Goal: Task Accomplishment & Management: Complete application form

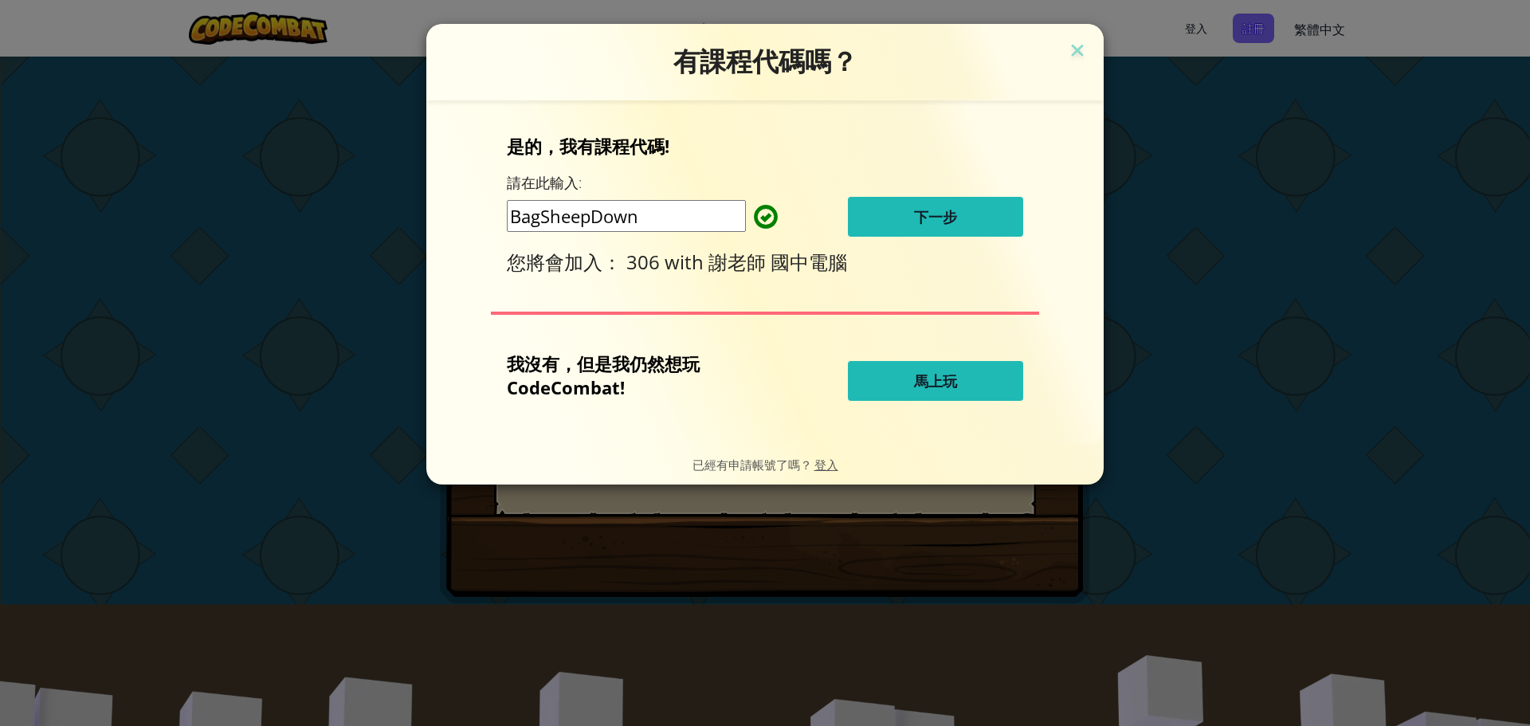
click at [924, 212] on span "下一步" at bounding box center [935, 216] width 43 height 19
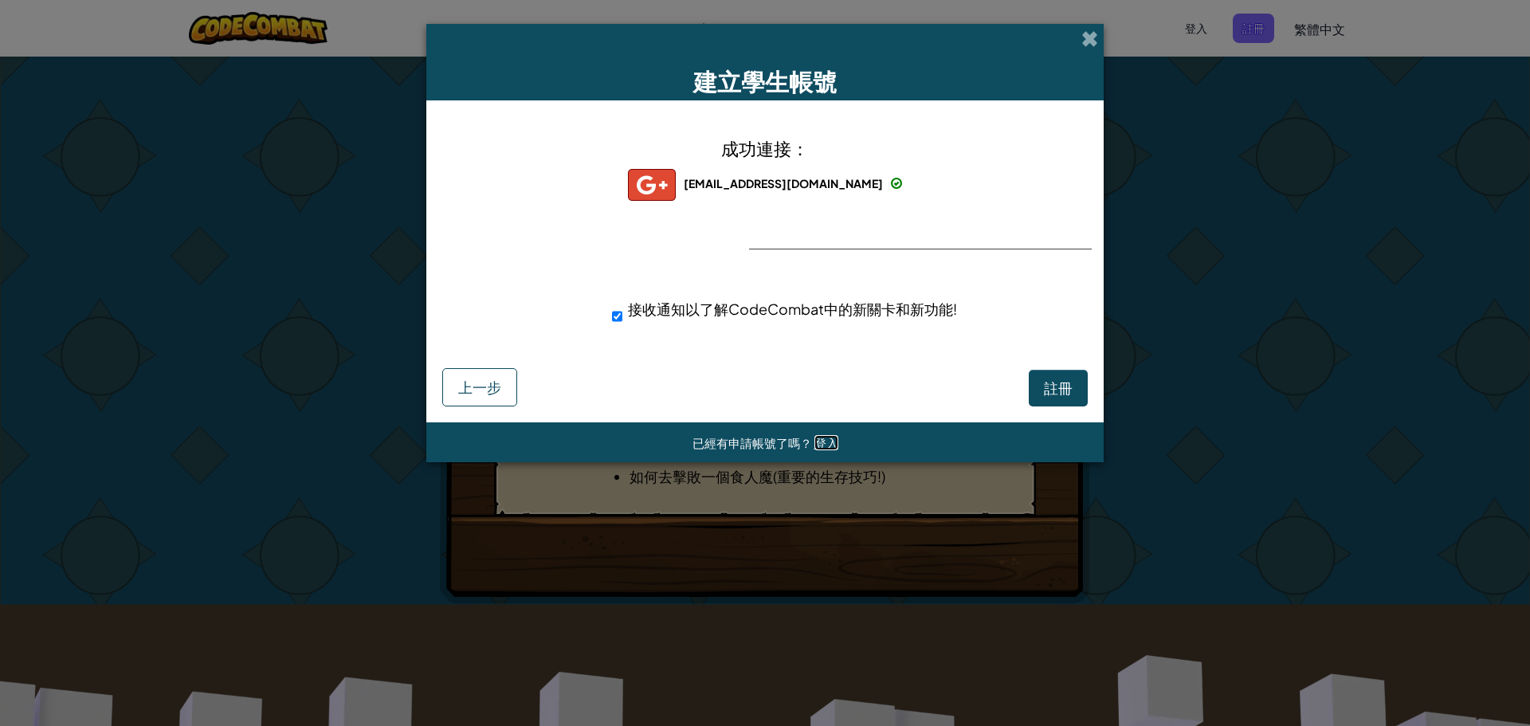
click at [819, 447] on span "登入" at bounding box center [827, 442] width 24 height 15
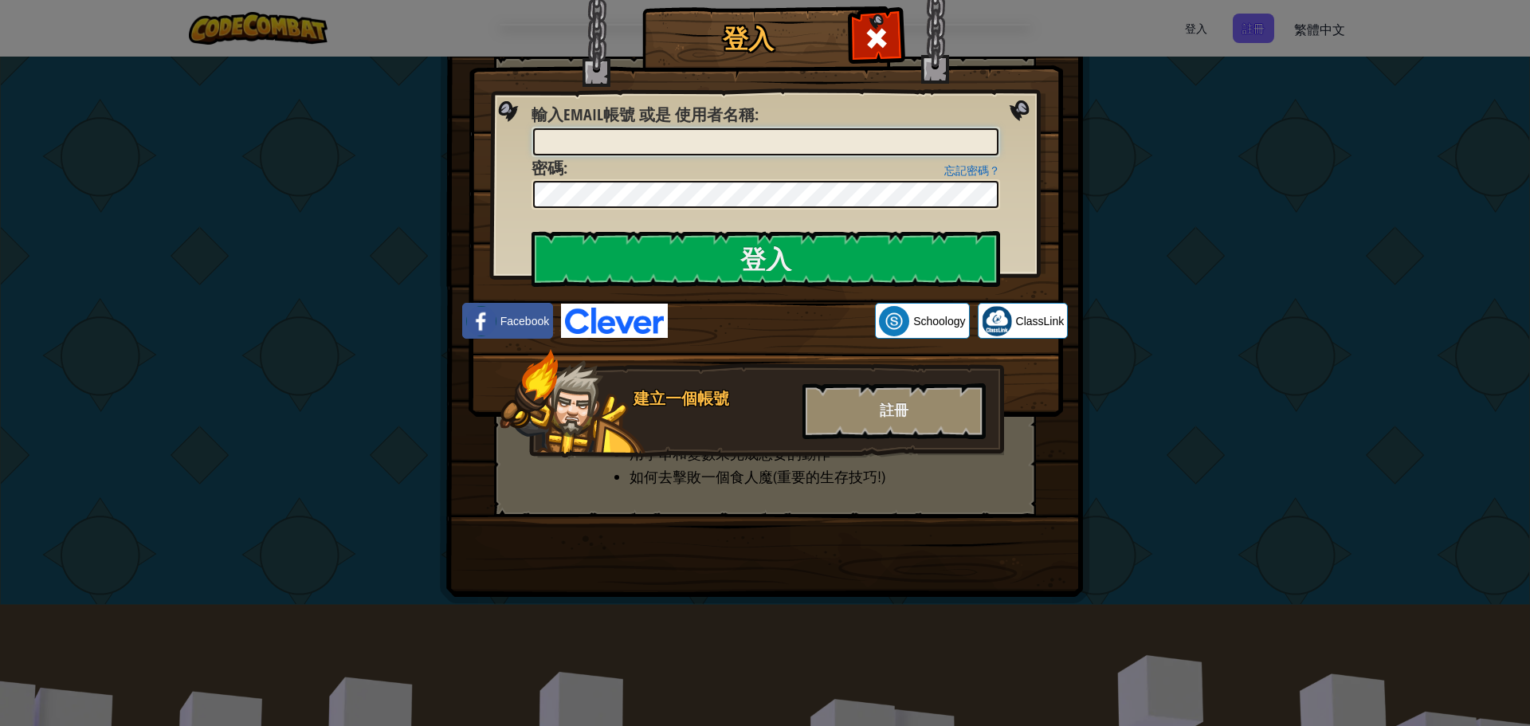
click at [733, 137] on input "輸入Email帳號 或是 使用者名稱 :" at bounding box center [766, 141] width 466 height 27
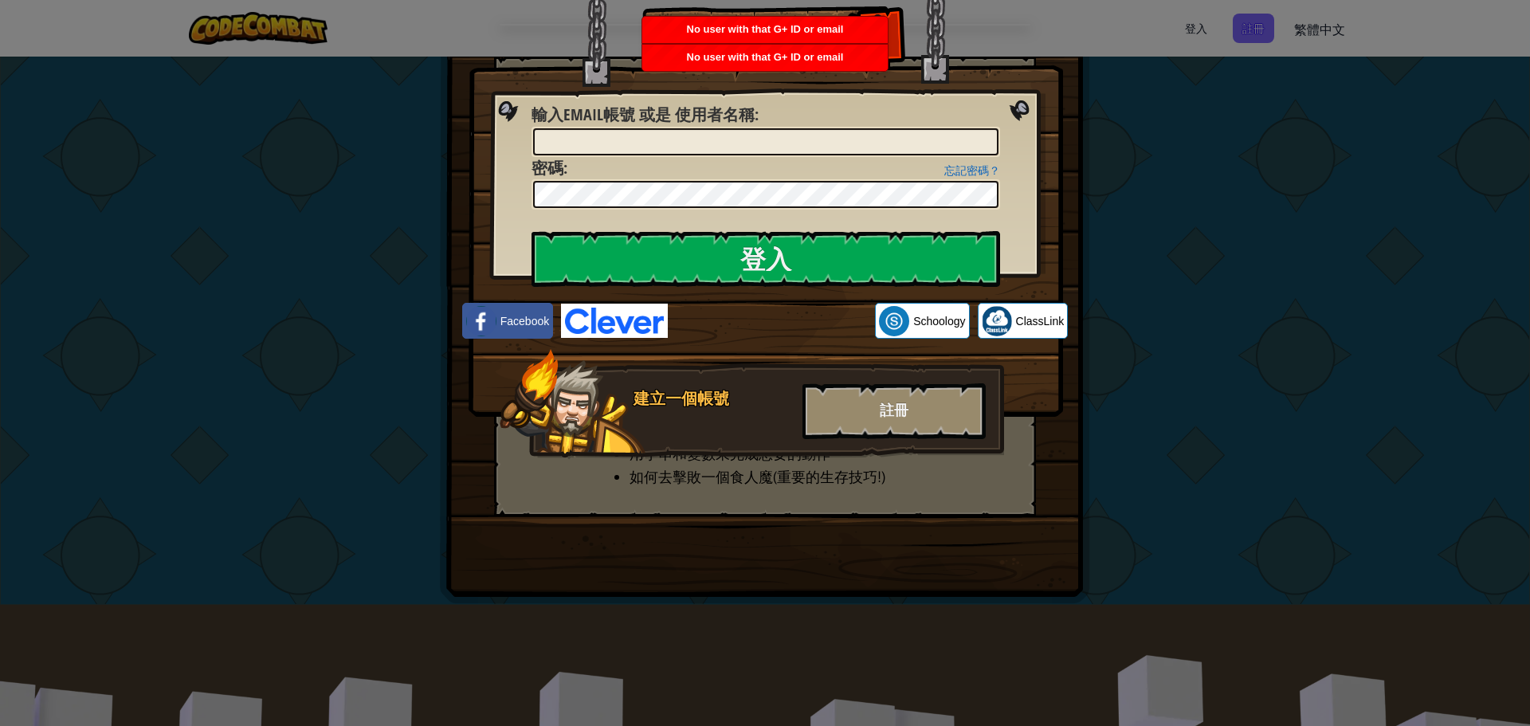
click at [800, 65] on div "No user with that G+ ID or email" at bounding box center [765, 58] width 246 height 26
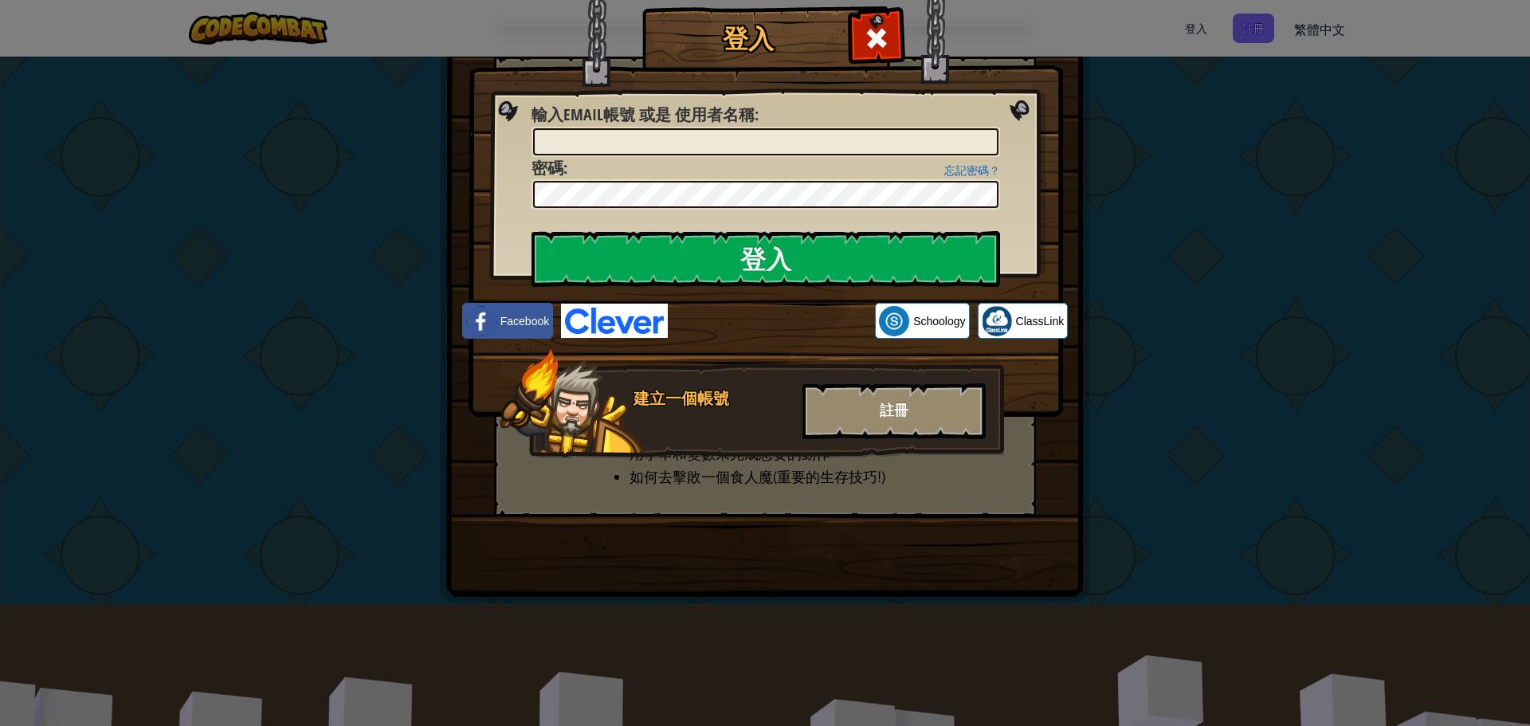
click at [899, 415] on div "註冊" at bounding box center [894, 411] width 183 height 56
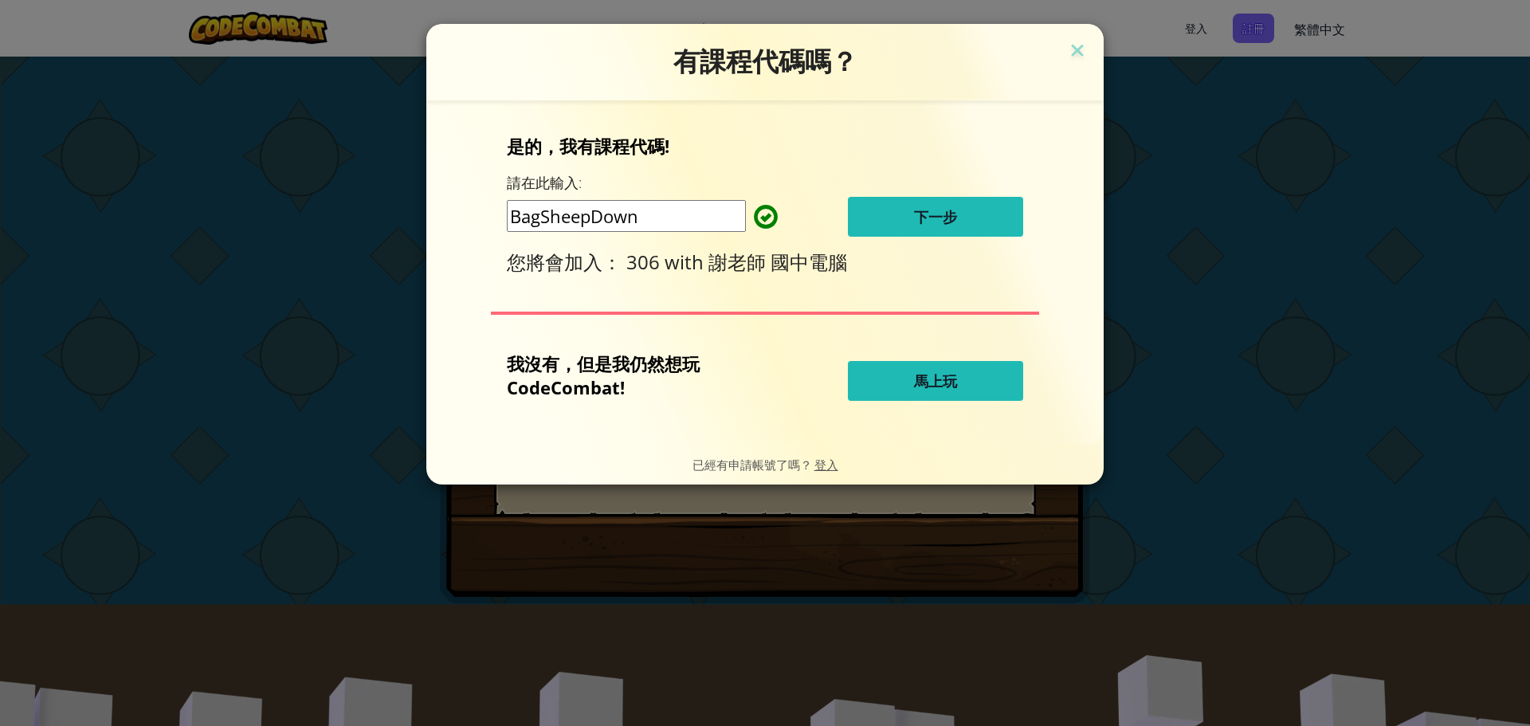
click at [933, 221] on span "下一步" at bounding box center [935, 216] width 43 height 19
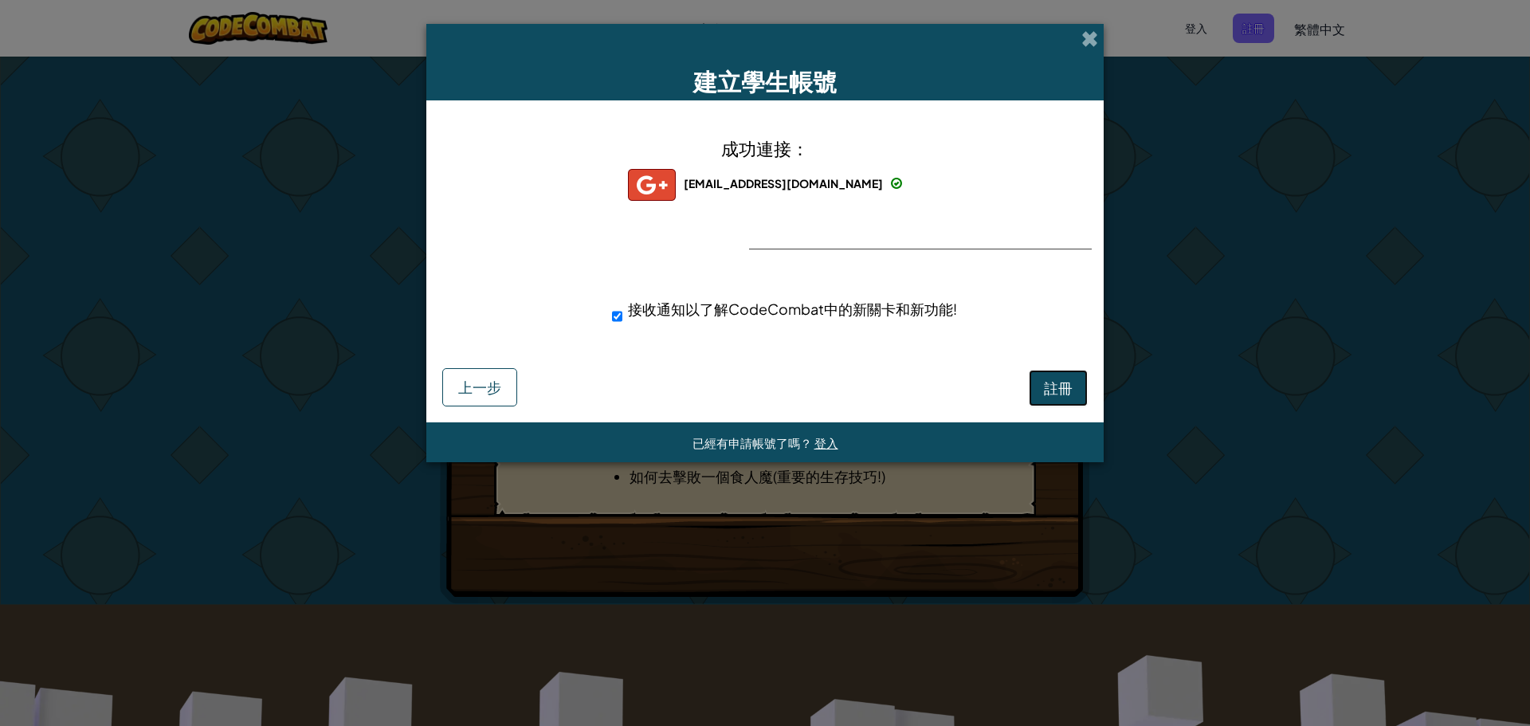
click at [1051, 379] on span "註冊" at bounding box center [1058, 388] width 29 height 18
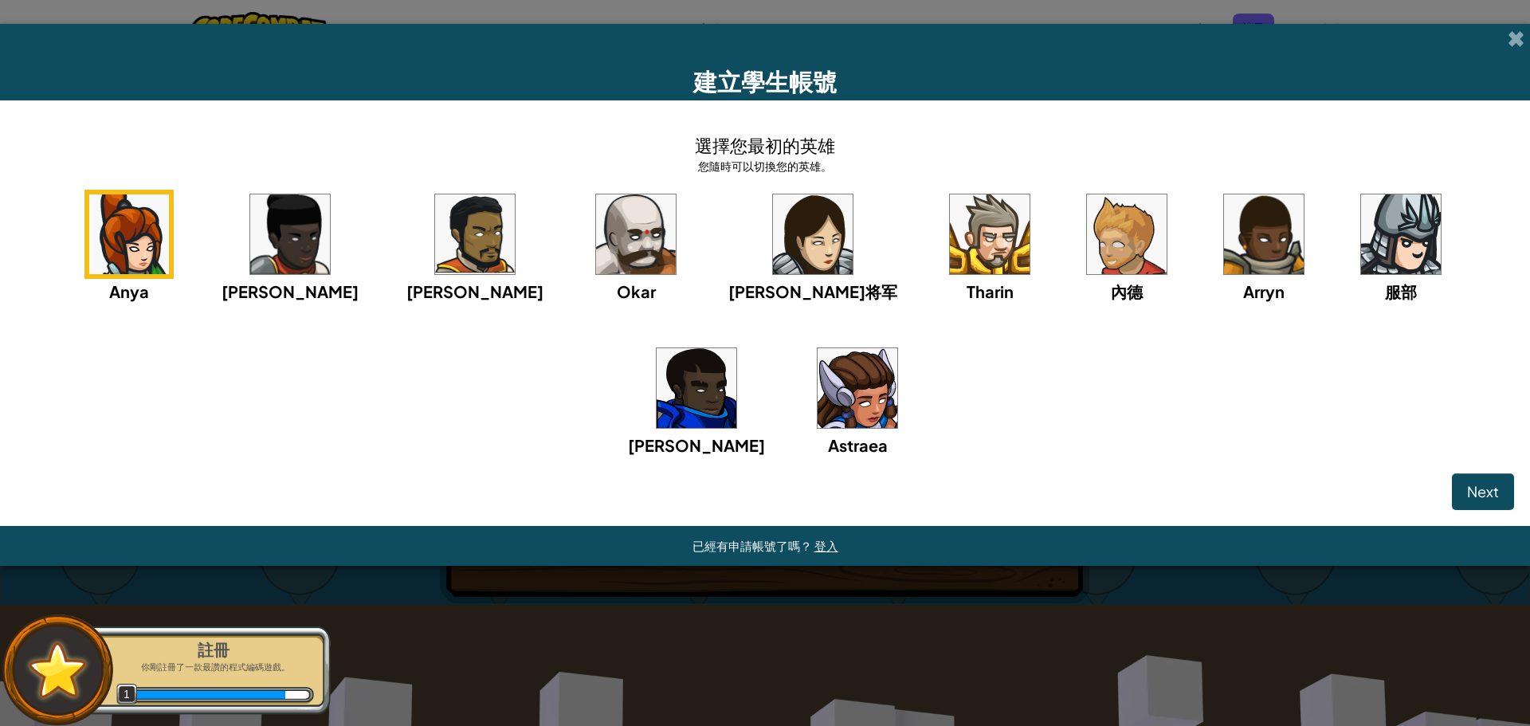
click at [596, 260] on img at bounding box center [636, 234] width 80 height 80
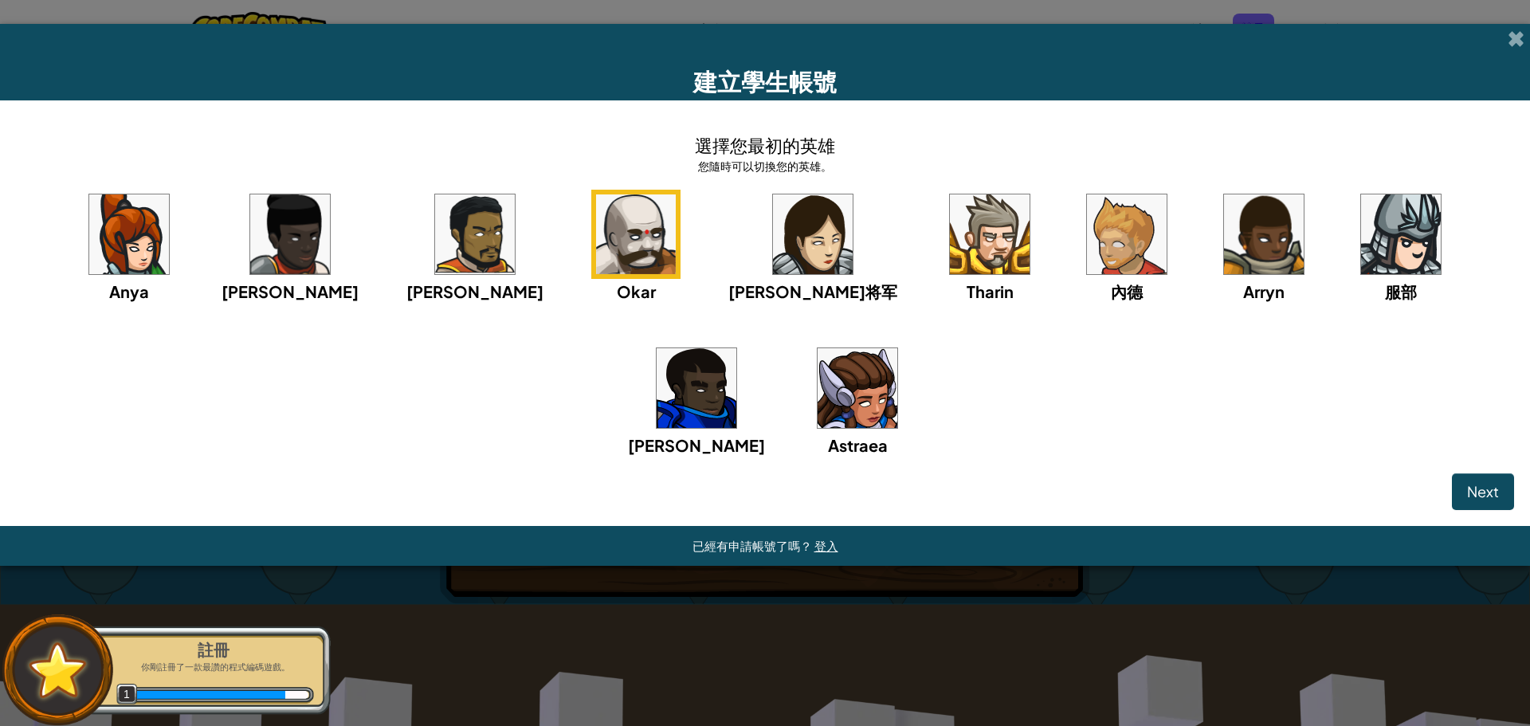
click at [596, 239] on img at bounding box center [636, 234] width 80 height 80
click at [1445, 489] on div "Next" at bounding box center [765, 491] width 1499 height 37
click at [1463, 481] on button "Next" at bounding box center [1483, 491] width 62 height 37
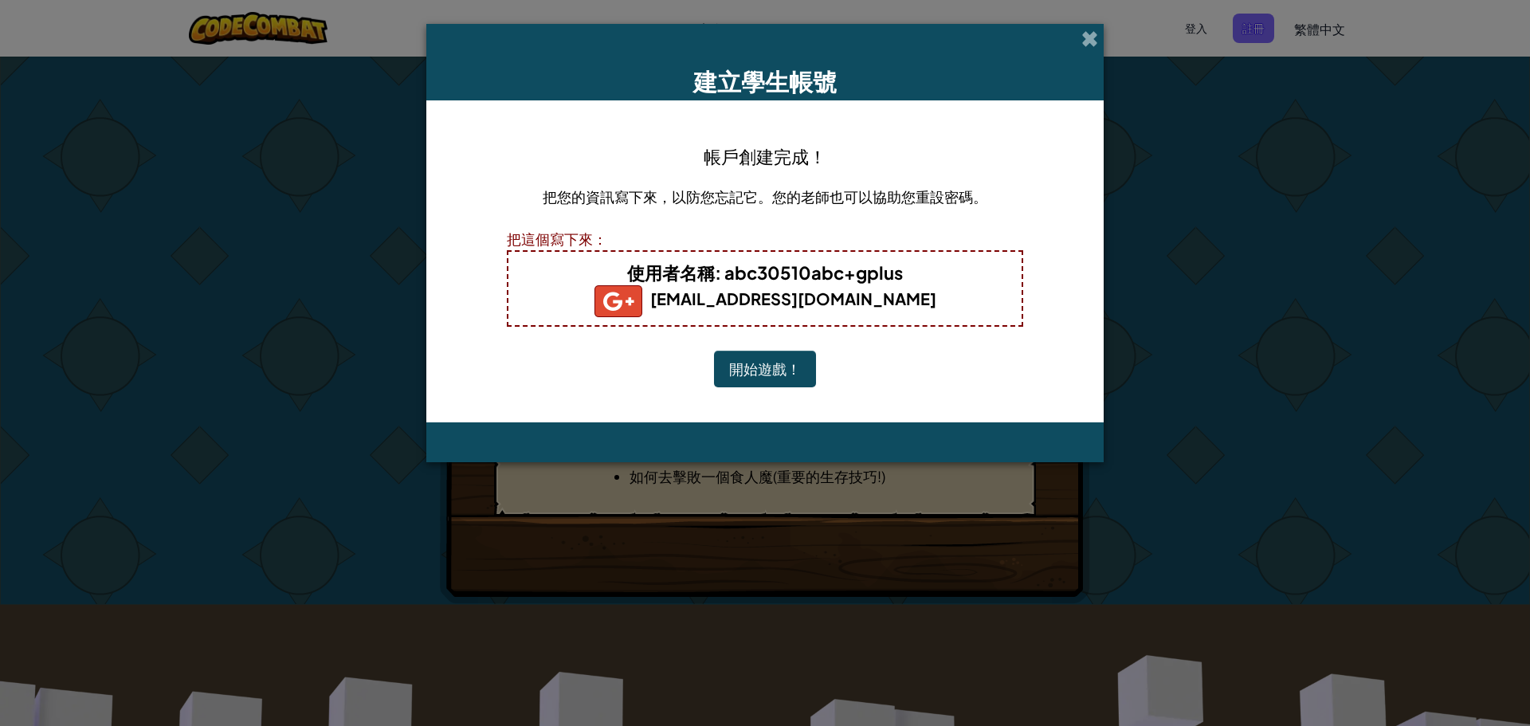
click at [780, 372] on button "開始遊戲！" at bounding box center [765, 369] width 102 height 37
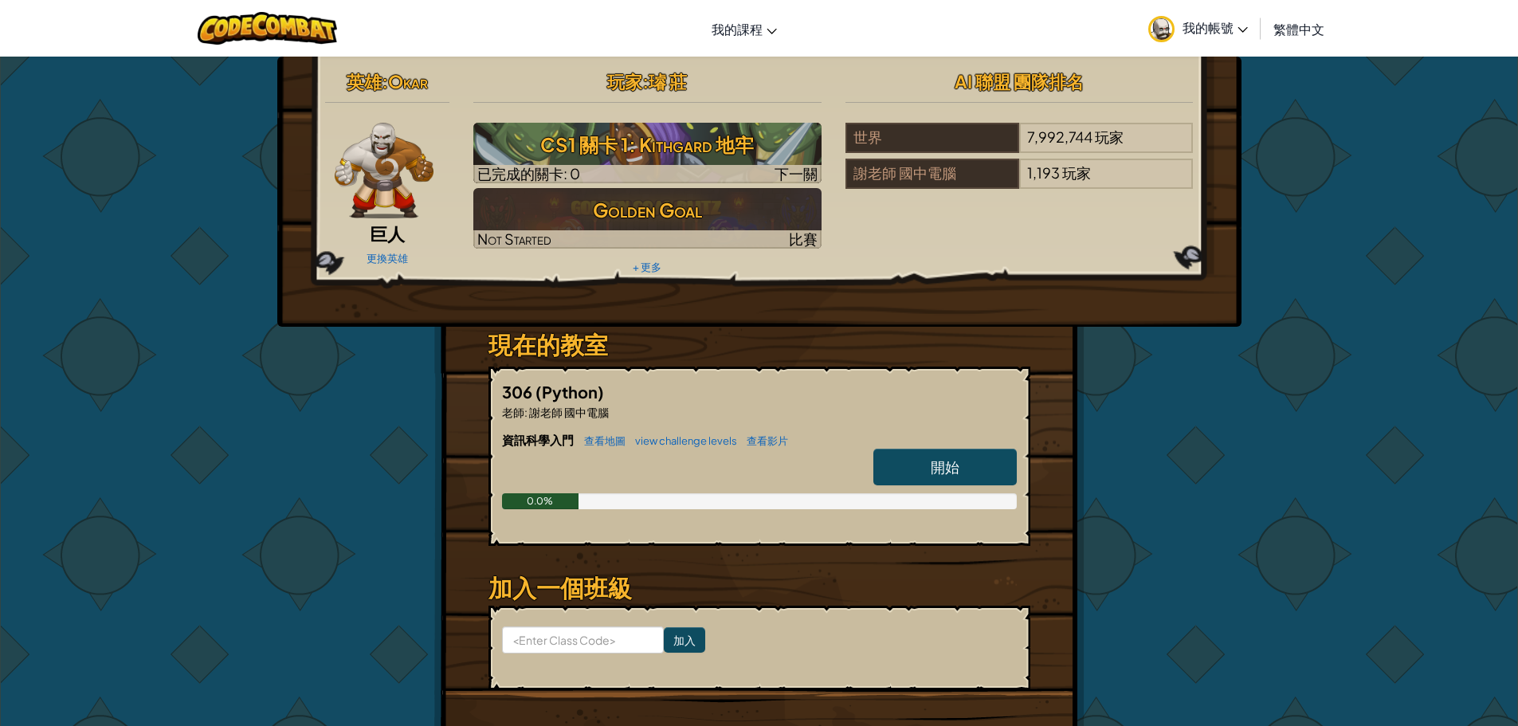
click at [921, 461] on link "開始" at bounding box center [945, 467] width 143 height 37
select select "zh-HANT"
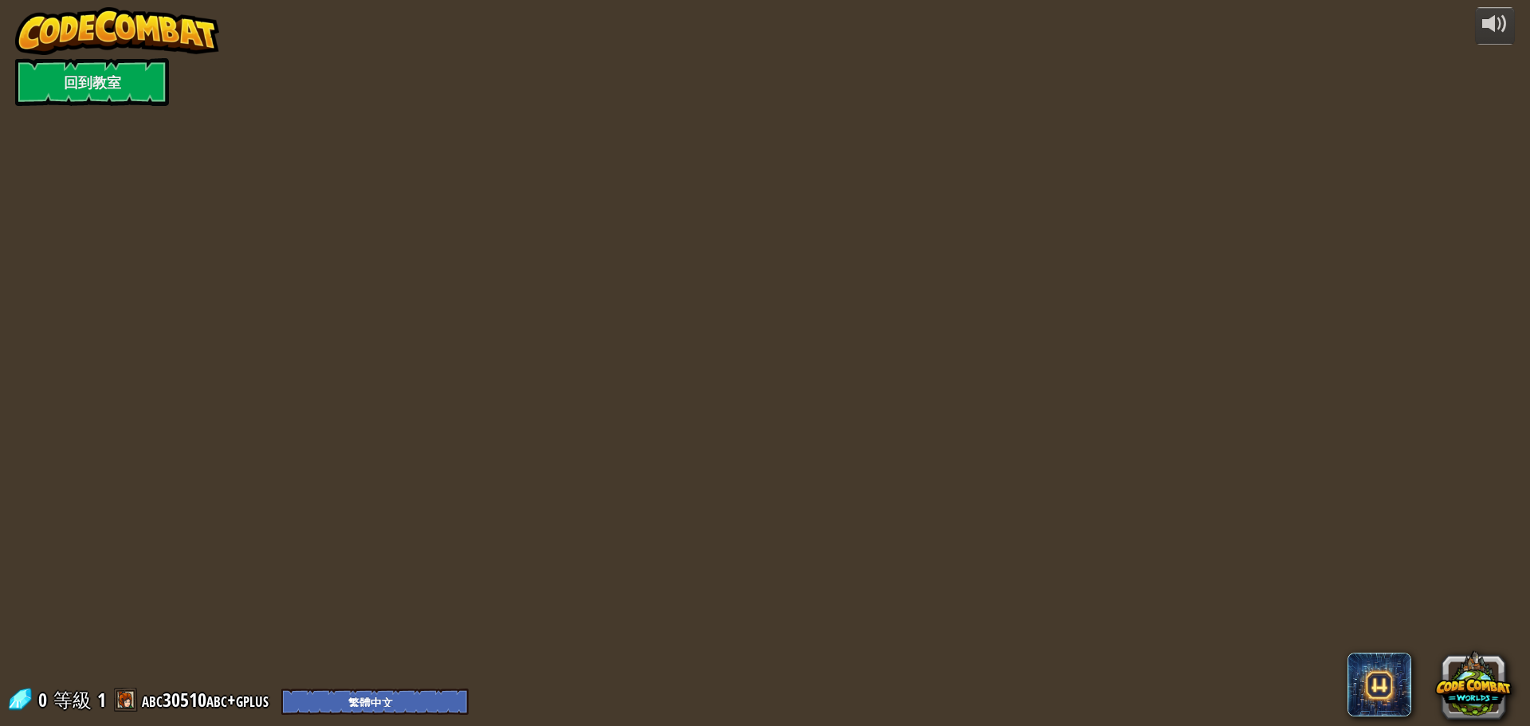
select select "zh-HANT"
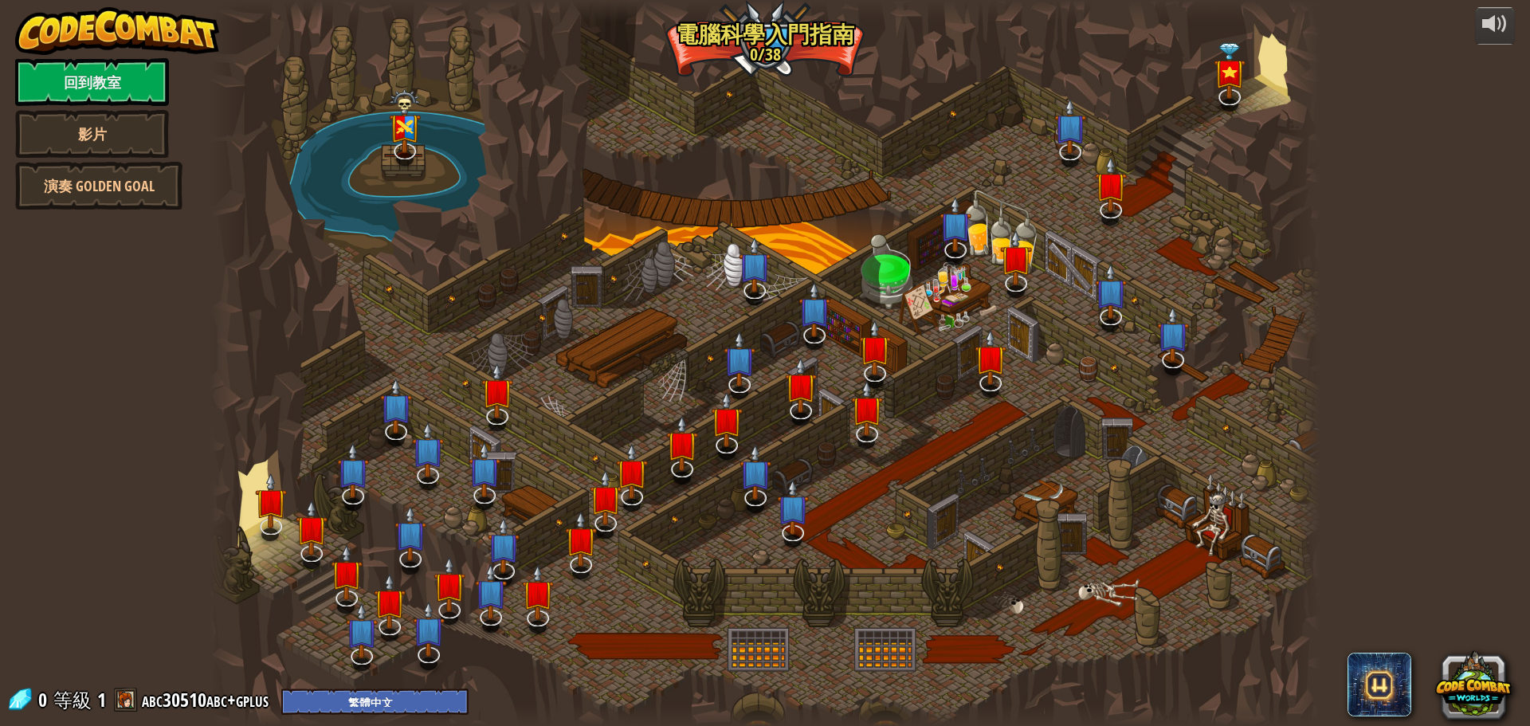
select select "zh-HANT"
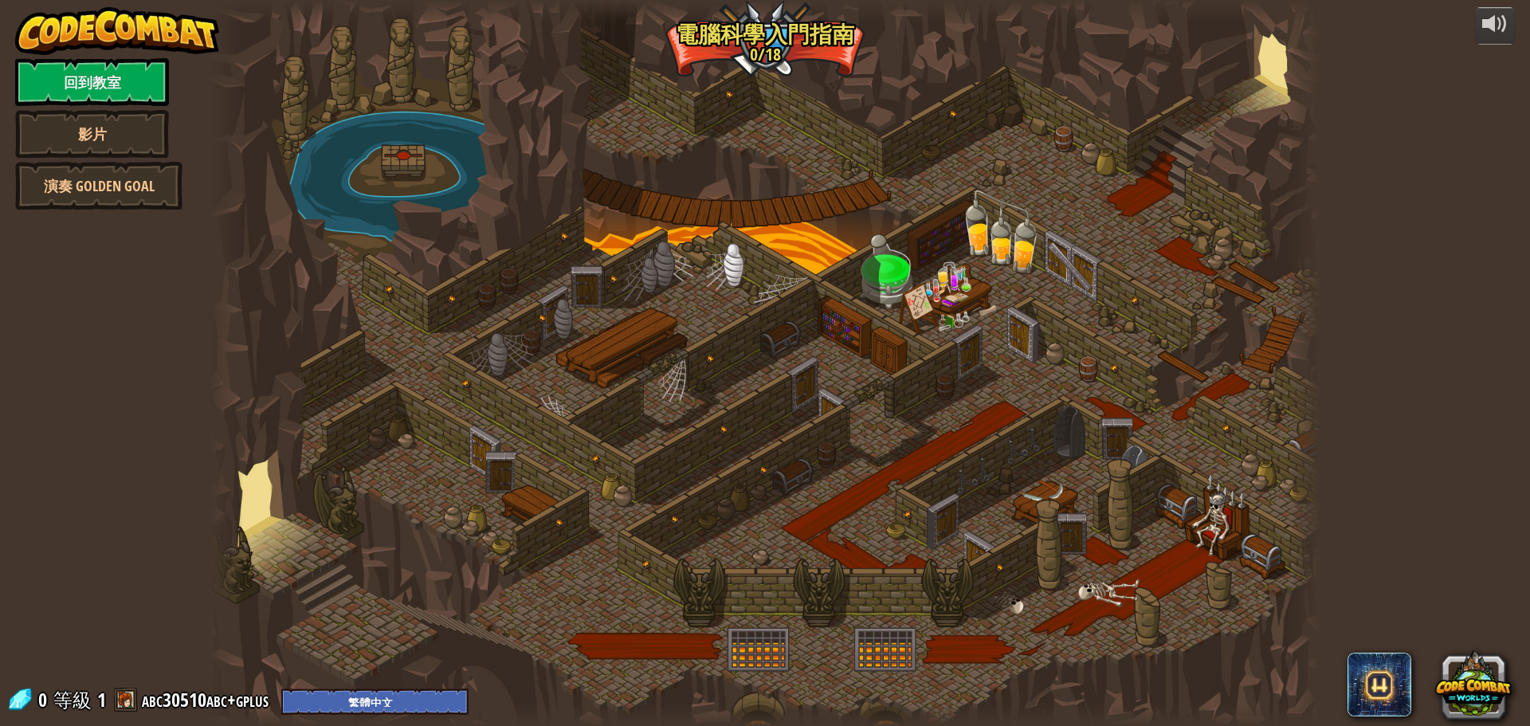
select select "zh-HANT"
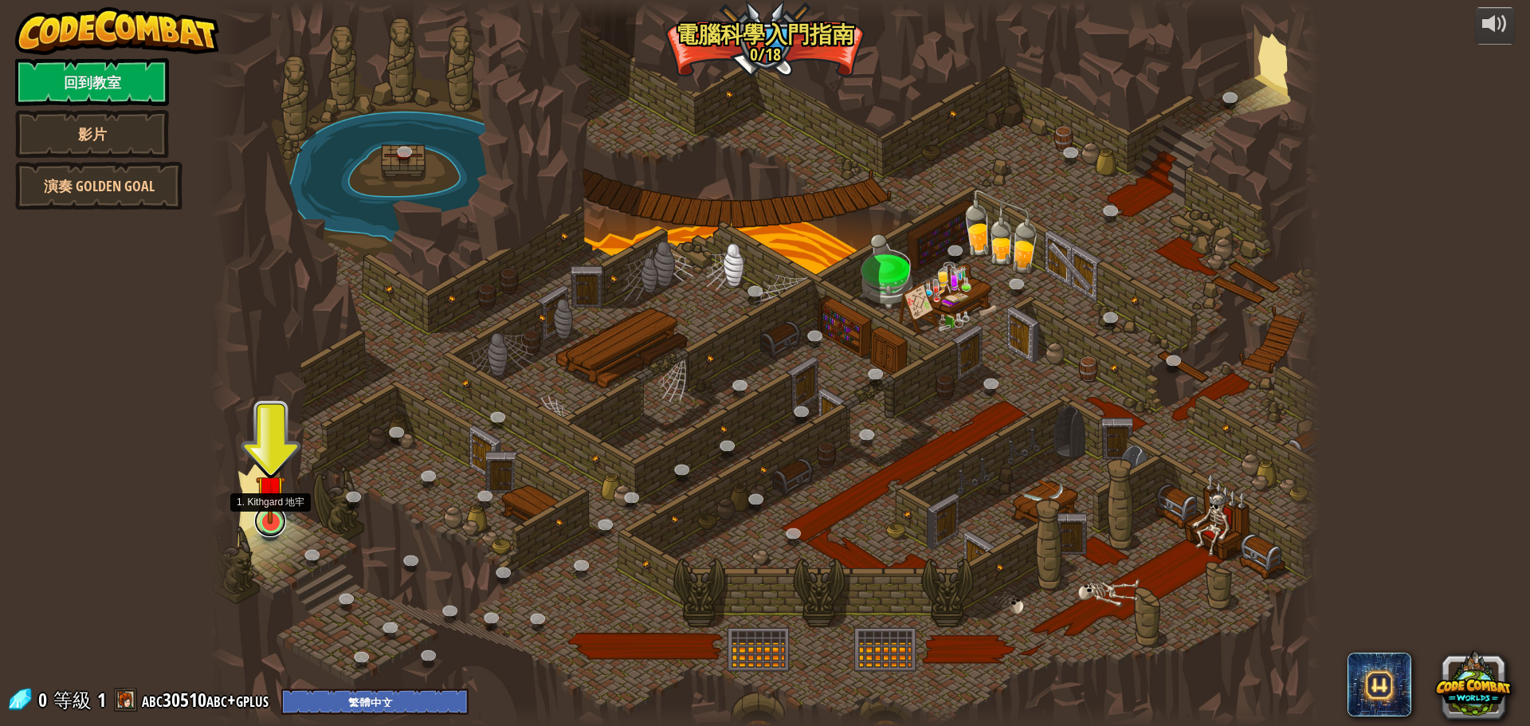
click at [268, 525] on link at bounding box center [270, 521] width 32 height 32
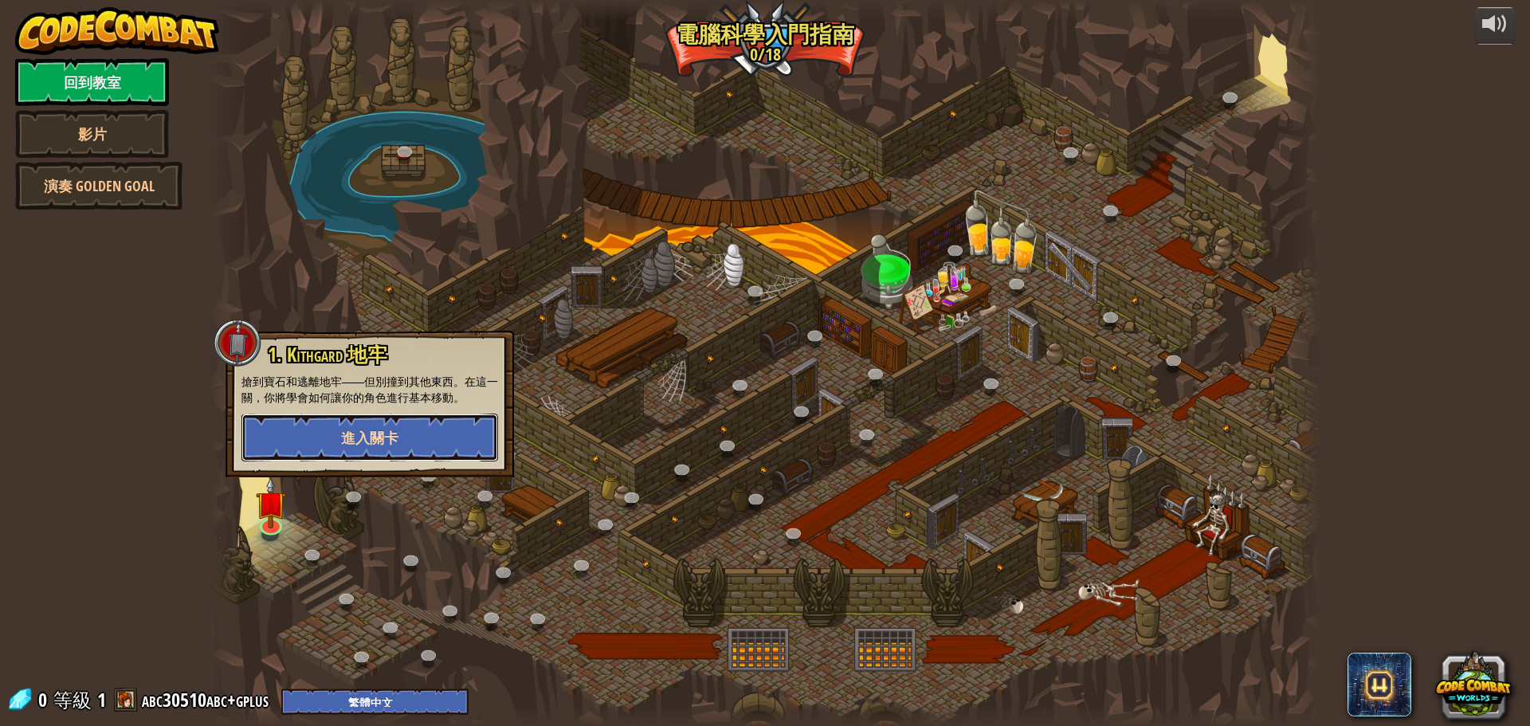
click at [367, 434] on span "進入關卡" at bounding box center [369, 438] width 57 height 20
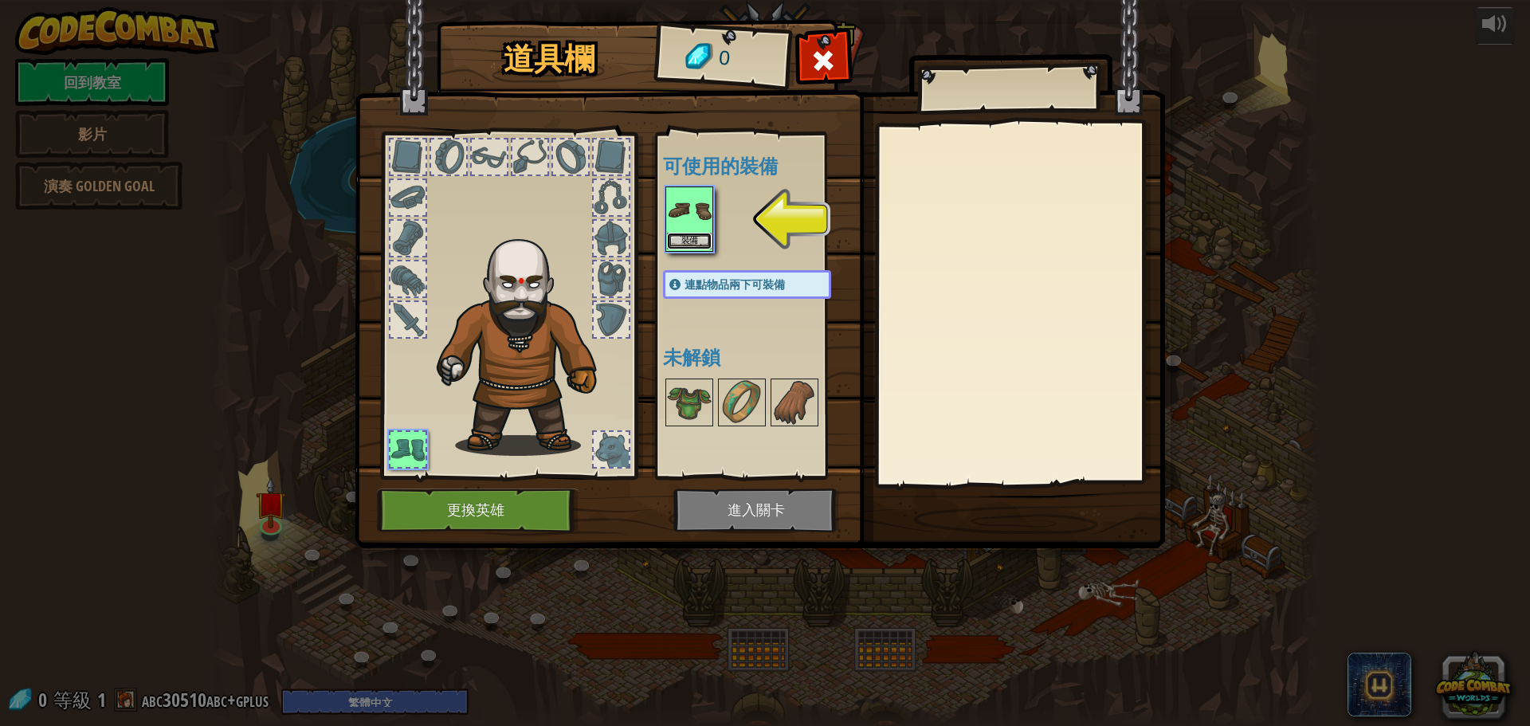
click at [693, 239] on button "裝備" at bounding box center [689, 241] width 45 height 17
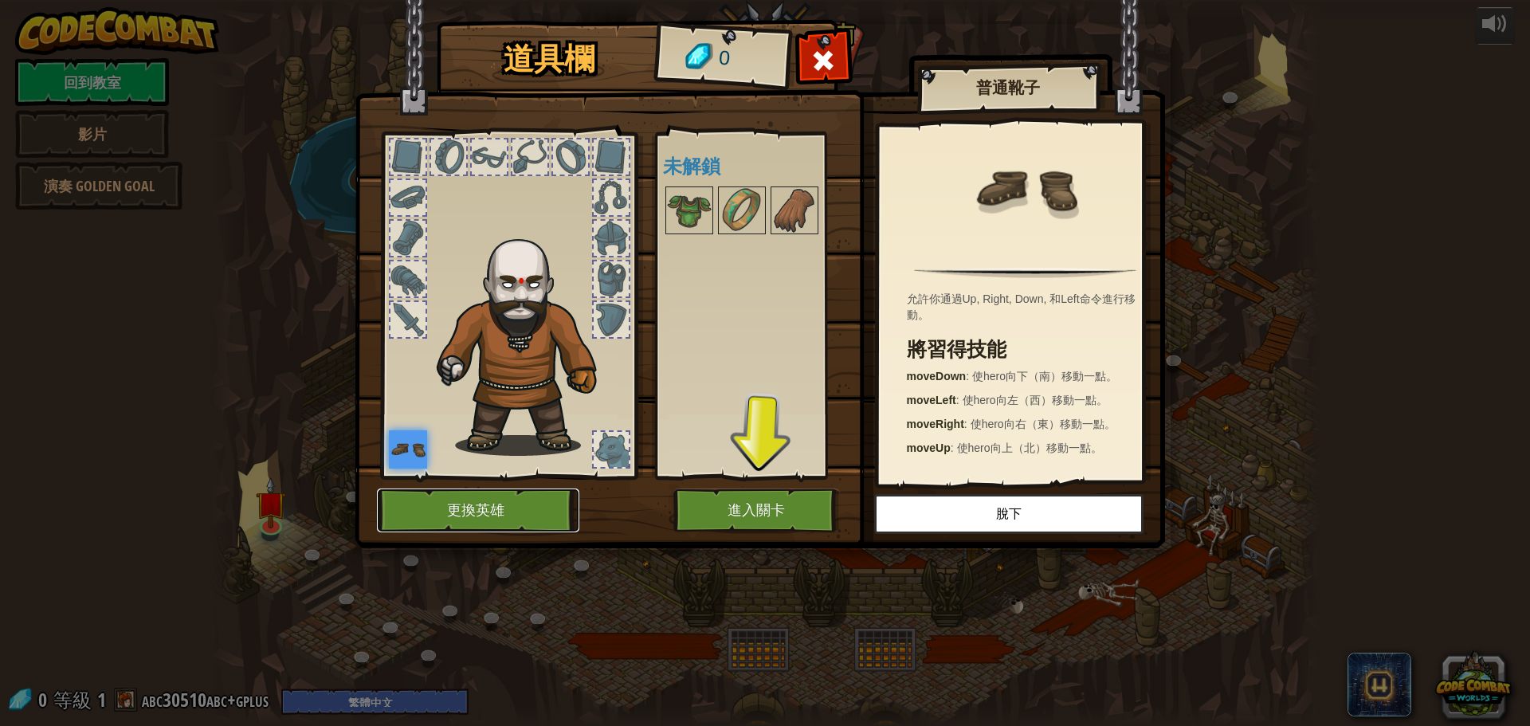
click at [521, 522] on button "更換英雄" at bounding box center [478, 511] width 202 height 44
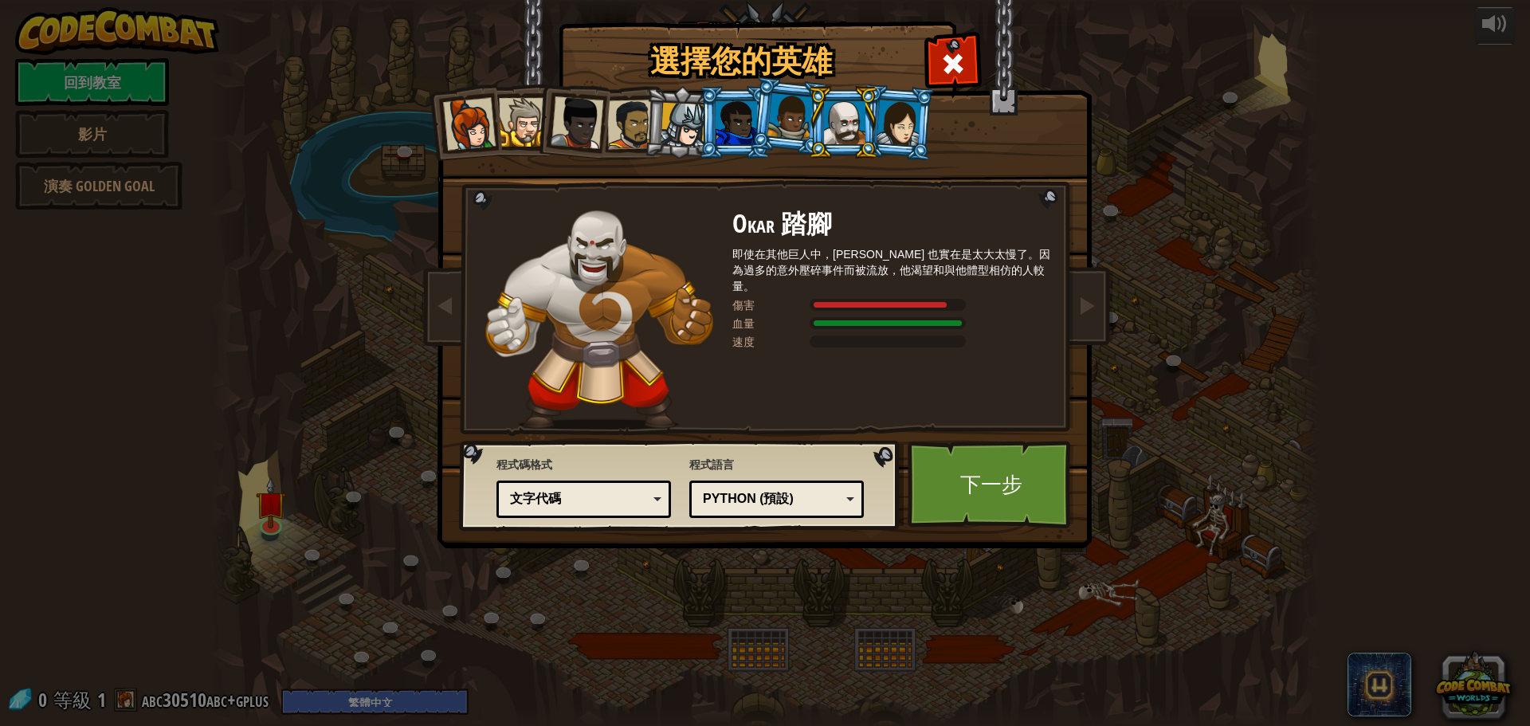
click at [890, 120] on div at bounding box center [899, 122] width 45 height 45
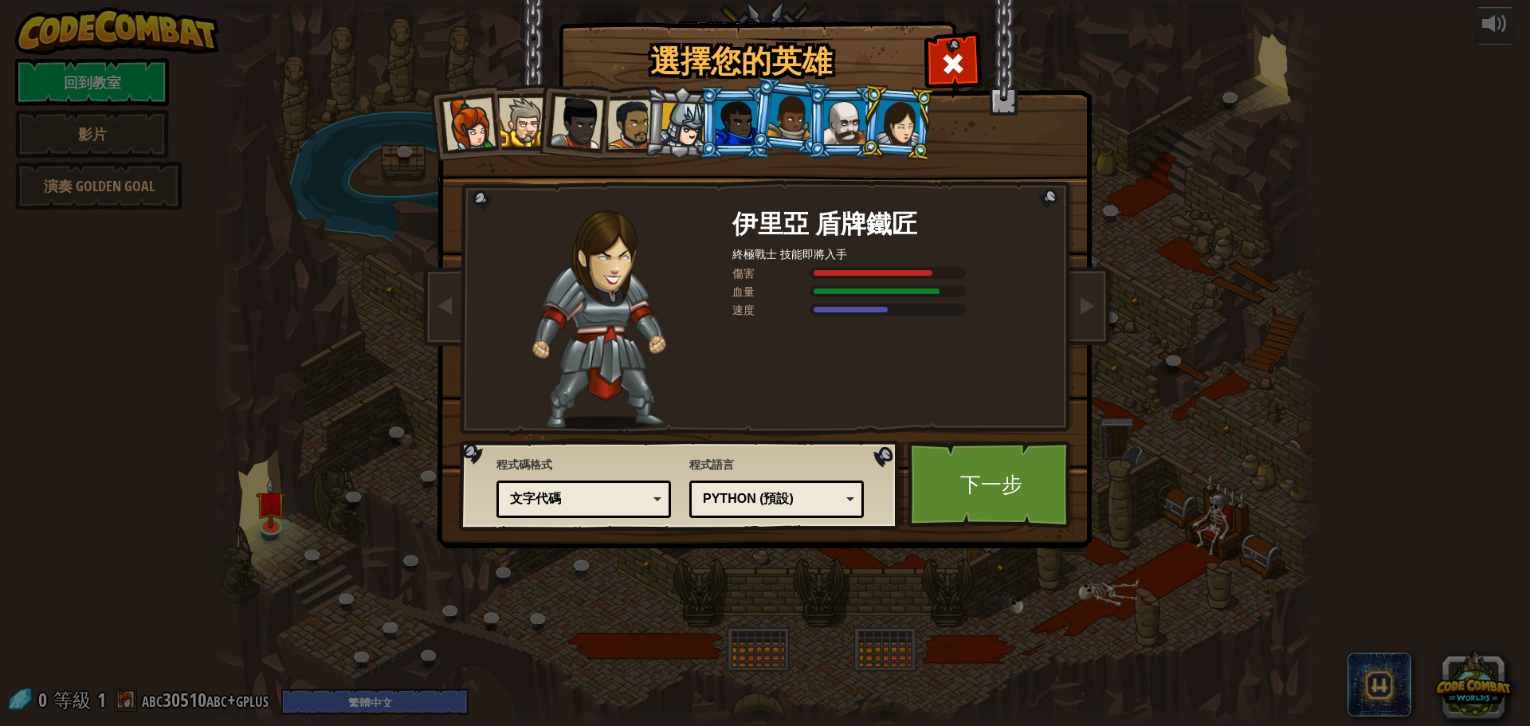
click at [682, 141] on div at bounding box center [683, 125] width 45 height 45
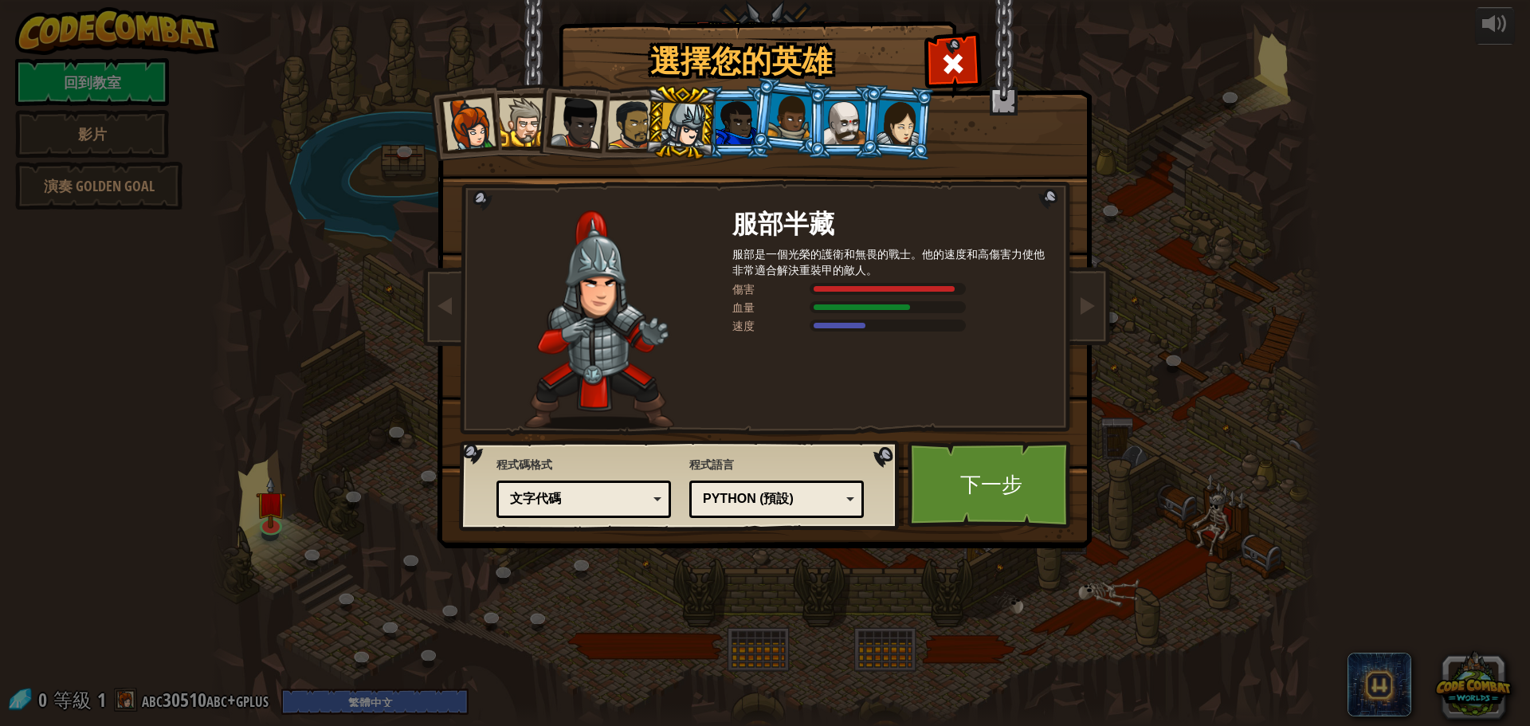
click at [841, 122] on div at bounding box center [844, 122] width 41 height 43
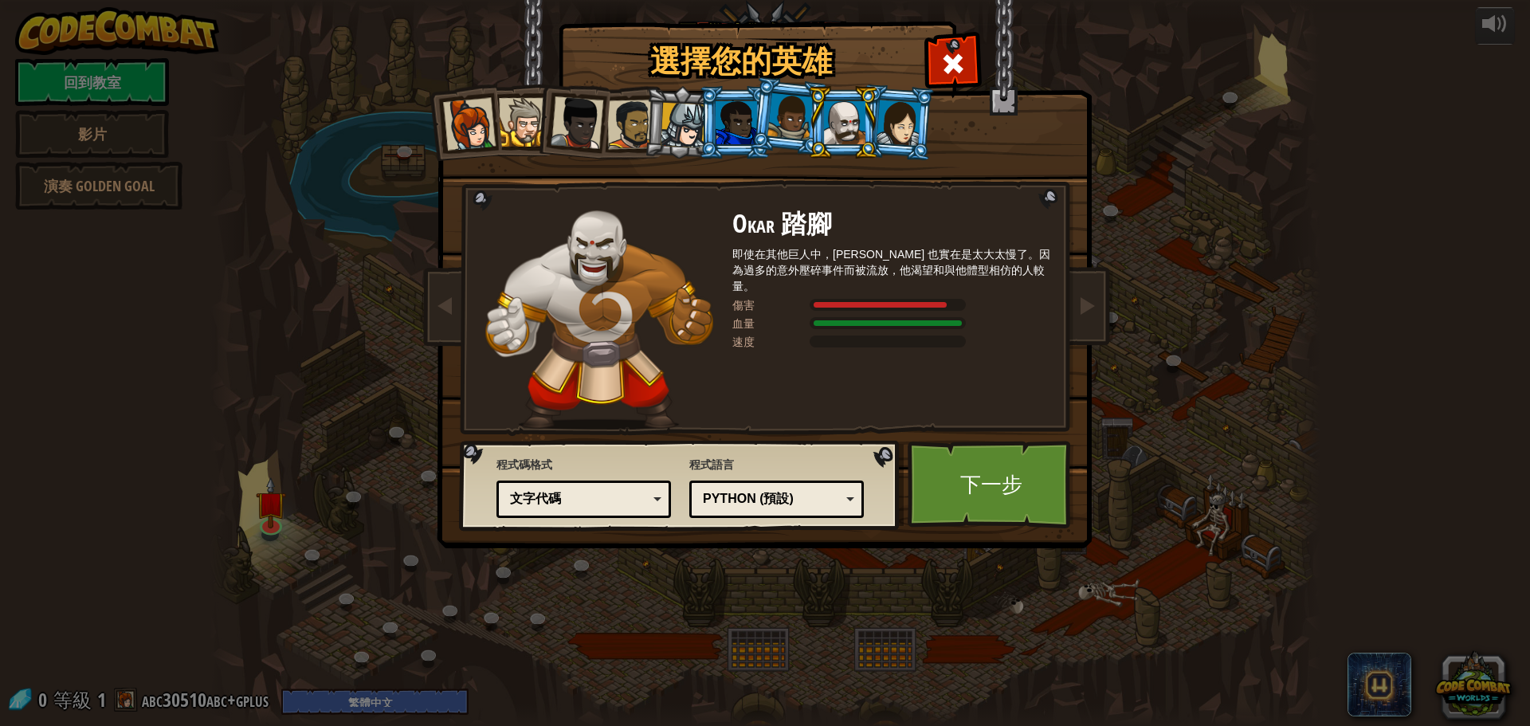
click at [796, 134] on div at bounding box center [790, 116] width 45 height 47
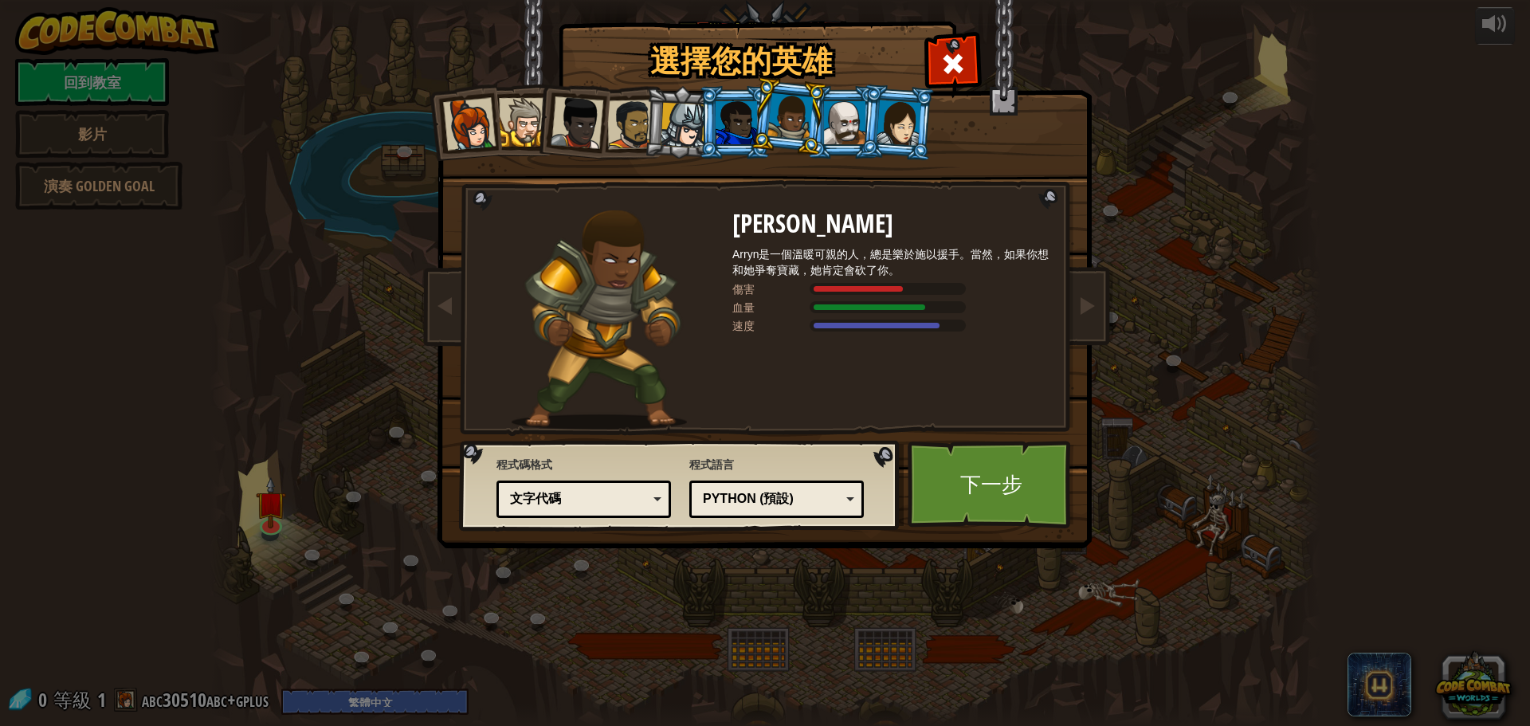
click at [482, 139] on div at bounding box center [469, 124] width 53 height 53
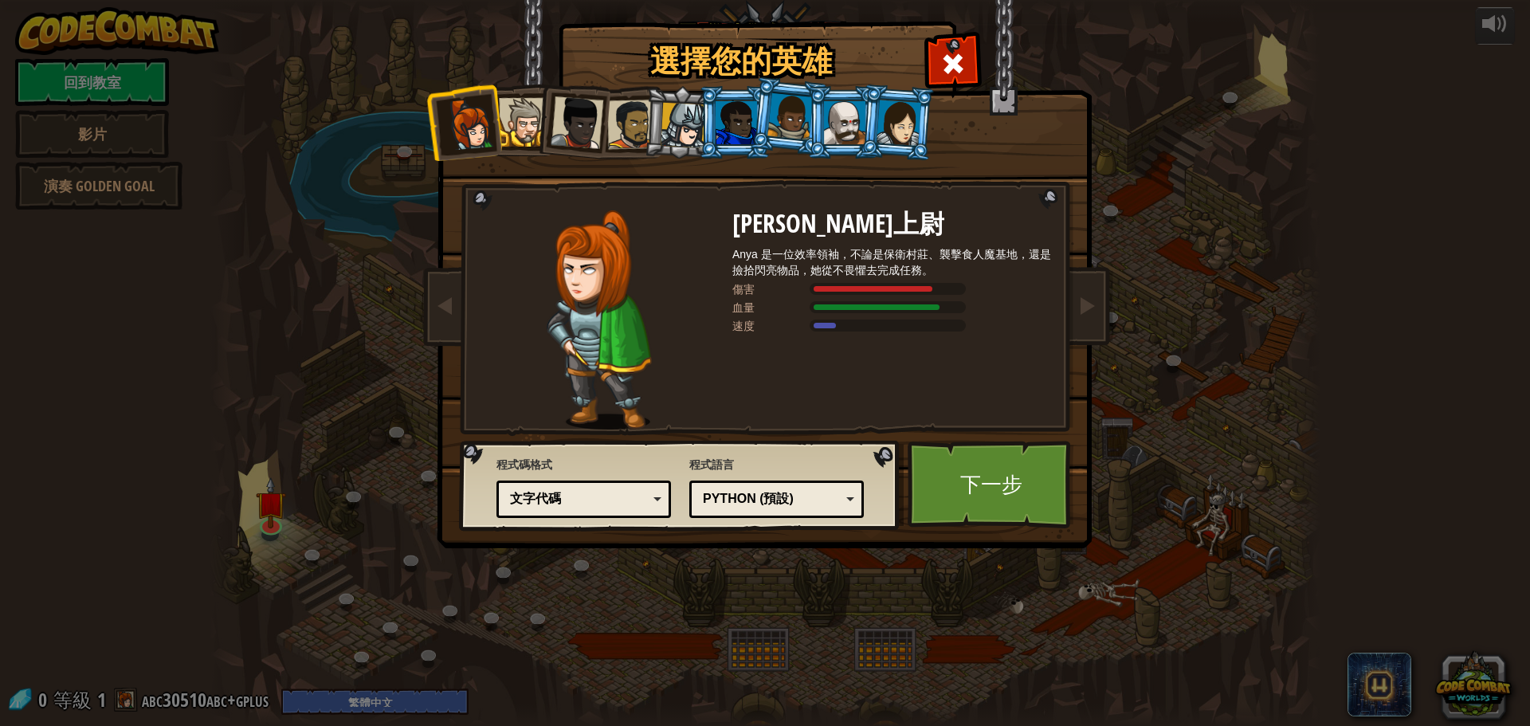
click at [511, 108] on div at bounding box center [523, 122] width 49 height 49
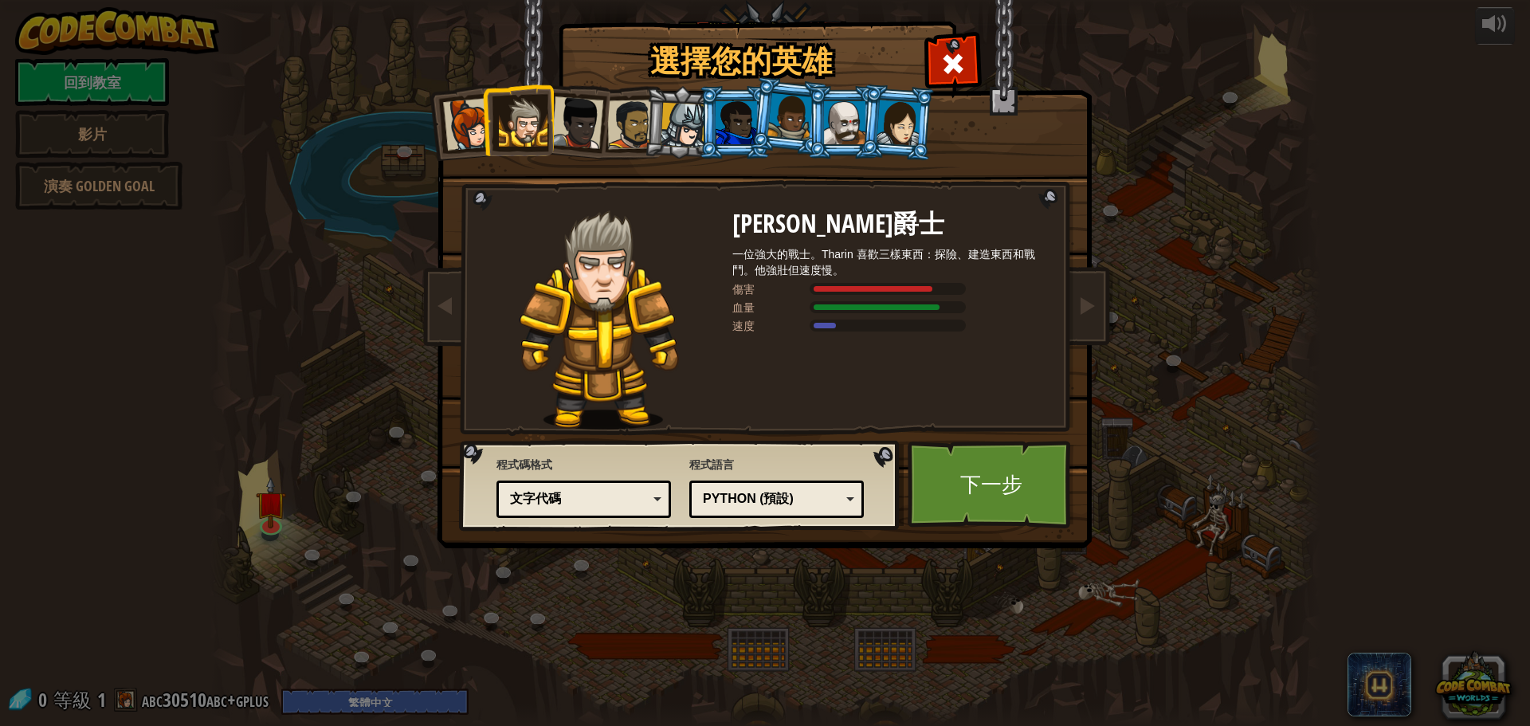
click at [596, 86] on li at bounding box center [572, 120] width 78 height 78
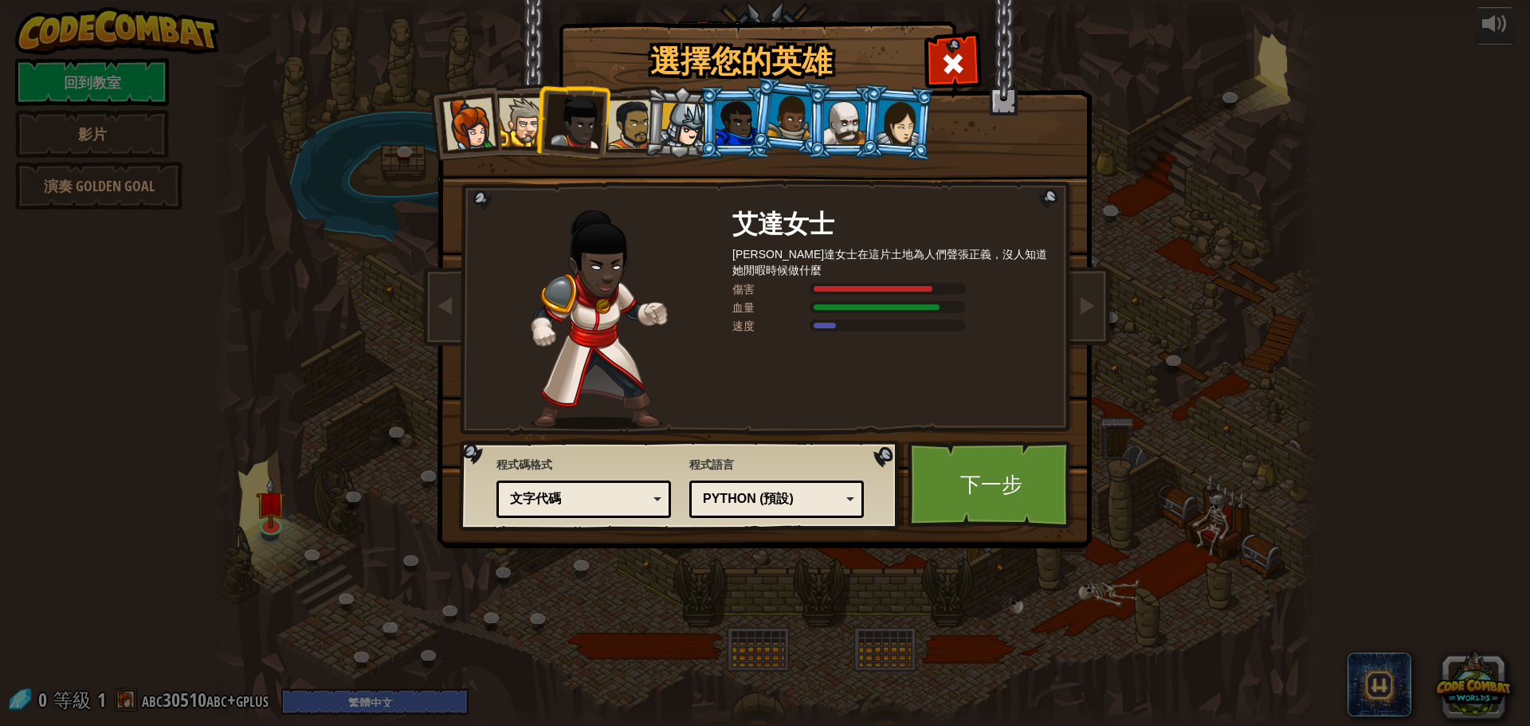
click at [626, 101] on div at bounding box center [631, 124] width 49 height 49
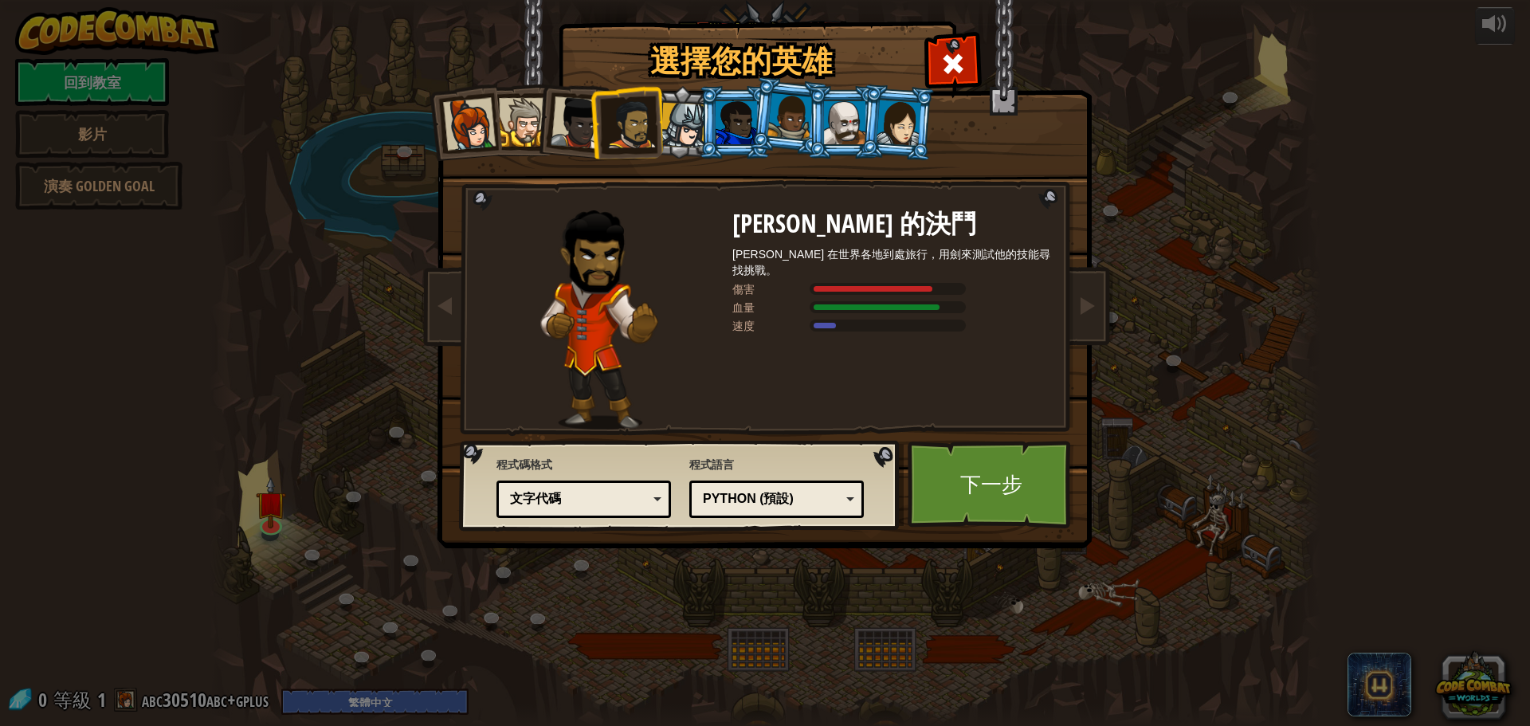
click at [679, 91] on li at bounding box center [681, 122] width 76 height 77
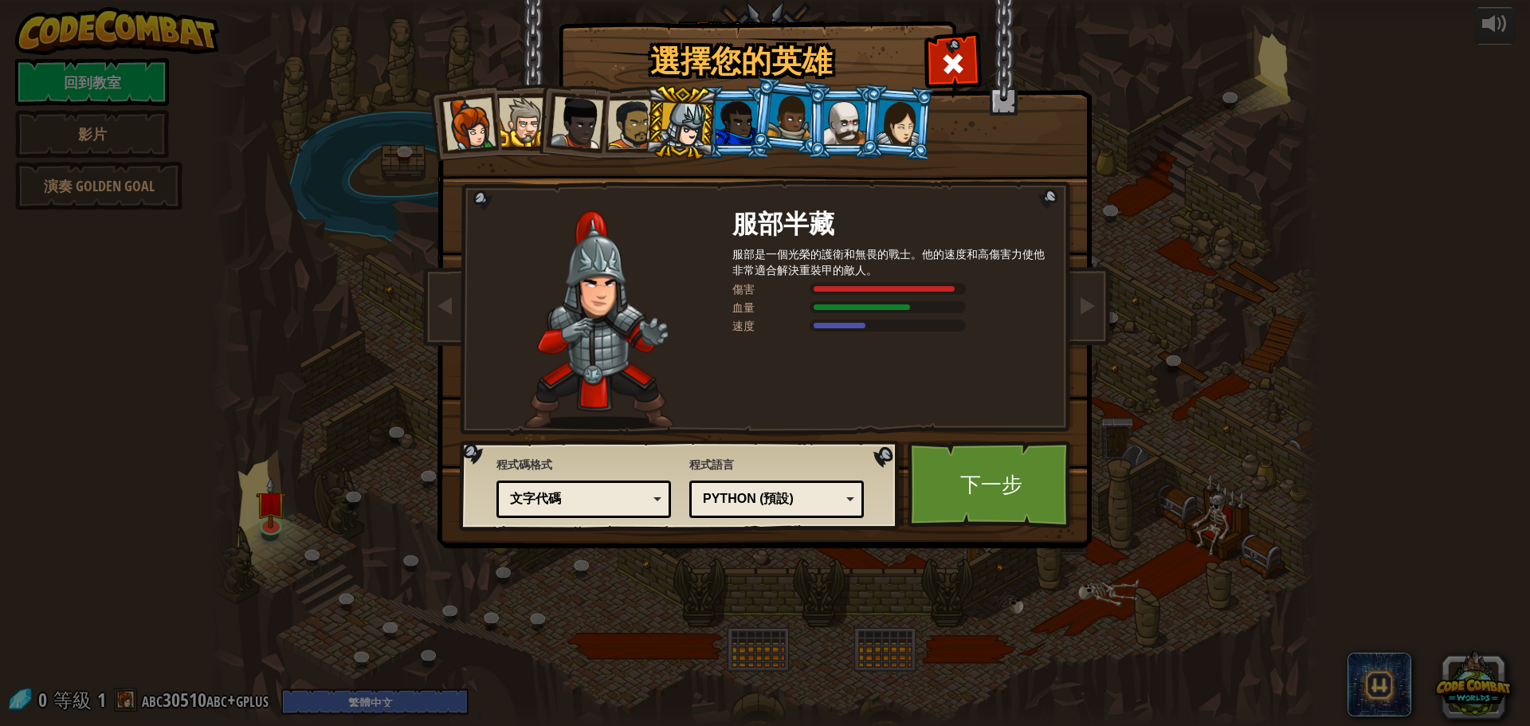
click at [716, 114] on li at bounding box center [681, 122] width 76 height 77
click at [730, 117] on div at bounding box center [736, 122] width 41 height 43
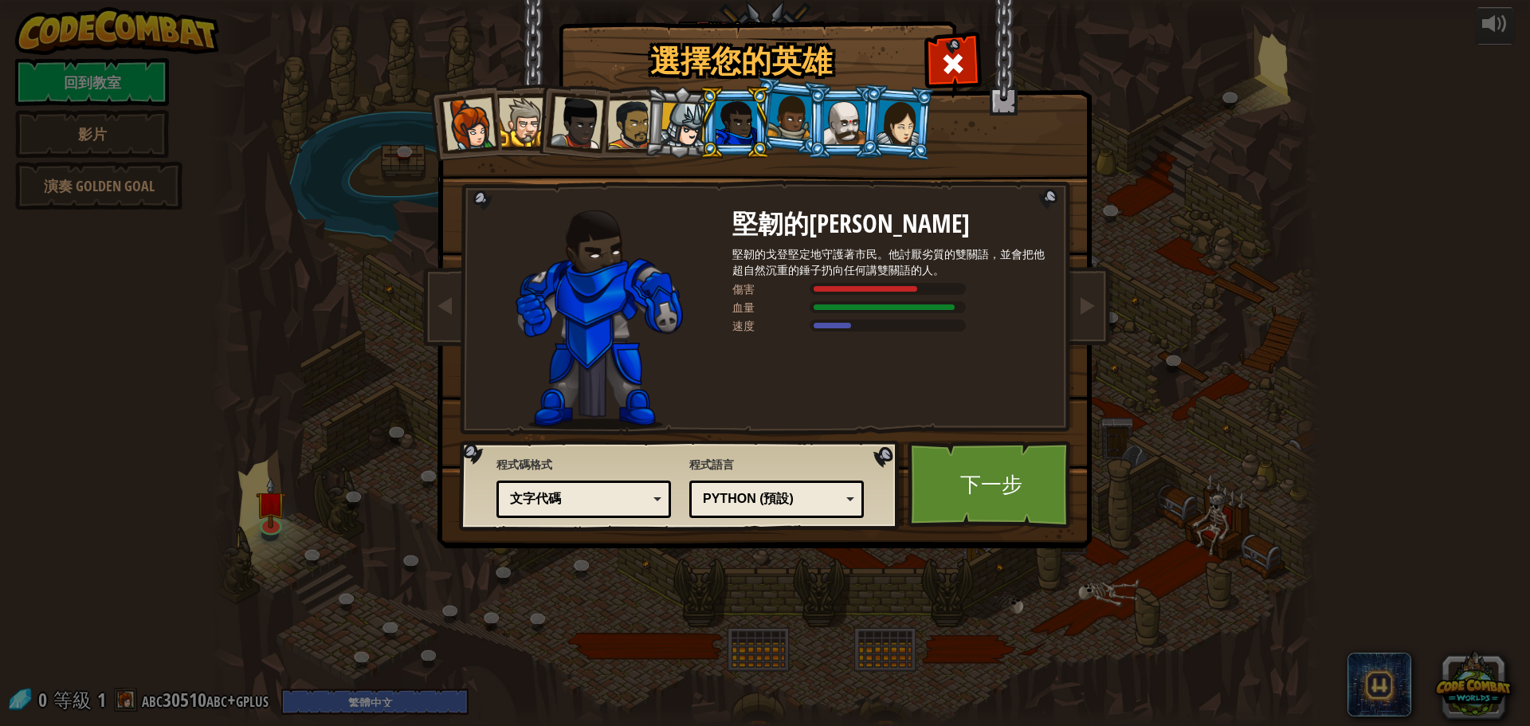
click at [809, 120] on li at bounding box center [843, 122] width 72 height 73
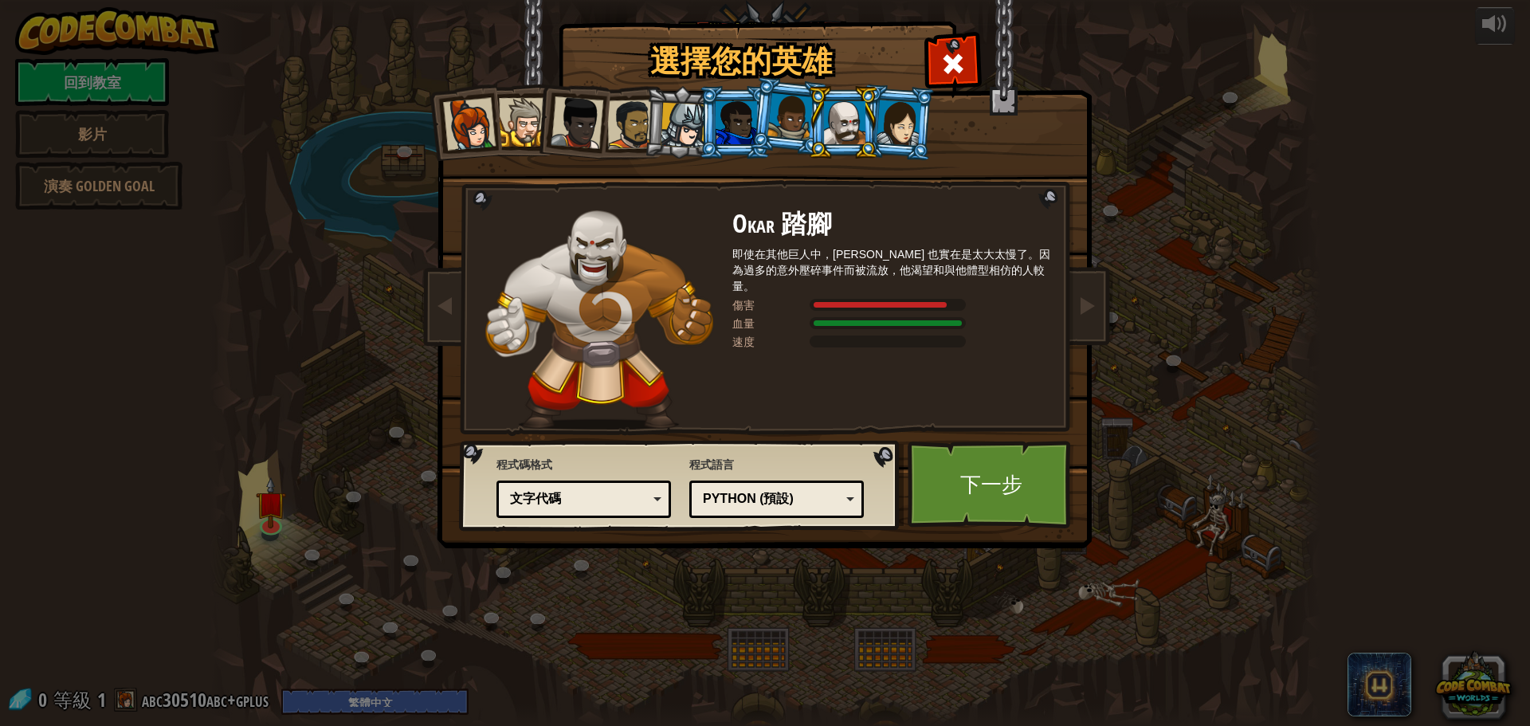
click at [781, 120] on div at bounding box center [790, 116] width 45 height 47
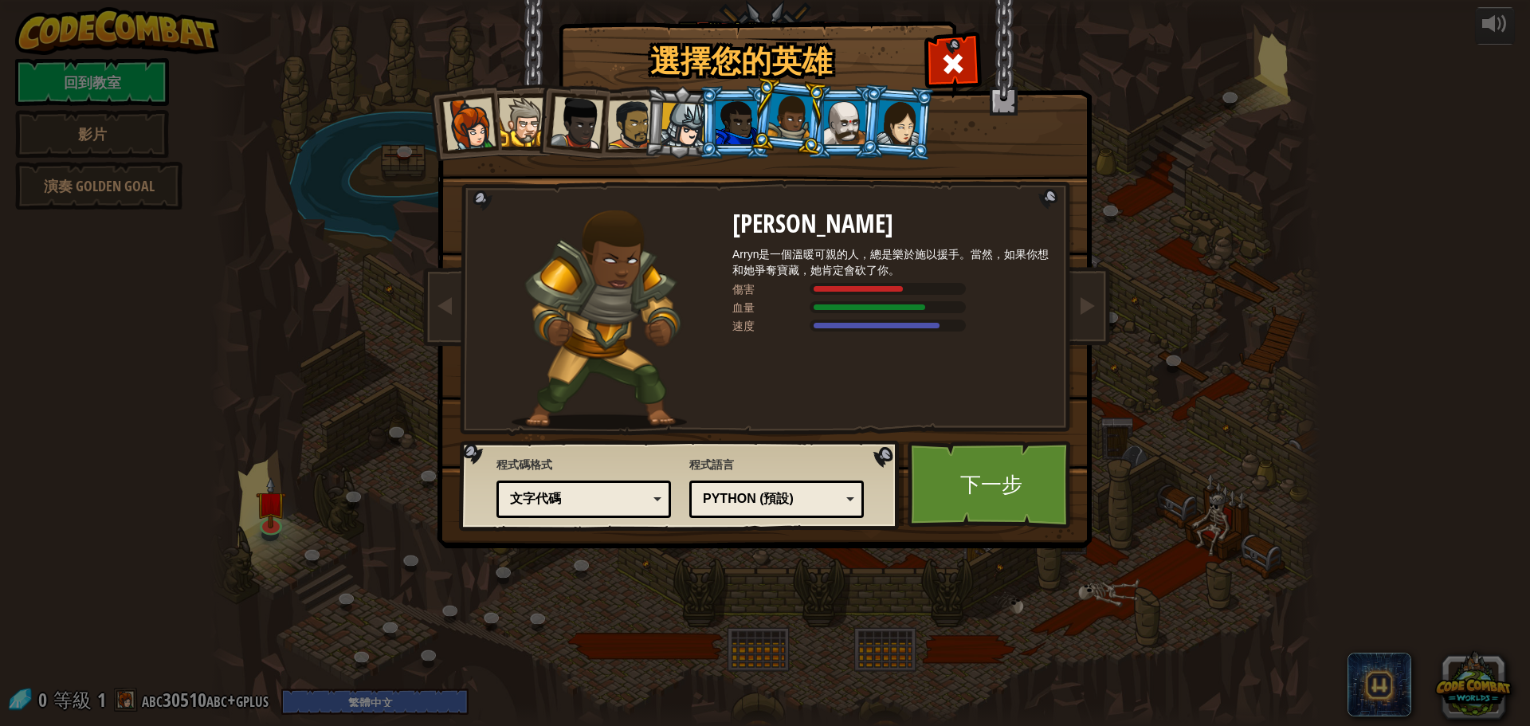
click at [913, 128] on div at bounding box center [899, 122] width 45 height 45
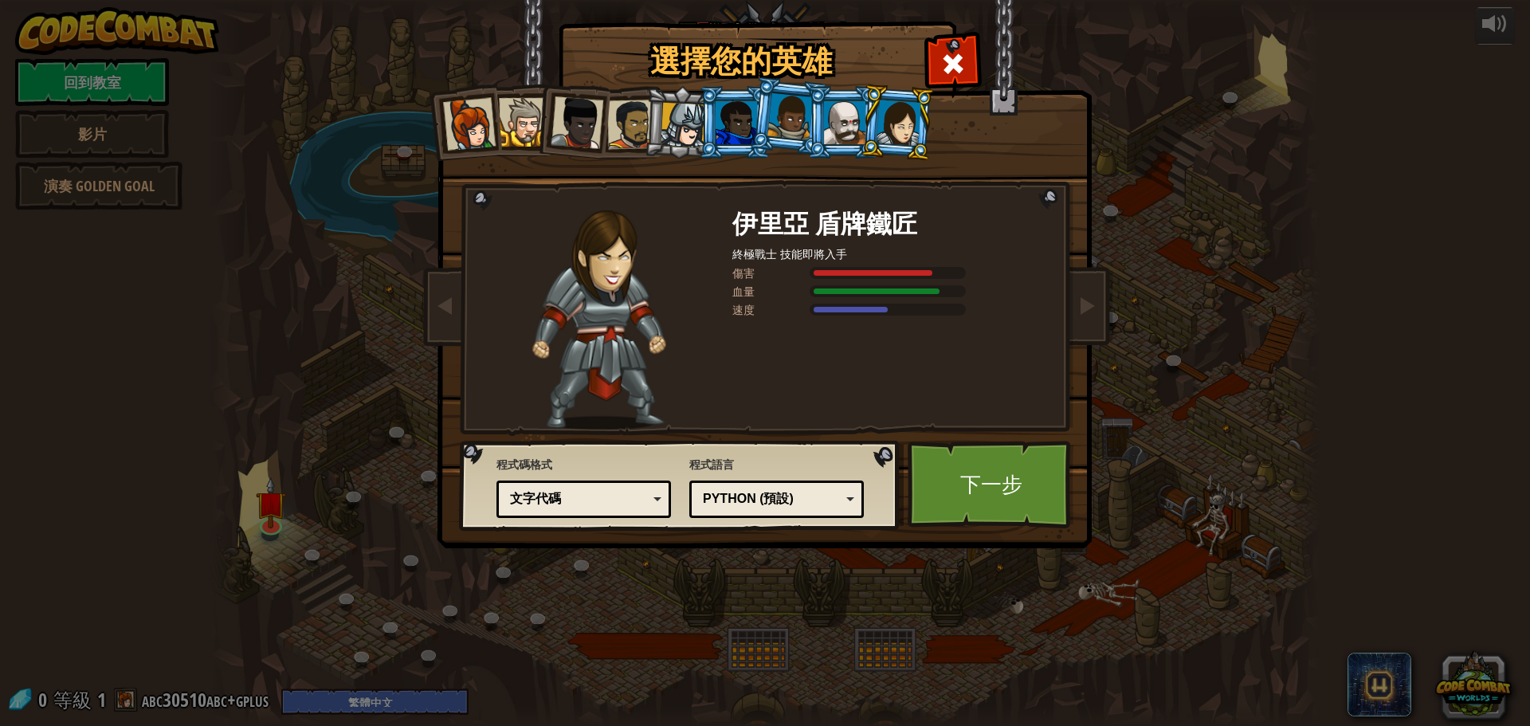
click at [845, 130] on div at bounding box center [844, 122] width 41 height 43
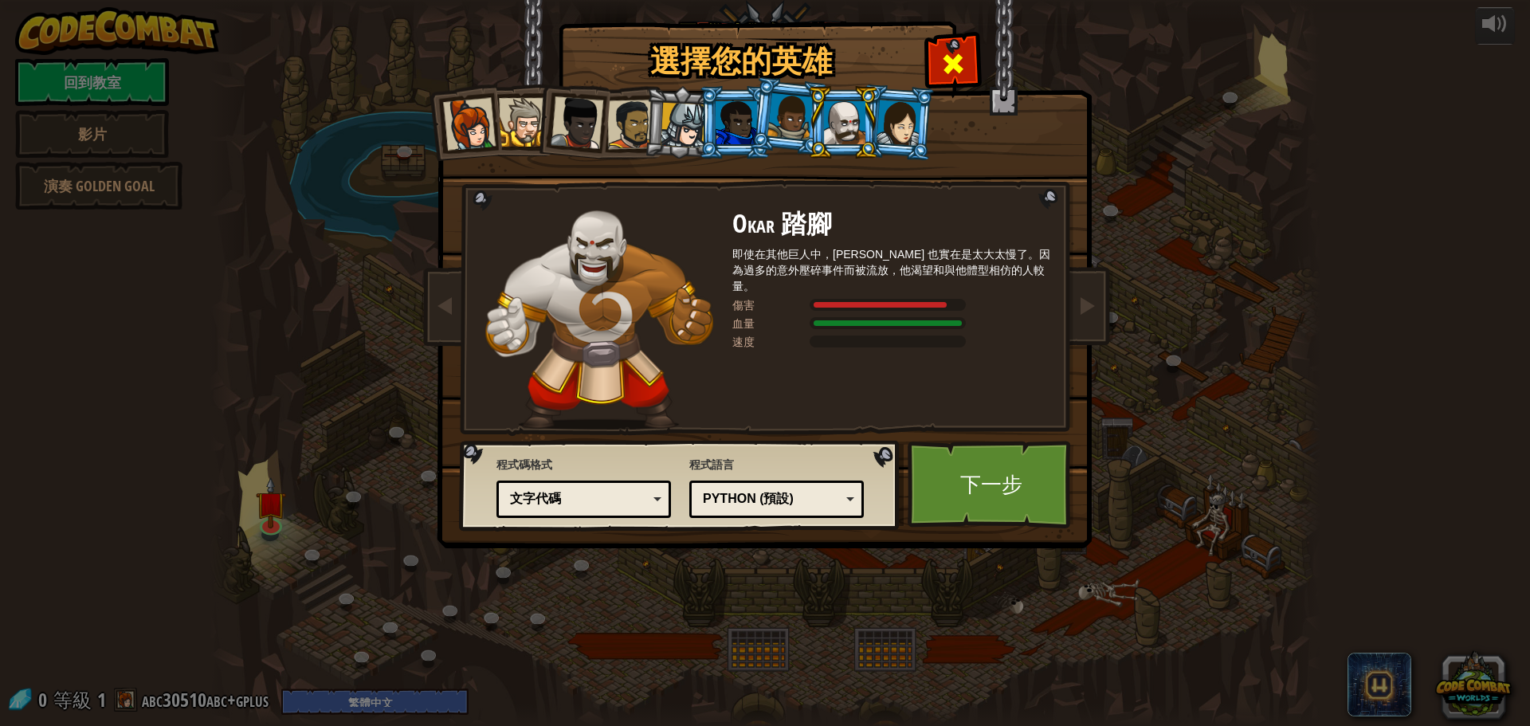
click at [959, 41] on div at bounding box center [953, 62] width 50 height 50
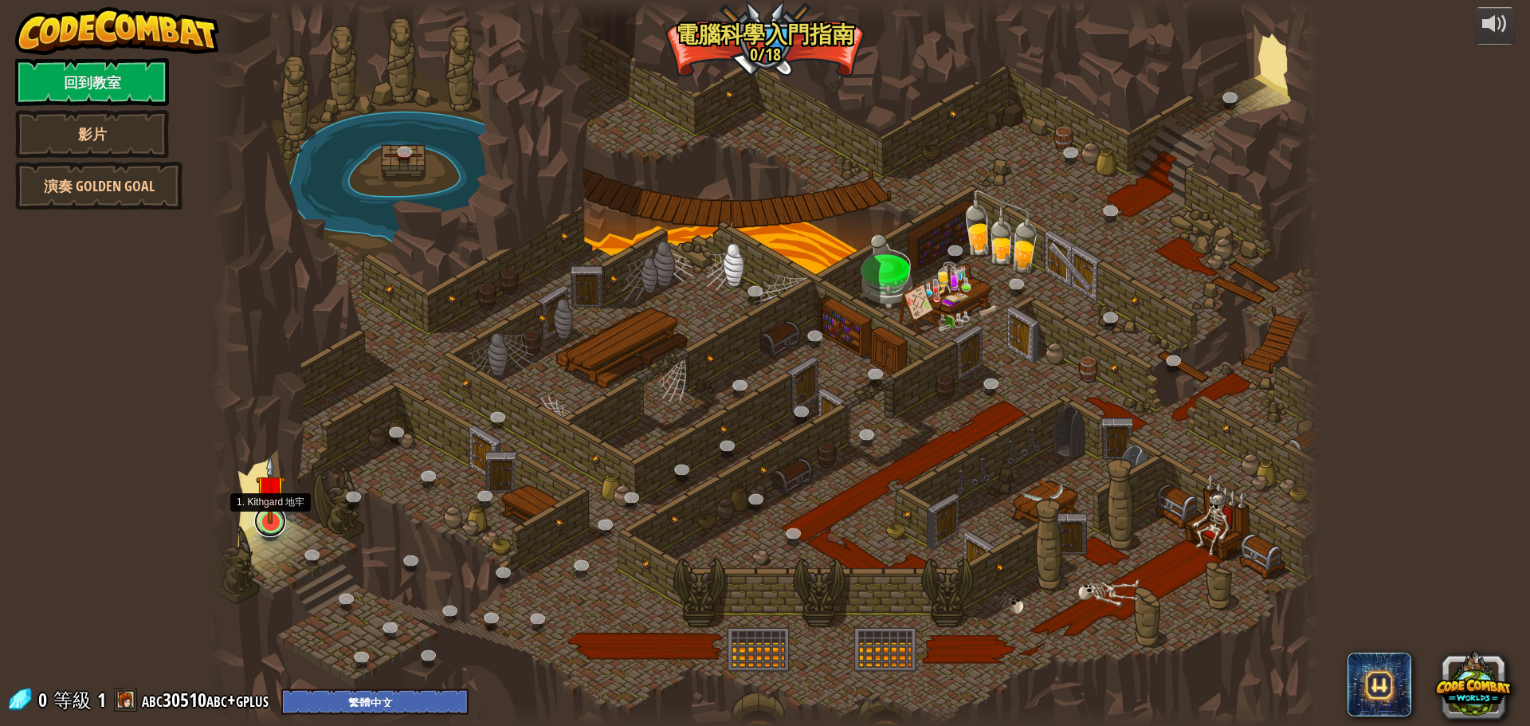
click at [271, 526] on link at bounding box center [270, 521] width 32 height 32
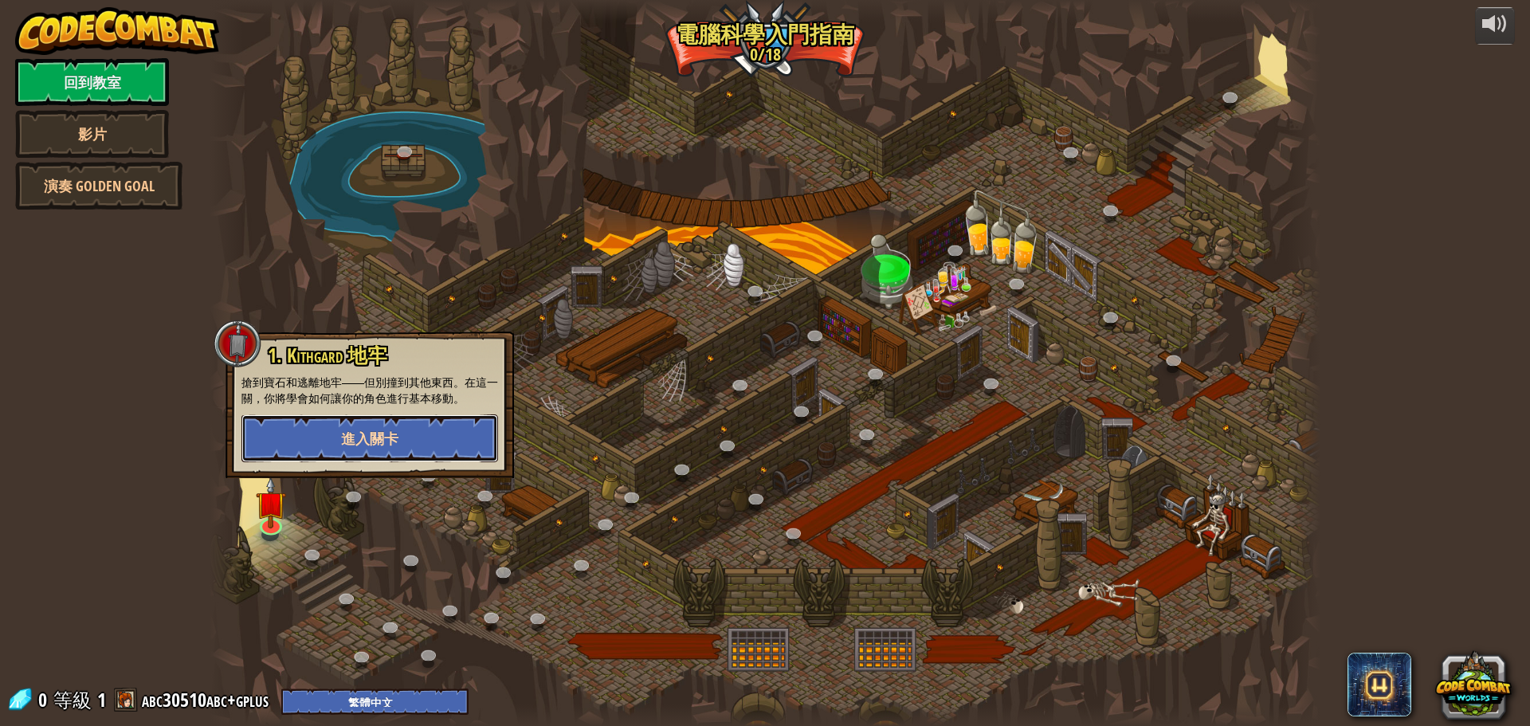
click at [414, 445] on button "進入關卡" at bounding box center [370, 438] width 257 height 48
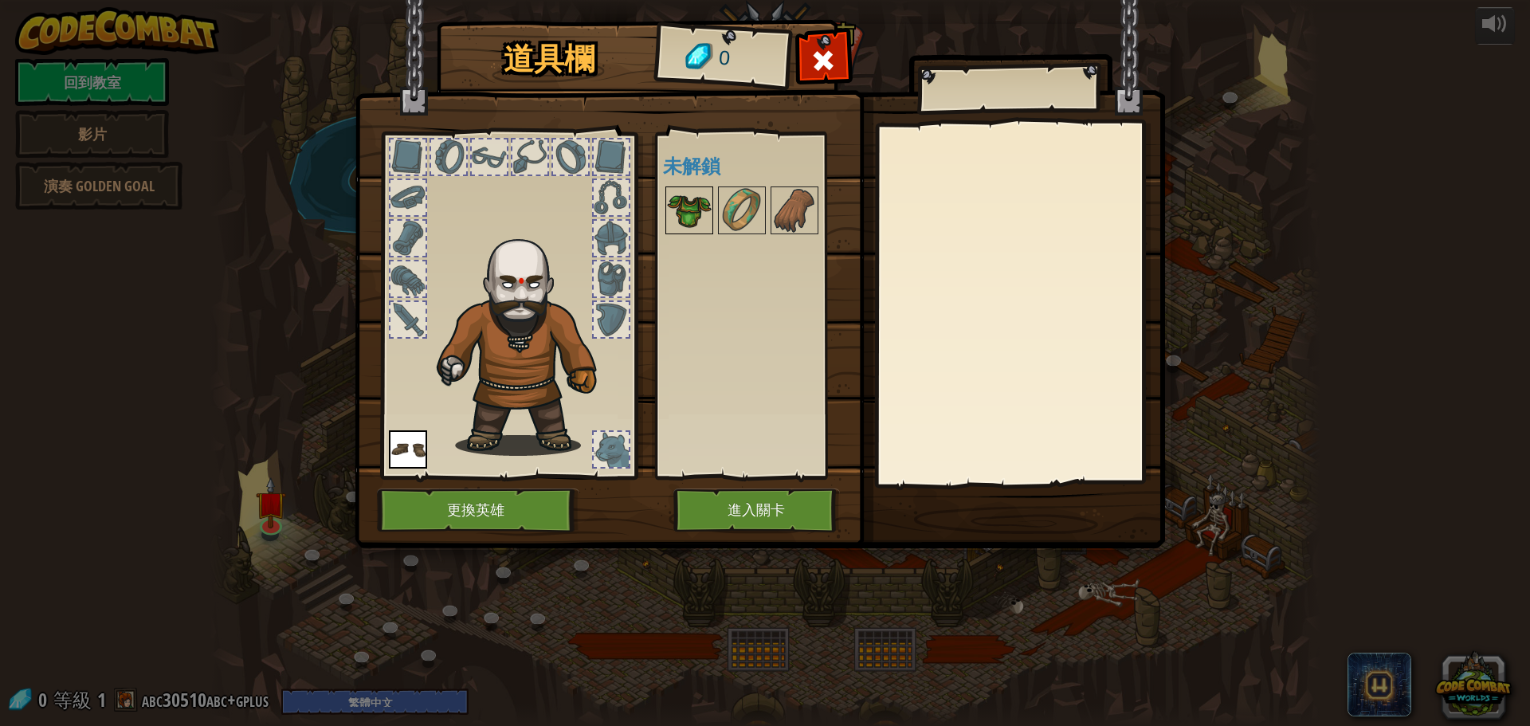
click at [698, 214] on img at bounding box center [689, 210] width 45 height 45
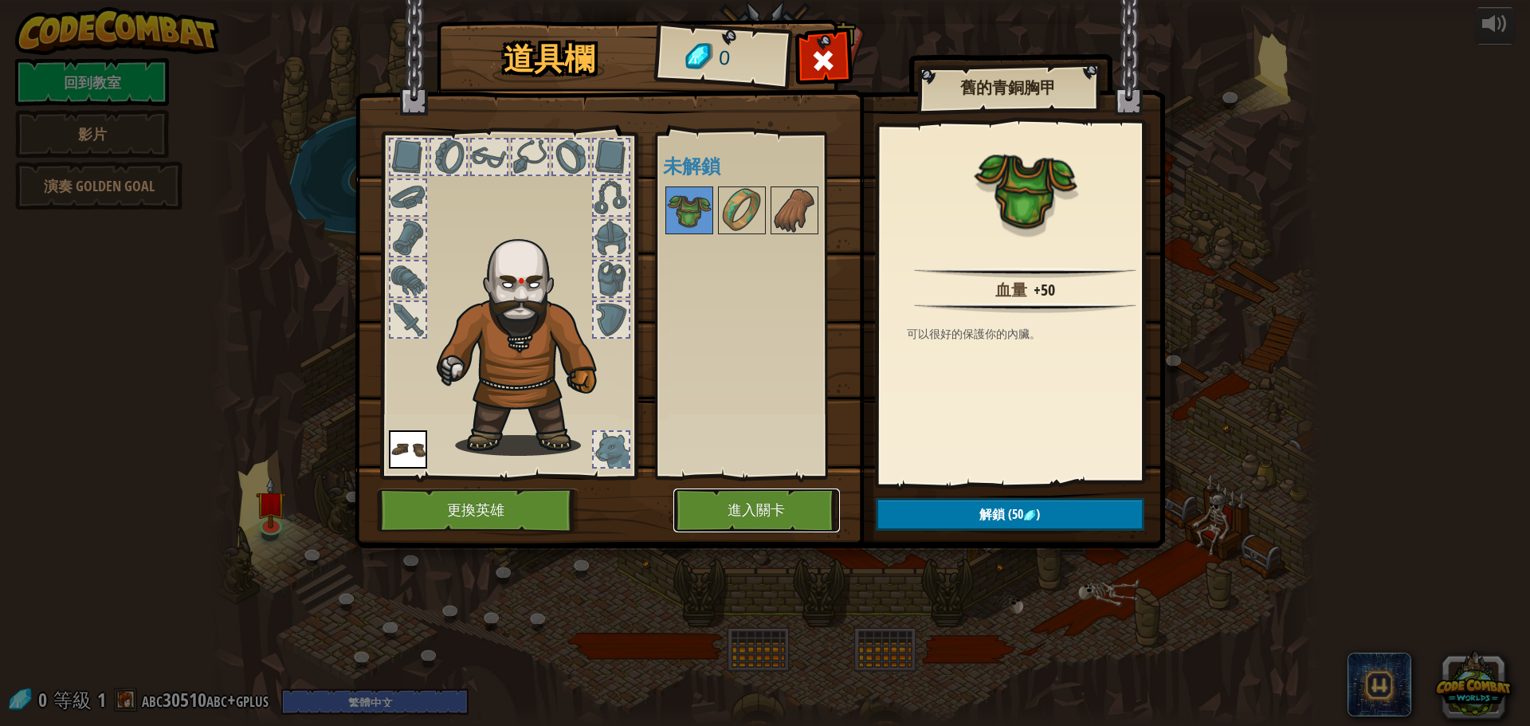
click at [721, 505] on button "進入關卡" at bounding box center [757, 511] width 167 height 44
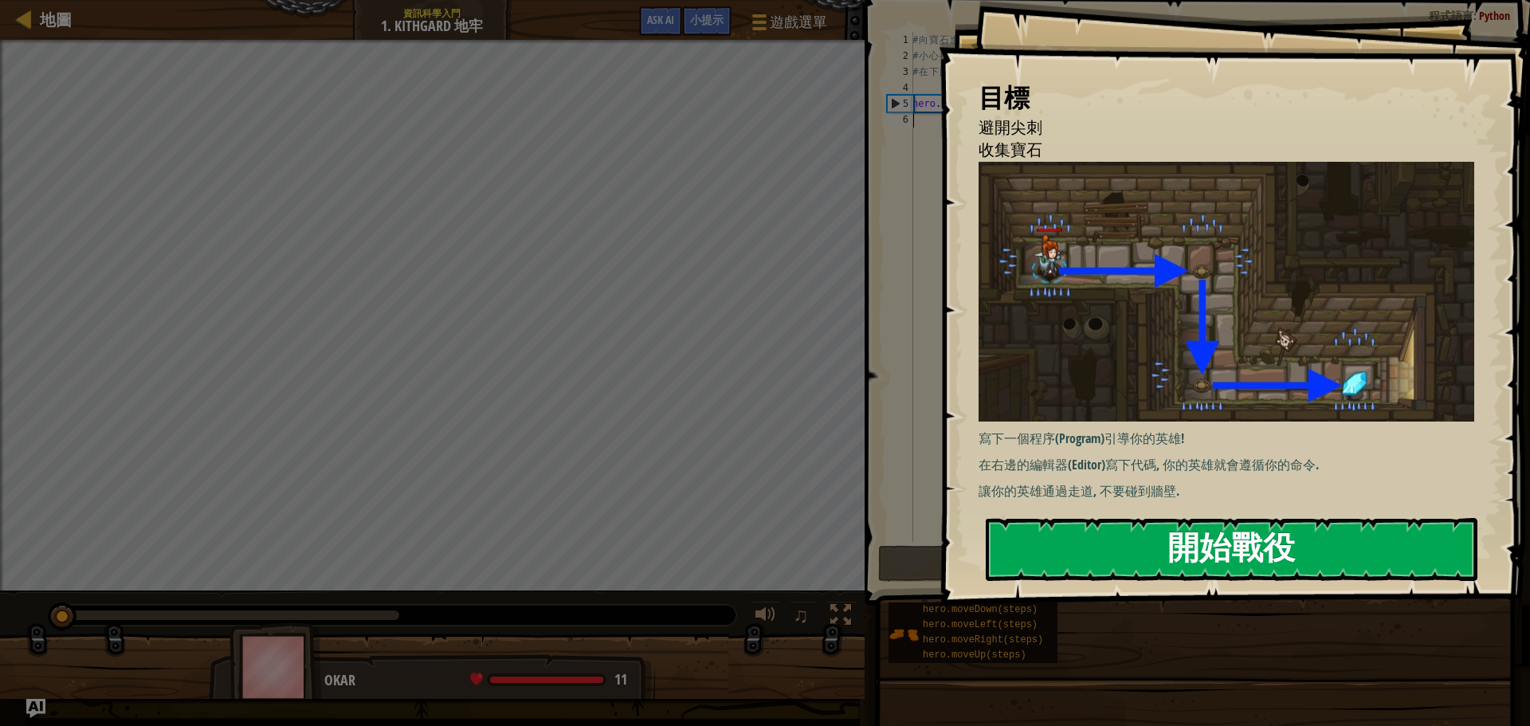
click at [1036, 525] on button "開始戰役" at bounding box center [1232, 549] width 492 height 63
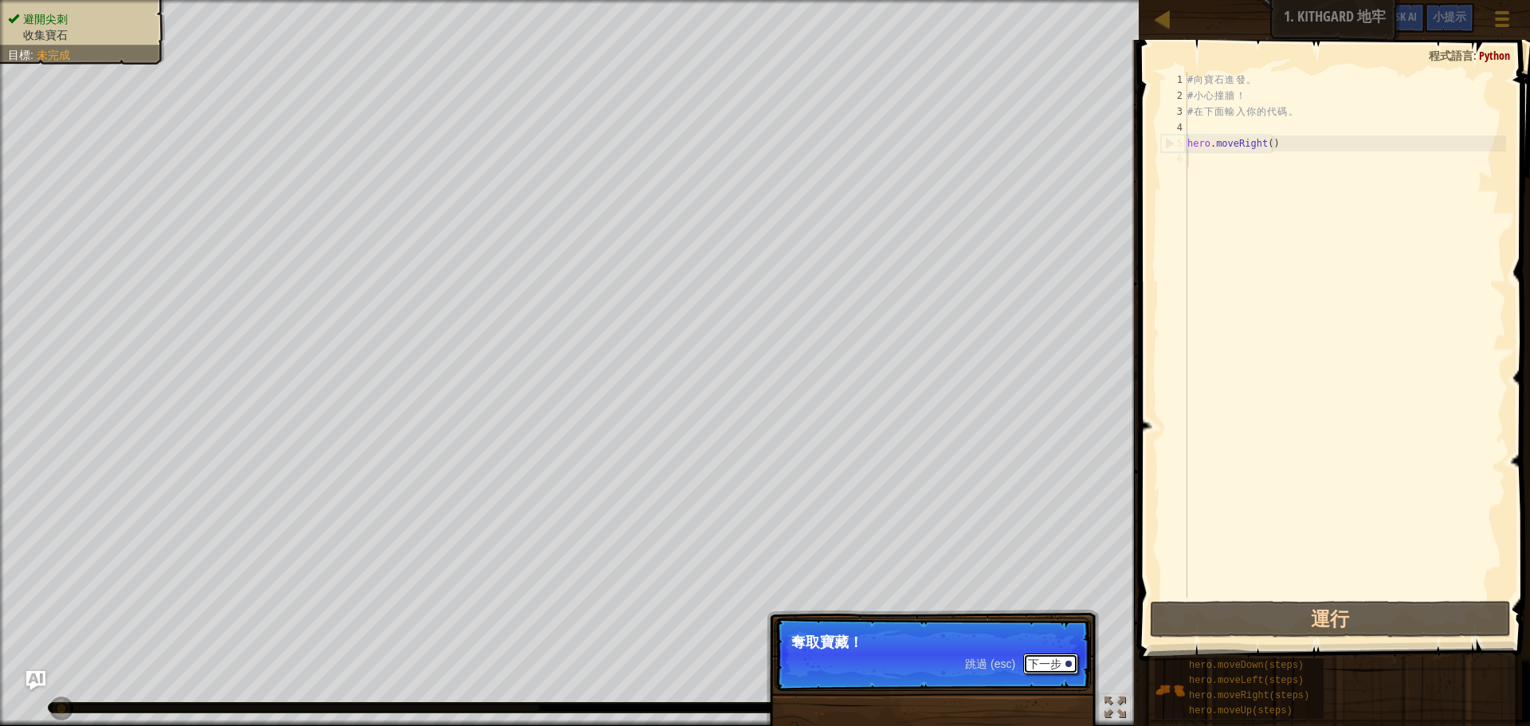
click at [1043, 665] on button "下一步" at bounding box center [1050, 664] width 55 height 21
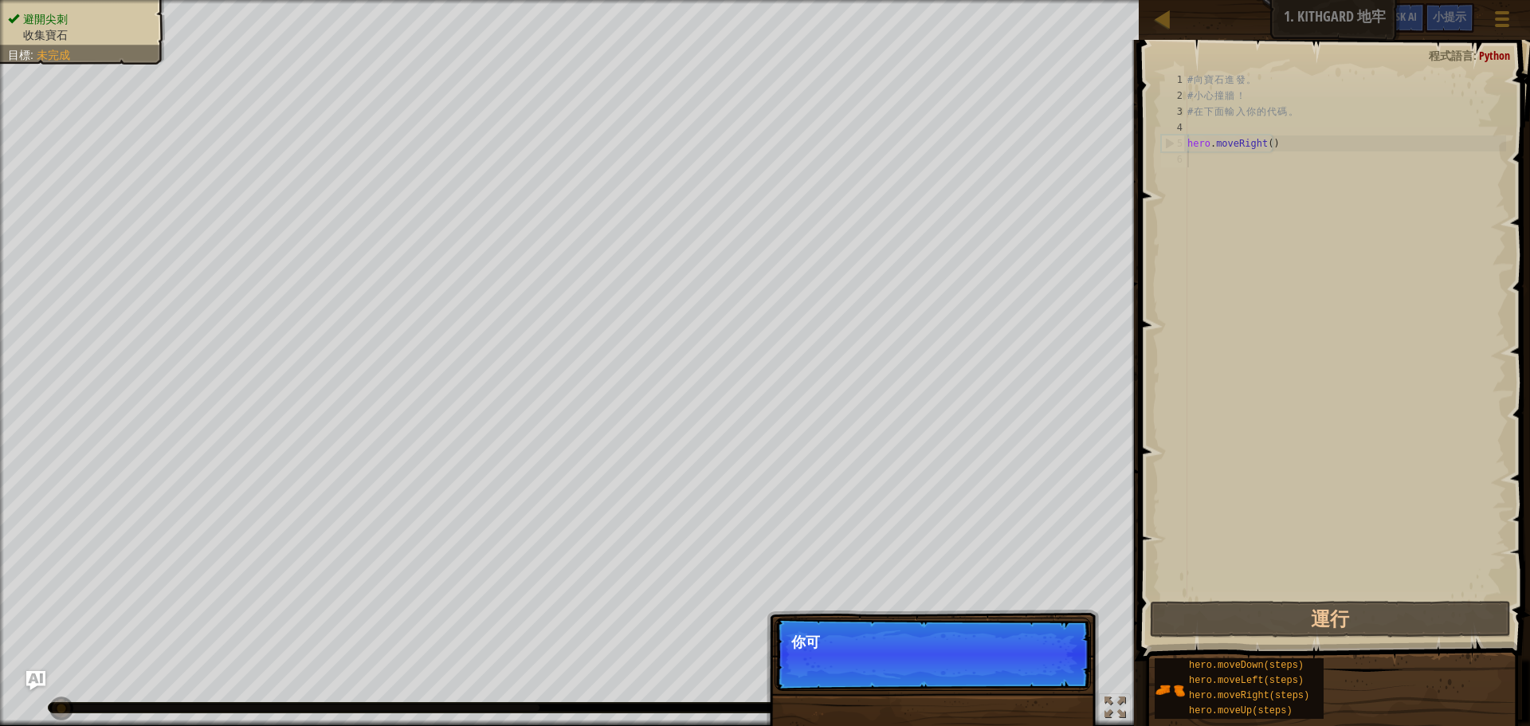
scroll to position [7, 0]
click at [1056, 658] on button "下一步" at bounding box center [1050, 664] width 55 height 21
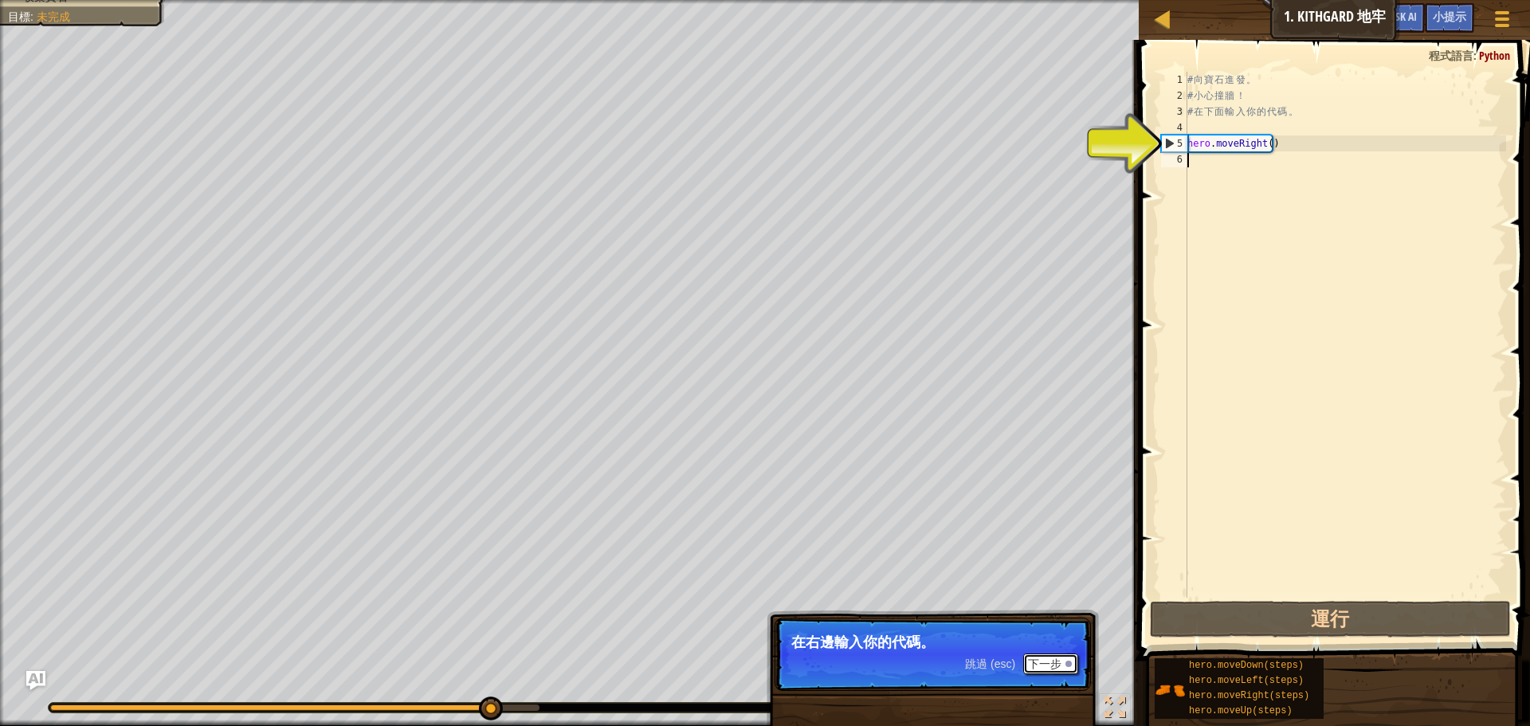
click at [1064, 661] on button "下一步" at bounding box center [1050, 664] width 55 height 21
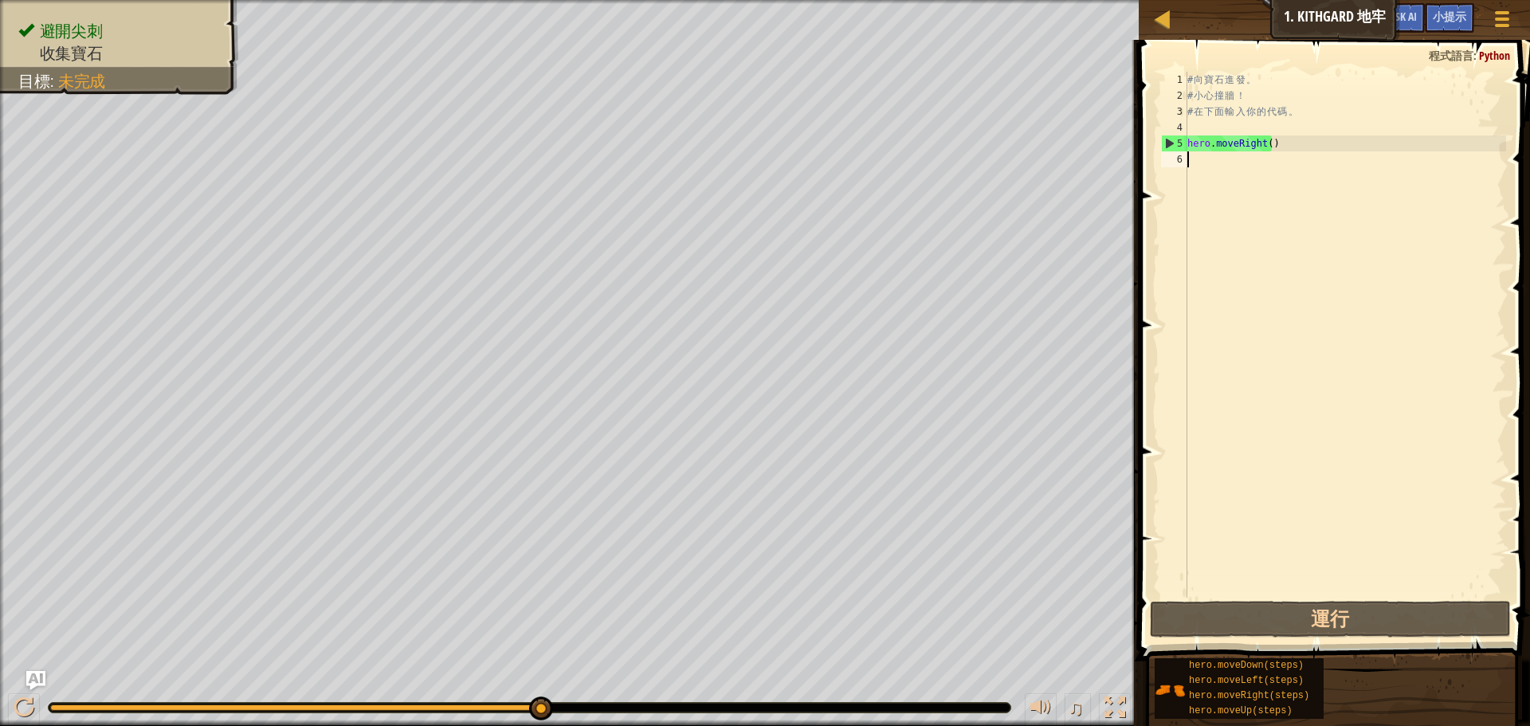
click at [1232, 167] on div "# 向 寶 石 進 發 。 # 小 心 撞 牆 ！ # 在 下 面 輸 入 你 的 代 碼 。 hero . moveRight ( )" at bounding box center [1346, 351] width 322 height 558
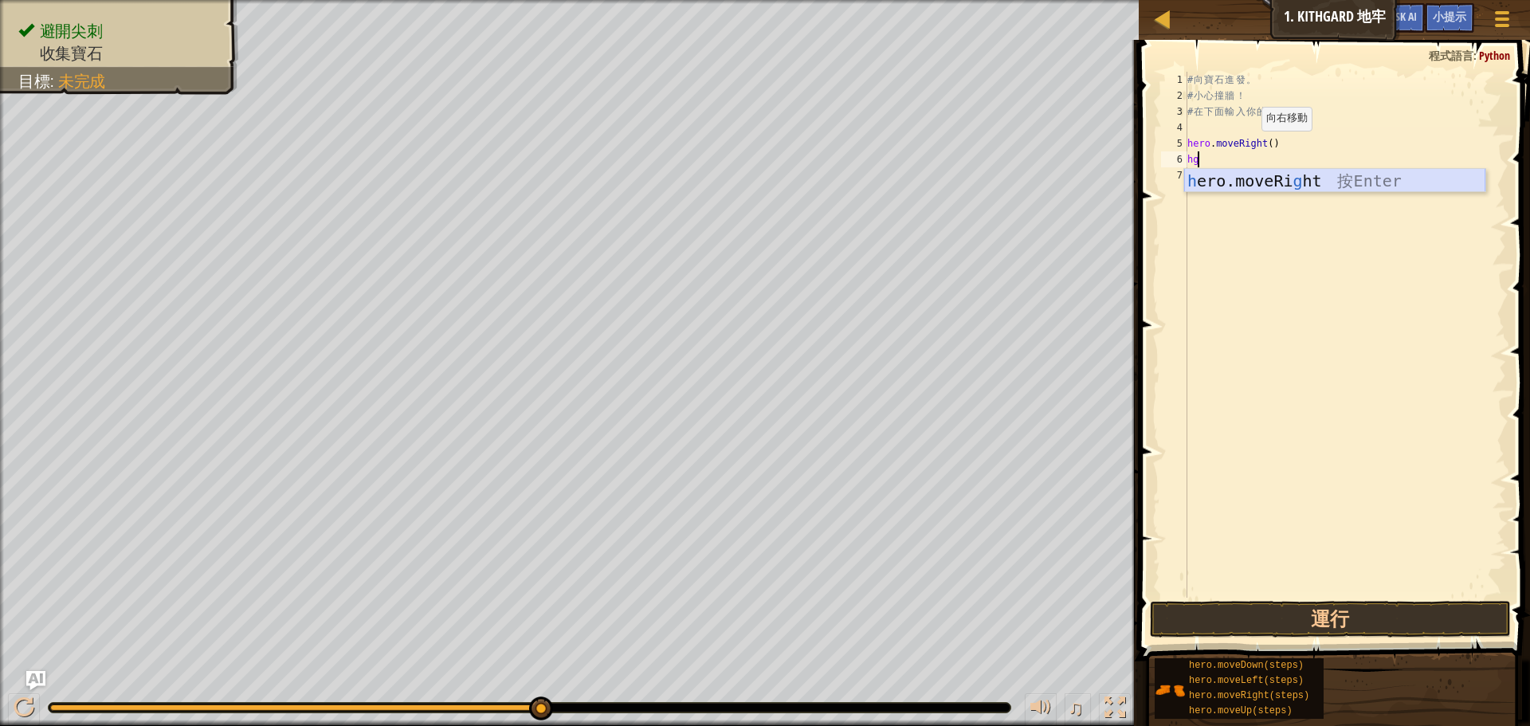
type textarea "h"
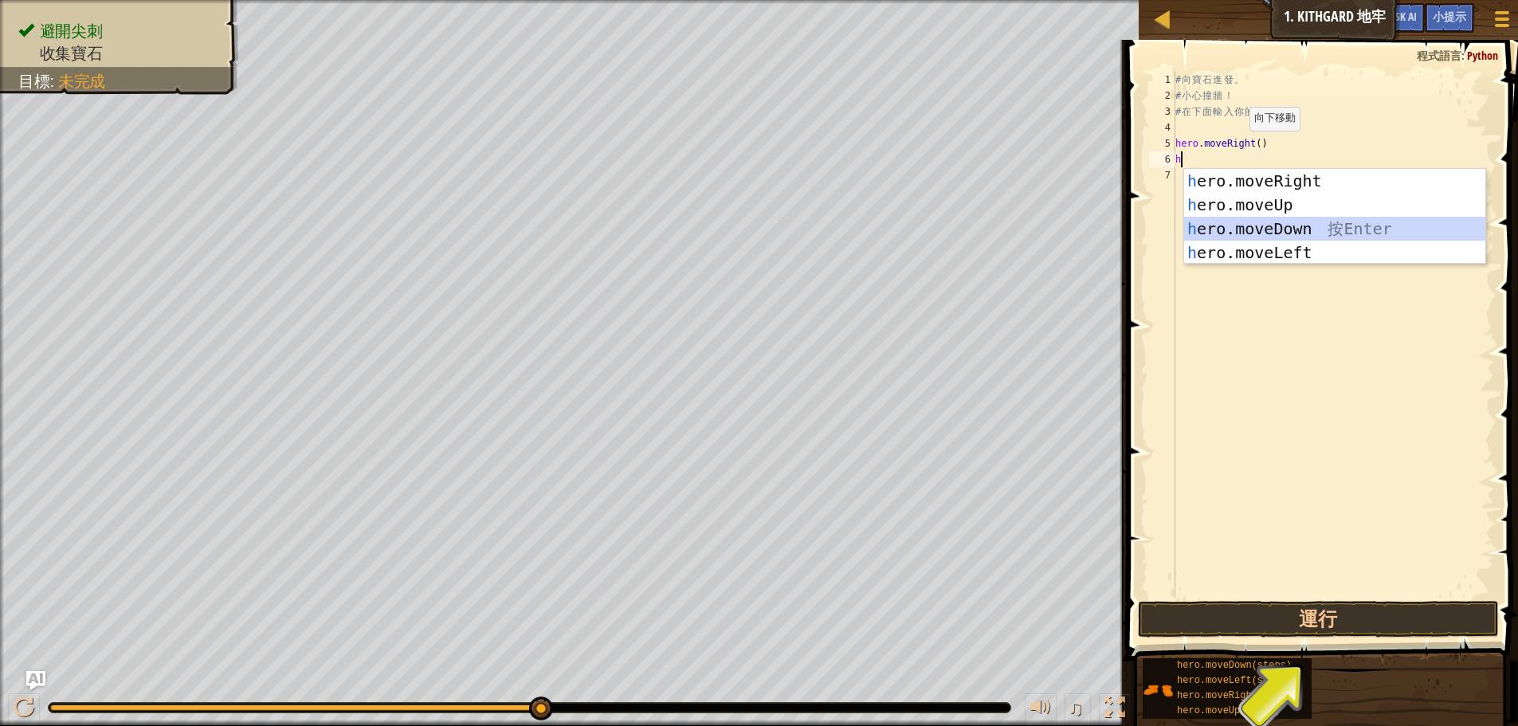
click at [1304, 234] on div "h ero.moveRight 按 Enter h ero.moveUp 按 Enter h ero.moveDown 按 Enter h ero.moveL…" at bounding box center [1335, 240] width 301 height 143
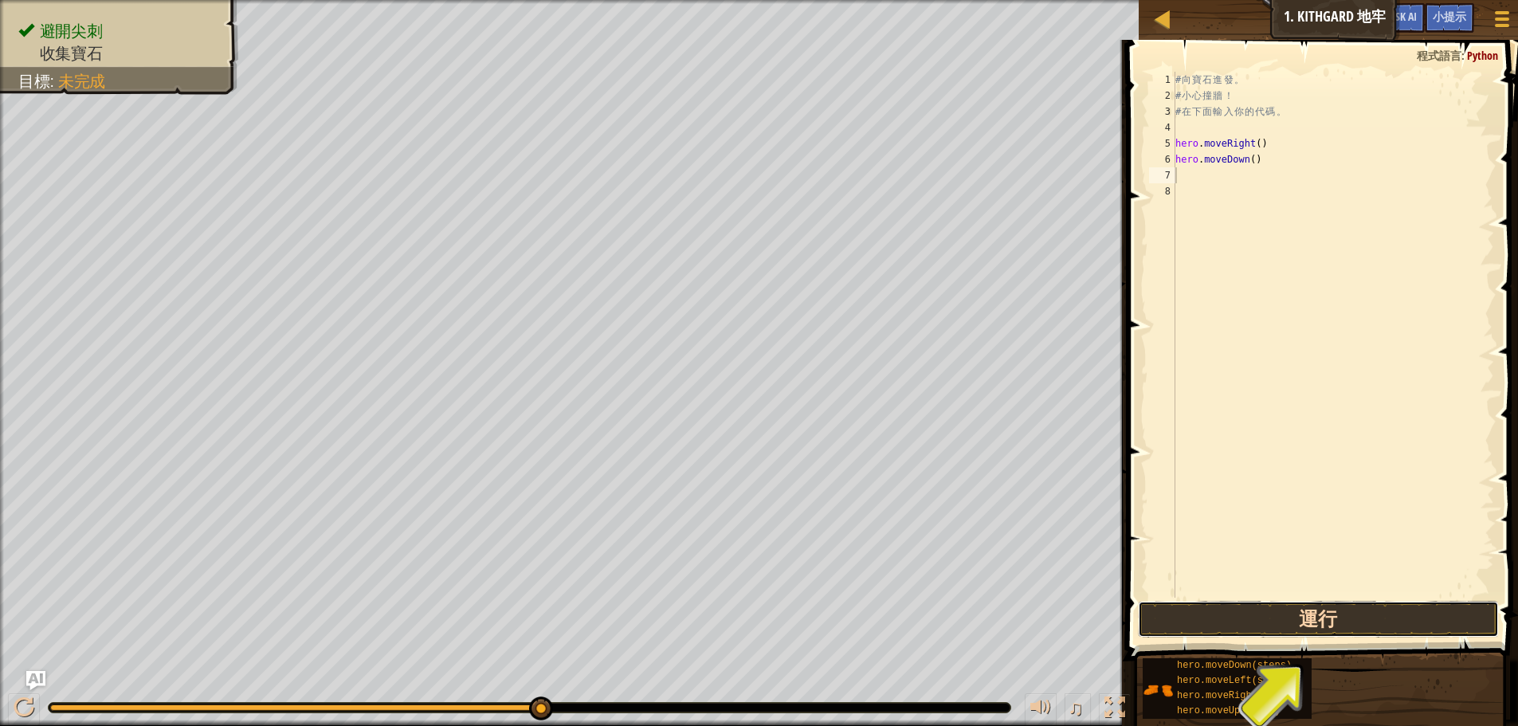
click at [1263, 614] on button "運行" at bounding box center [1318, 619] width 361 height 37
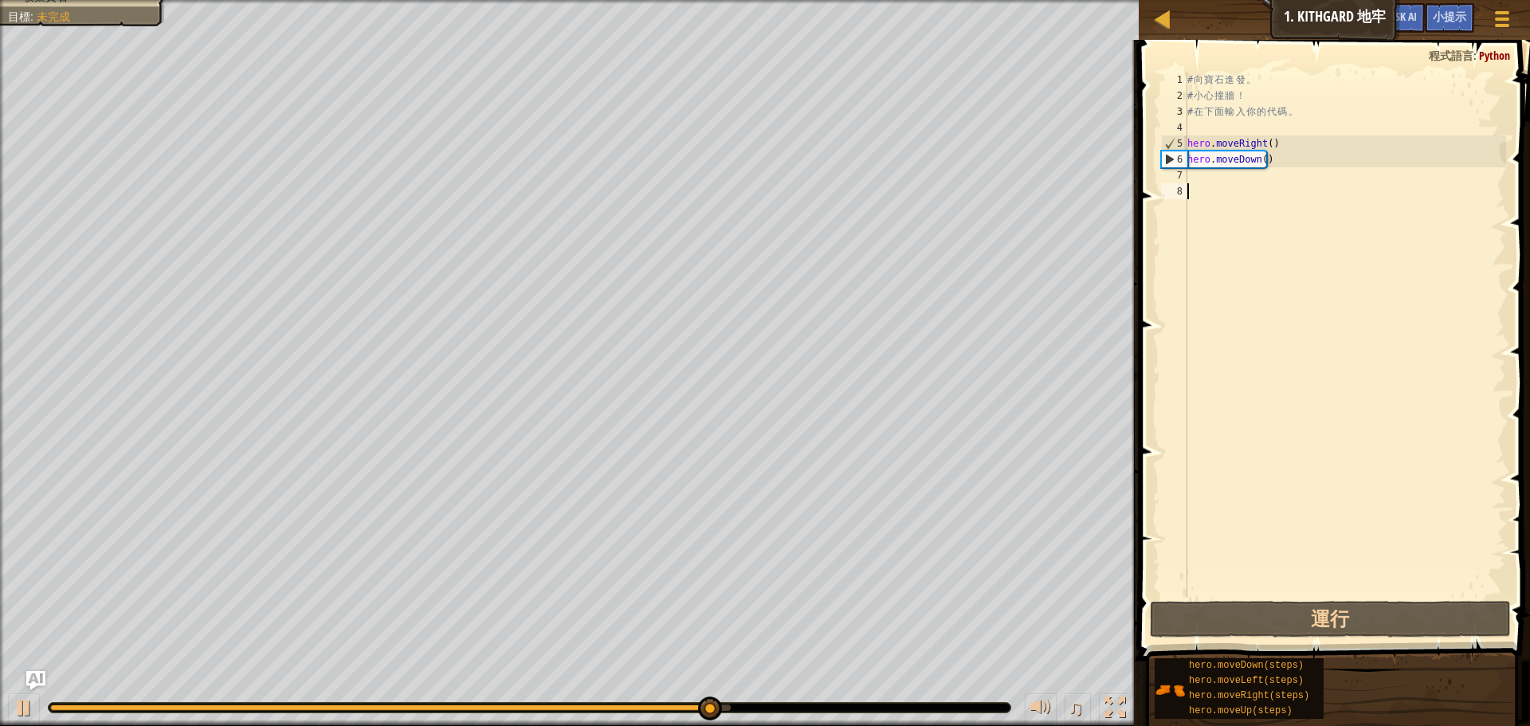
click at [1222, 186] on div "# 向 寶 石 進 發 。 # 小 心 撞 牆 ！ # 在 下 面 輸 入 你 的 代 碼 。 hero . moveRight ( ) hero . mov…" at bounding box center [1346, 351] width 322 height 558
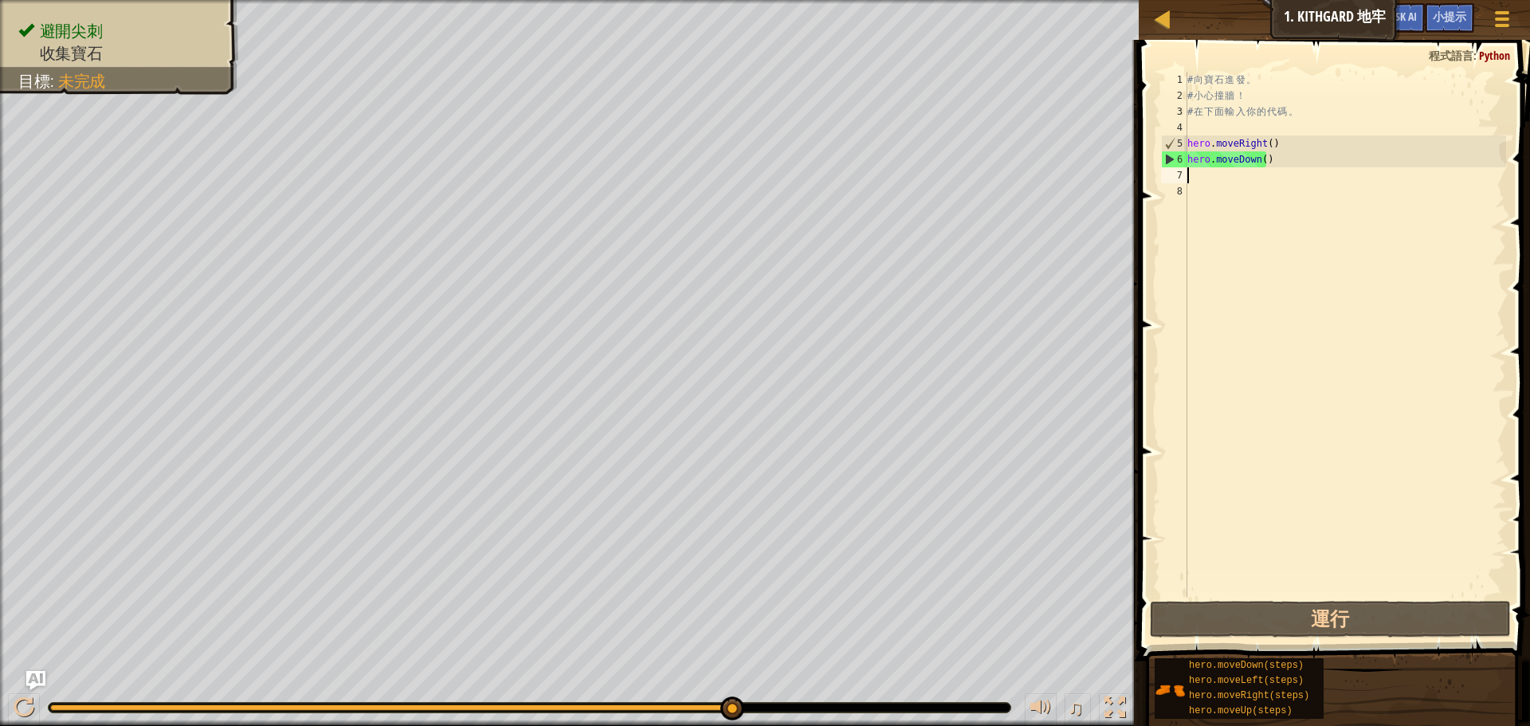
click at [1221, 174] on div "# 向 寶 石 進 發 。 # 小 心 撞 牆 ！ # 在 下 面 輸 入 你 的 代 碼 。 hero . moveRight ( ) hero . mov…" at bounding box center [1346, 351] width 322 height 558
type textarea "h"
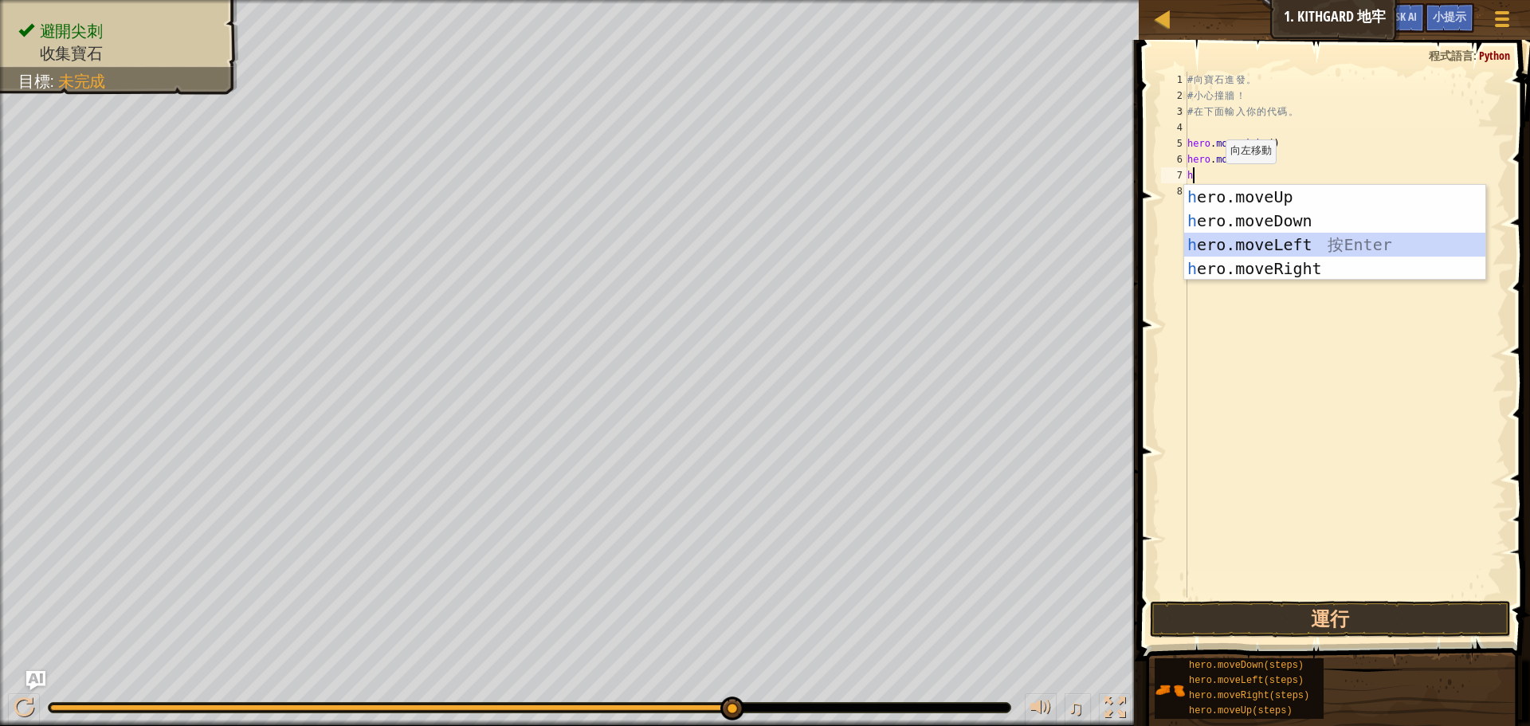
click at [1238, 243] on div "h ero.moveUp 按 Enter h ero.moveDown 按 Enter h ero.moveLeft 按 Enter h ero.moveRi…" at bounding box center [1335, 256] width 301 height 143
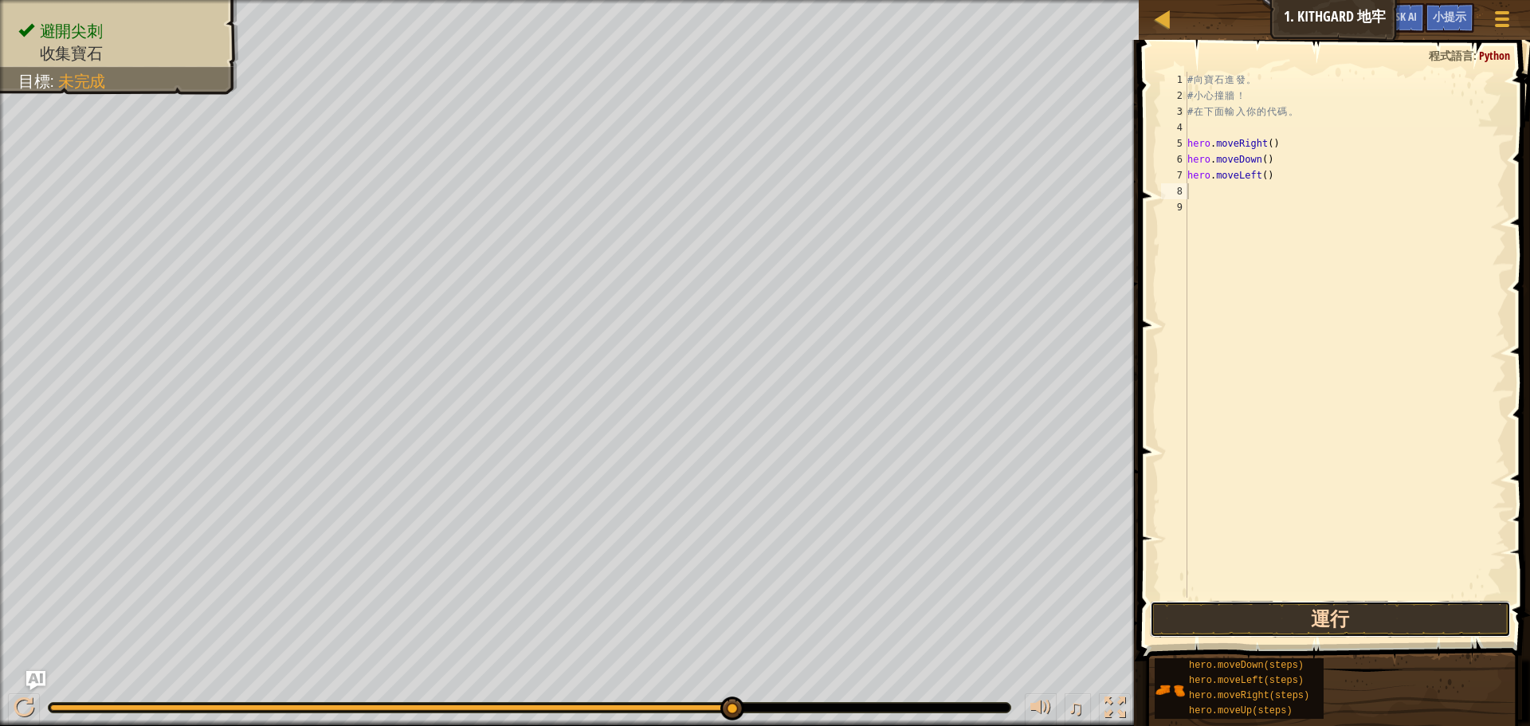
click at [1260, 605] on button "運行" at bounding box center [1330, 619] width 361 height 37
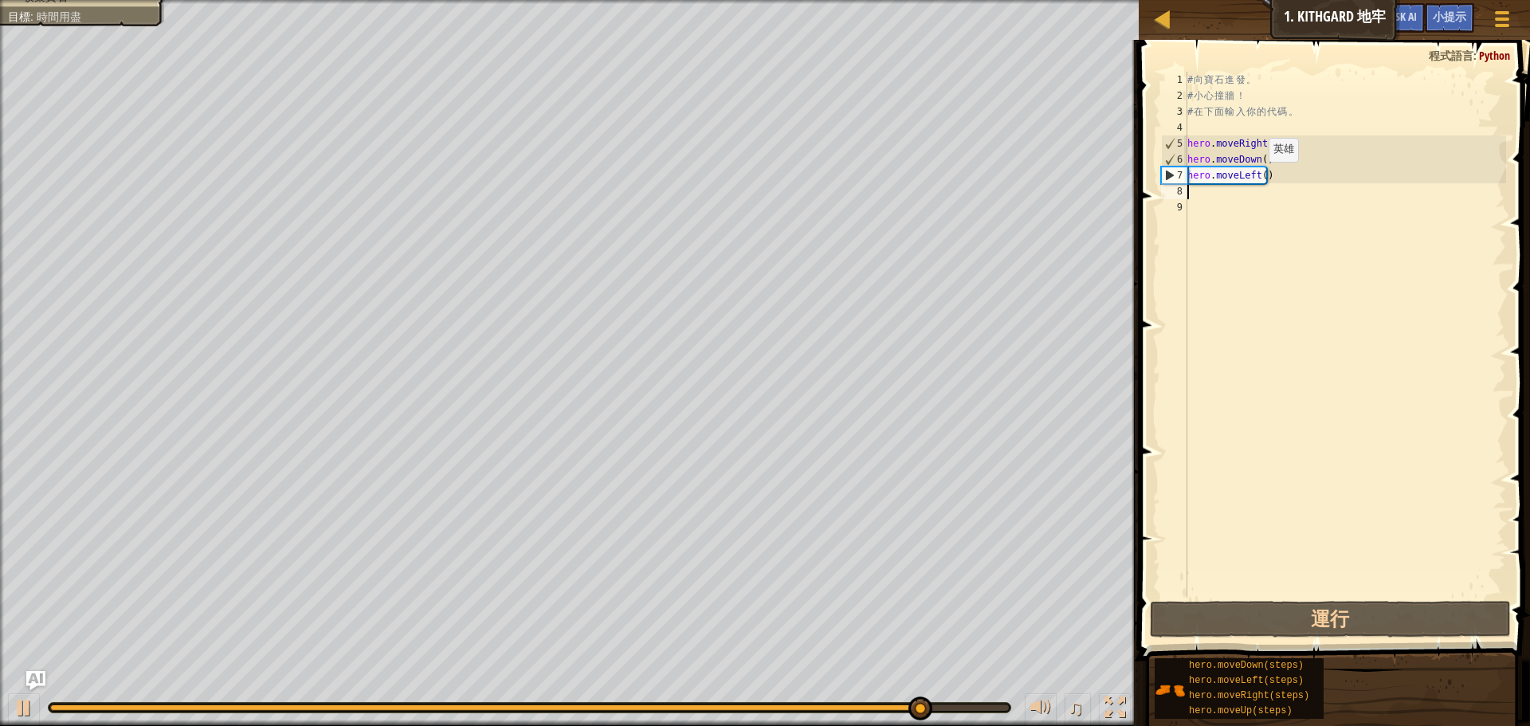
click at [1255, 178] on div "# 向 寶 石 進 發 。 # 小 心 撞 牆 ！ # 在 下 面 輸 入 你 的 代 碼 。 hero . moveRight ( ) hero . mov…" at bounding box center [1346, 351] width 322 height 558
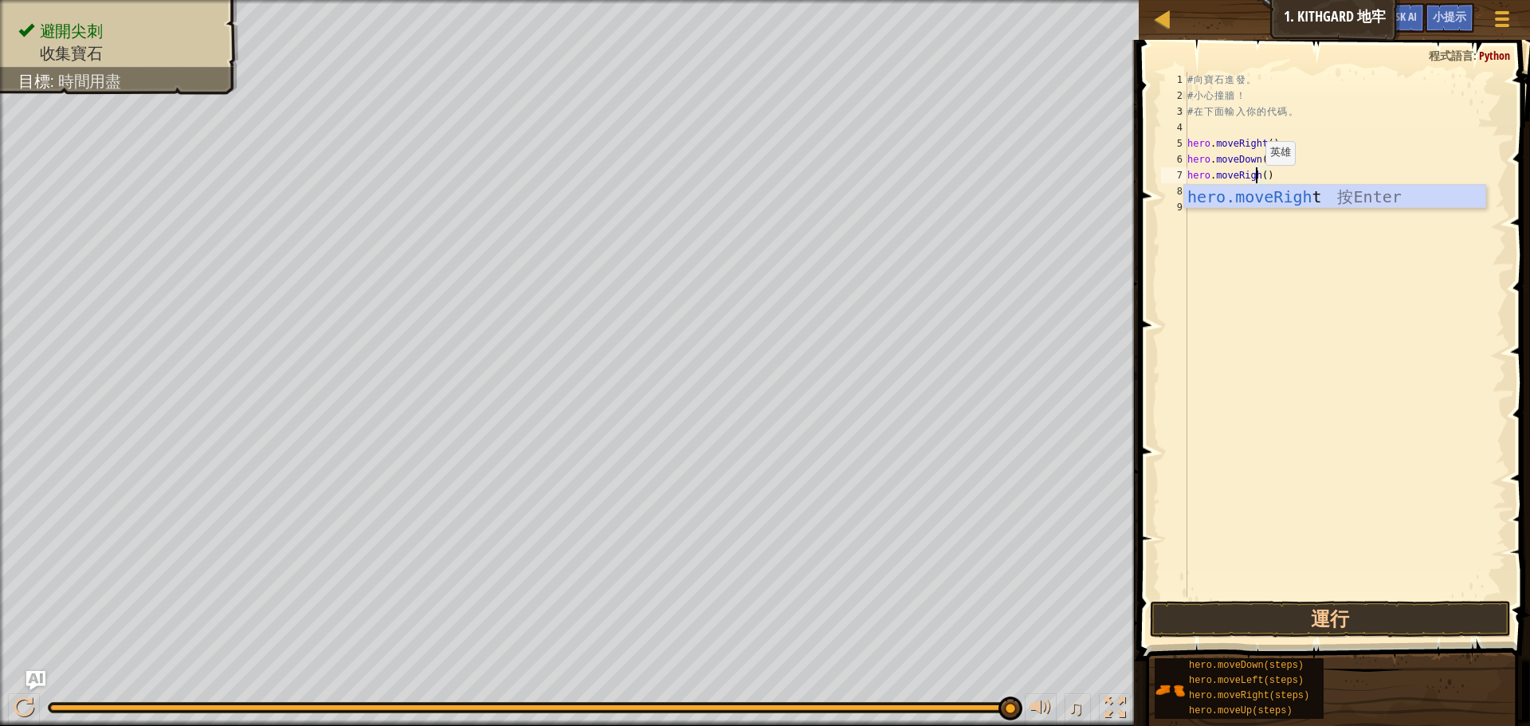
scroll to position [7, 6]
type textarea "hero.moveRight()"
click at [1298, 624] on button "運行" at bounding box center [1330, 619] width 361 height 37
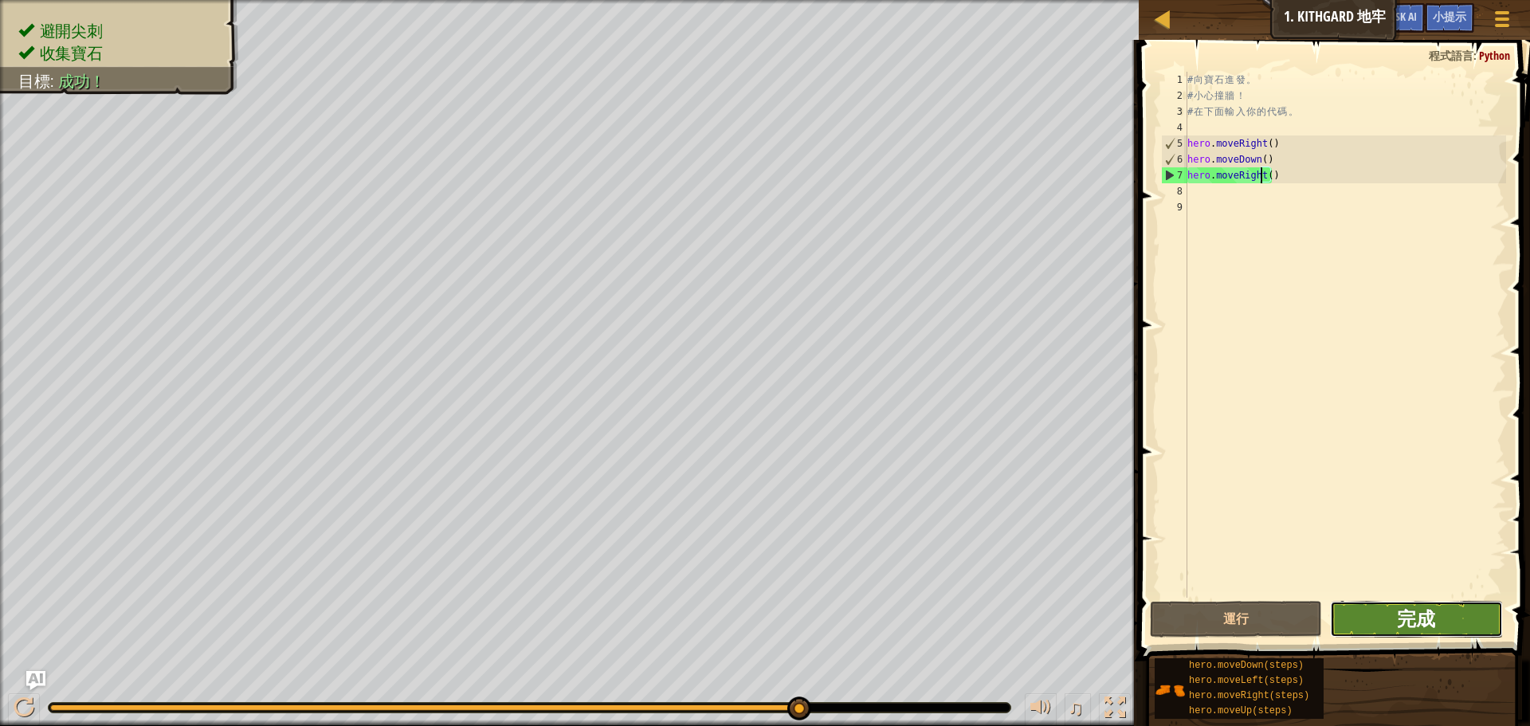
click at [1402, 609] on span "完成" at bounding box center [1416, 619] width 38 height 26
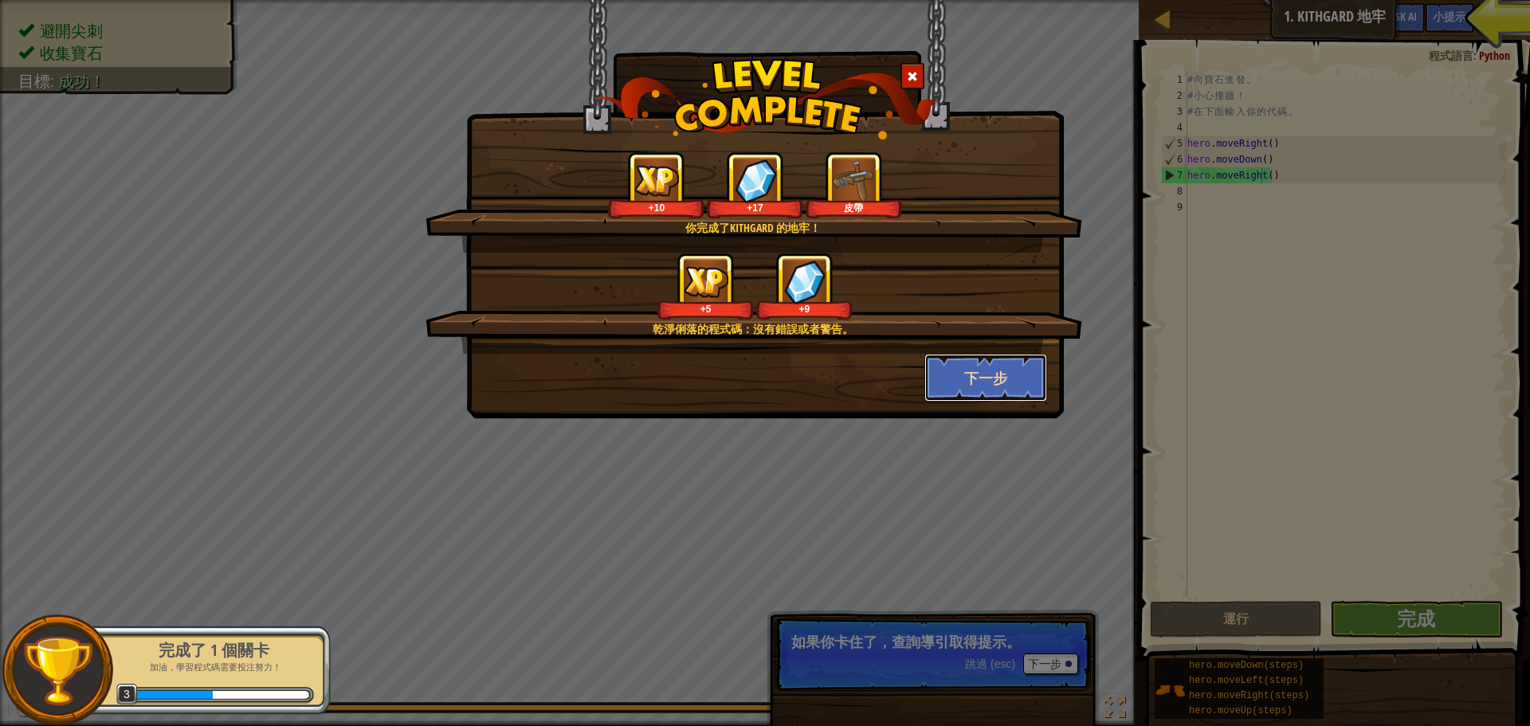
click at [1007, 385] on button "下一步" at bounding box center [987, 378] width 124 height 48
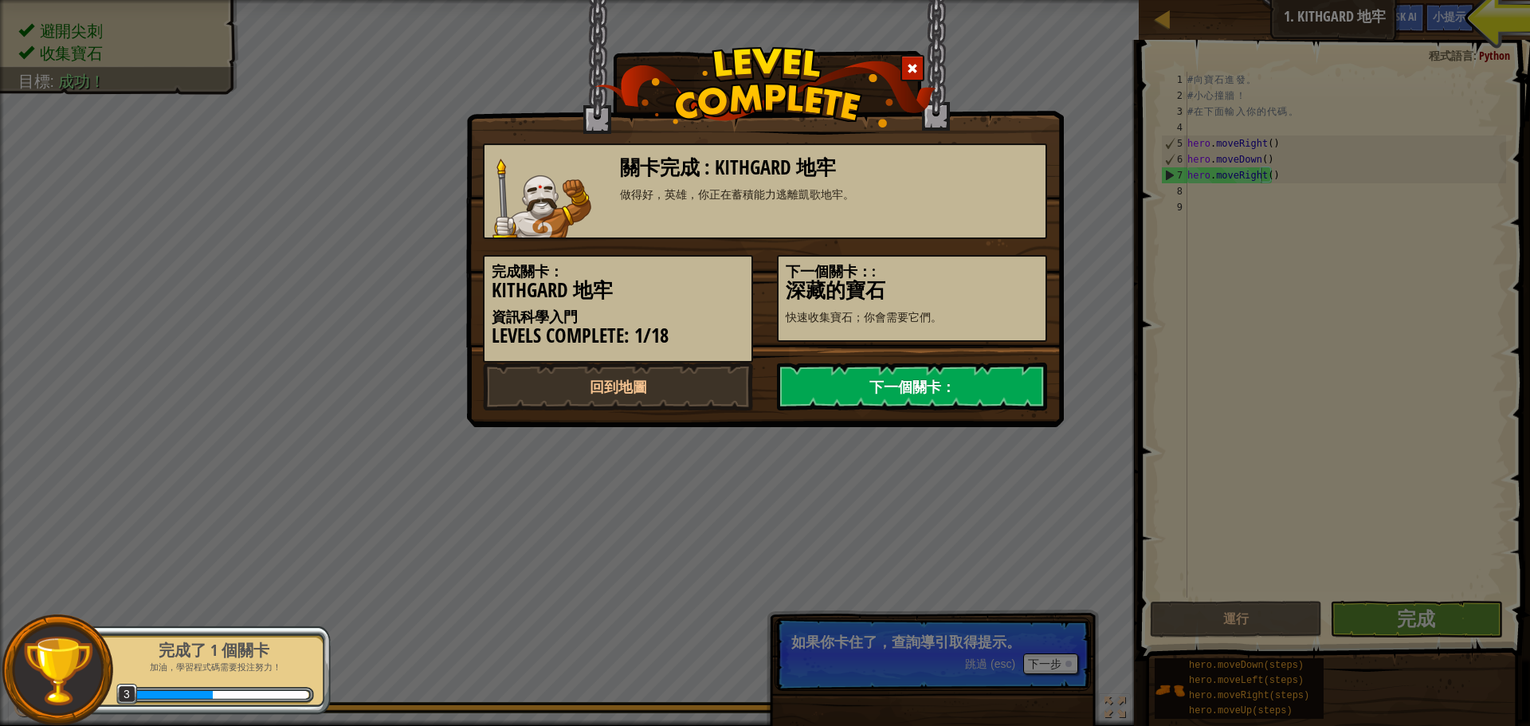
click at [886, 393] on link "下一個關卡：" at bounding box center [912, 387] width 270 height 48
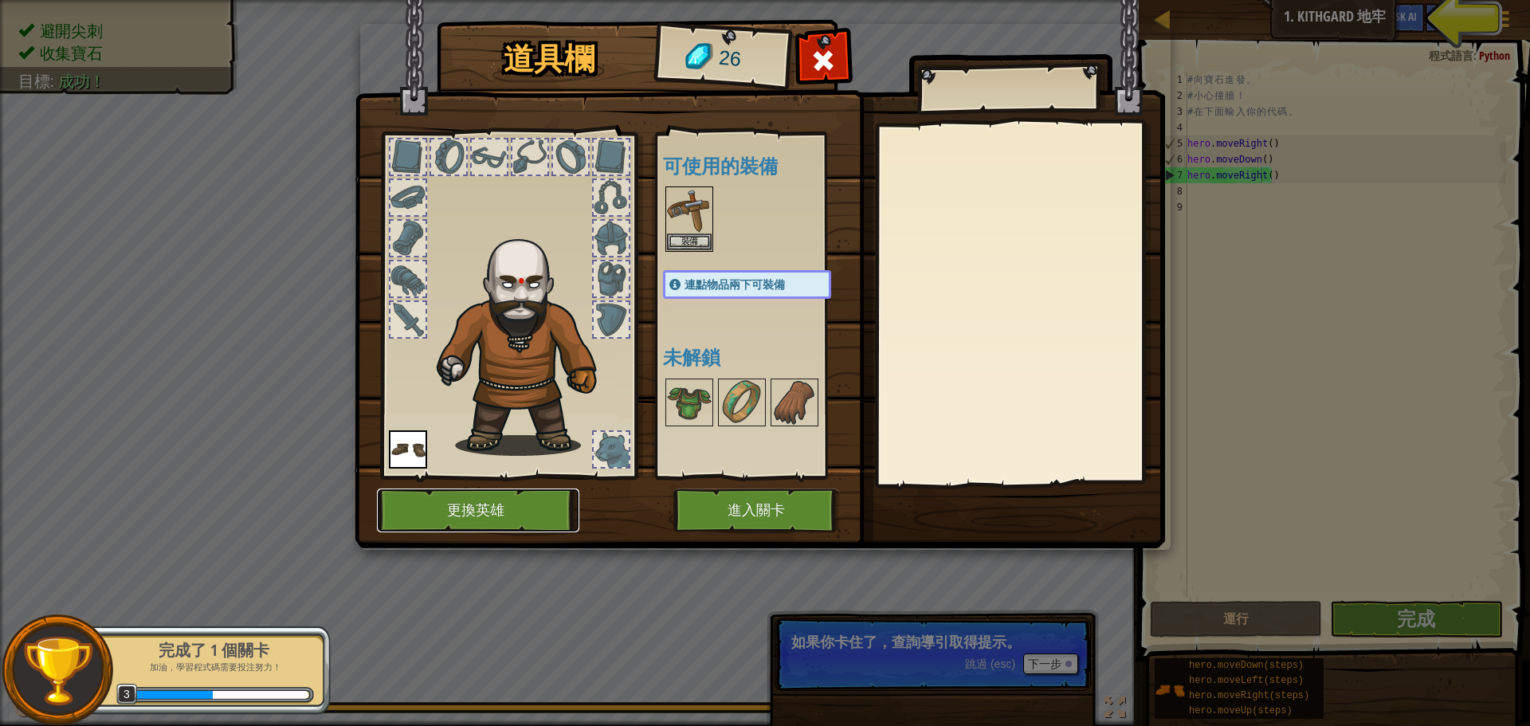
click at [469, 500] on button "更換英雄" at bounding box center [478, 511] width 202 height 44
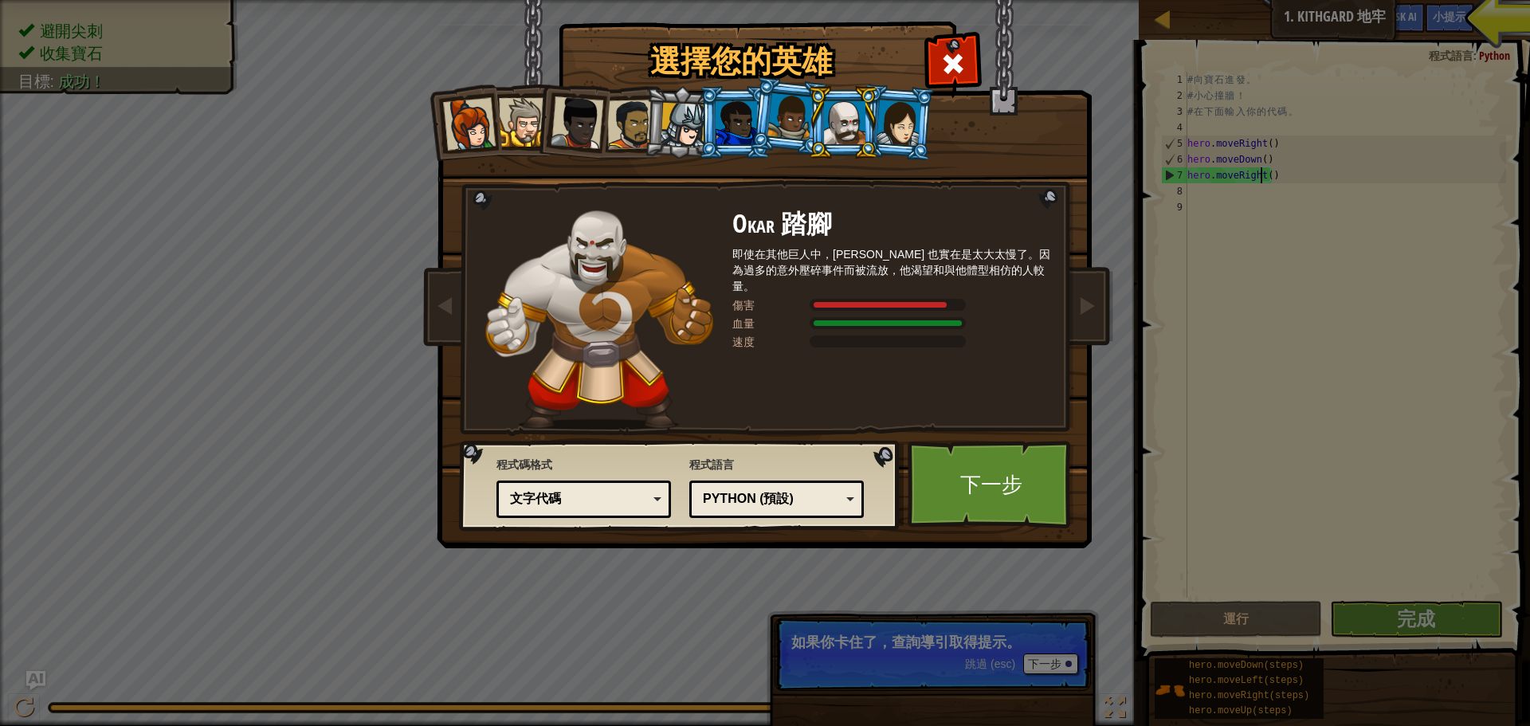
click at [690, 136] on div at bounding box center [683, 125] width 45 height 45
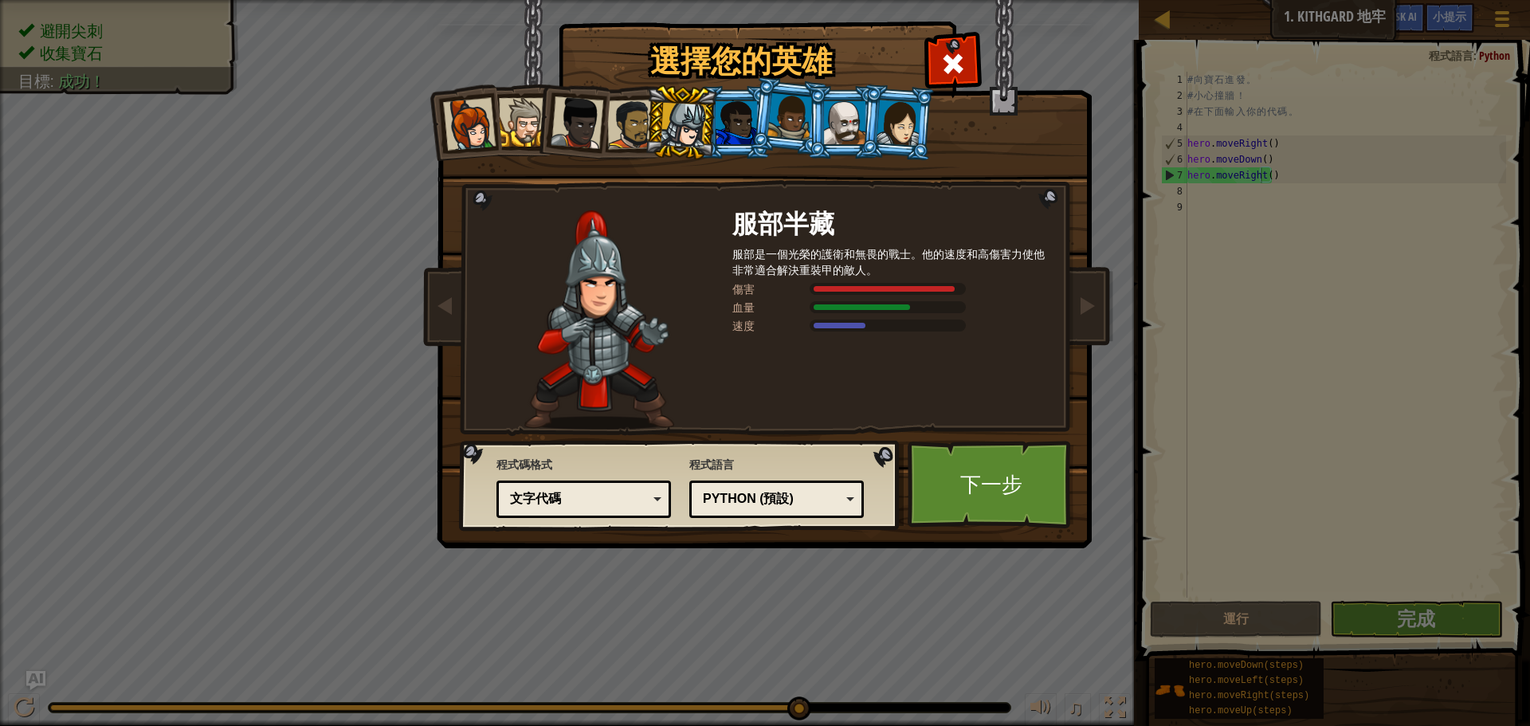
click at [799, 134] on div at bounding box center [790, 116] width 45 height 47
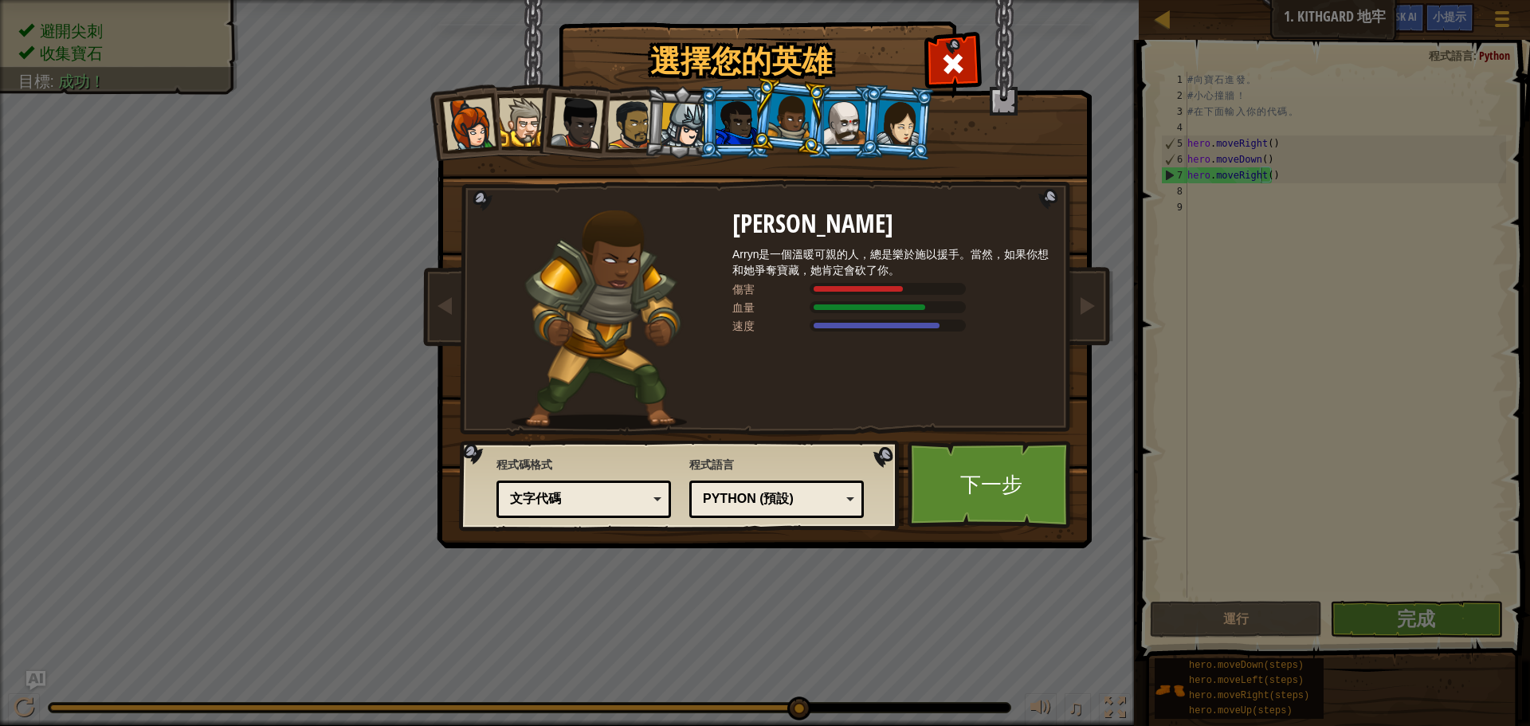
click at [902, 114] on div at bounding box center [899, 122] width 45 height 45
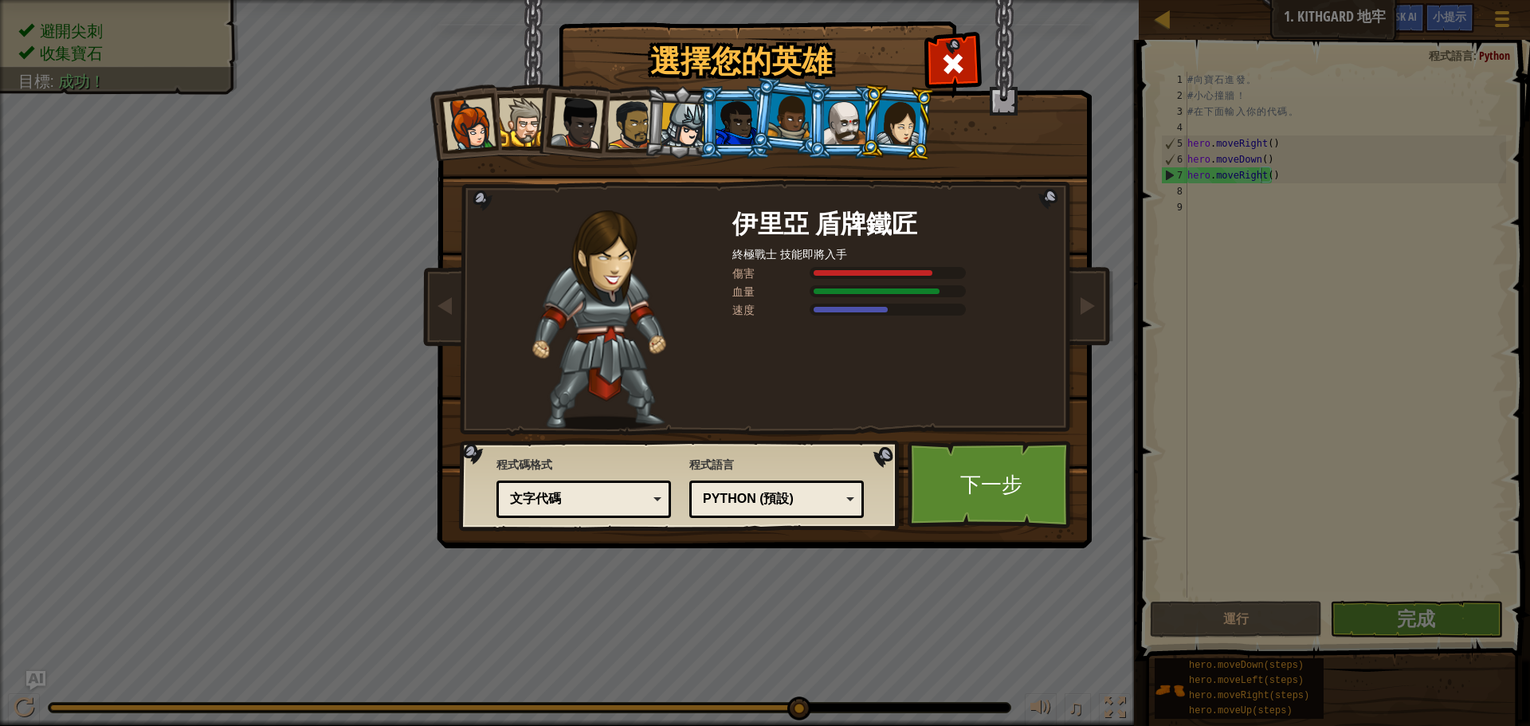
click at [670, 122] on div at bounding box center [683, 125] width 45 height 45
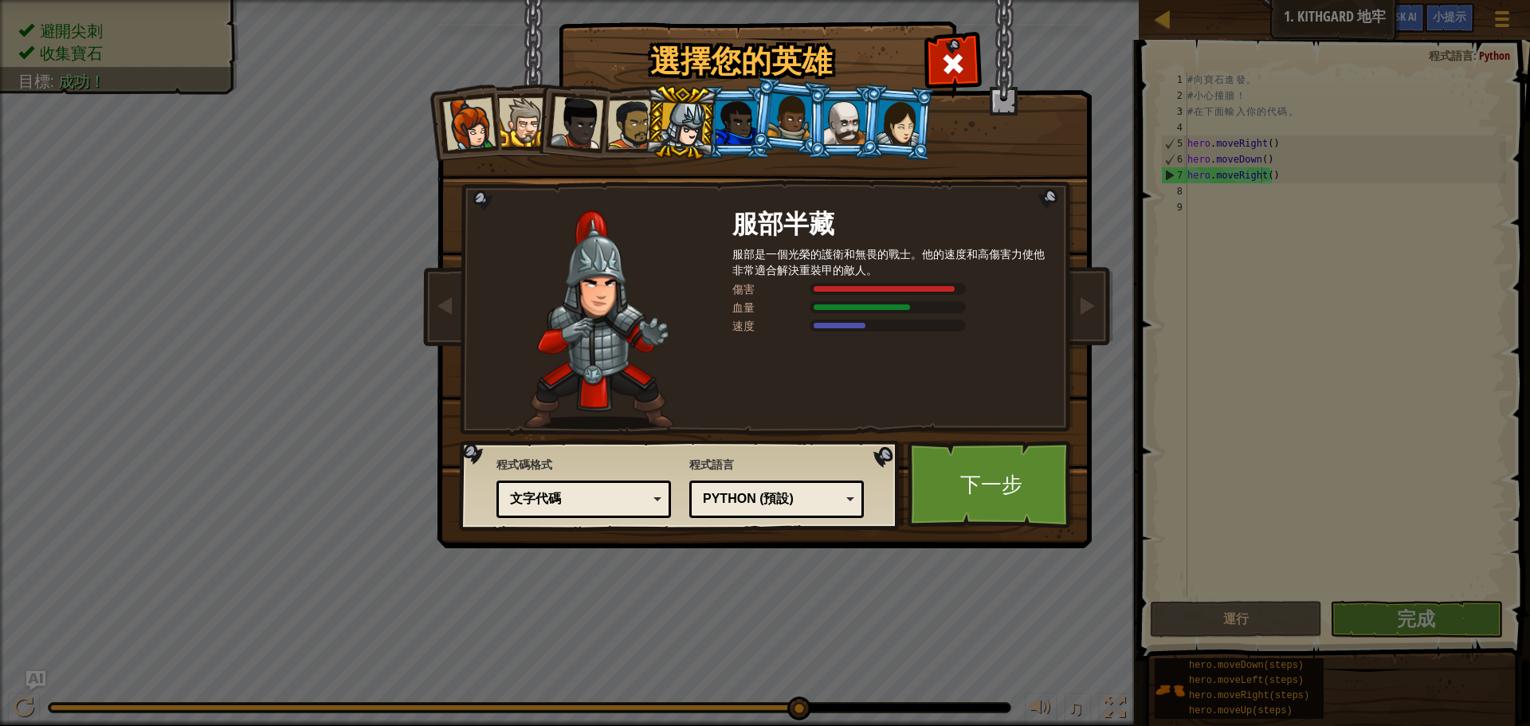
click at [737, 121] on div at bounding box center [736, 122] width 41 height 43
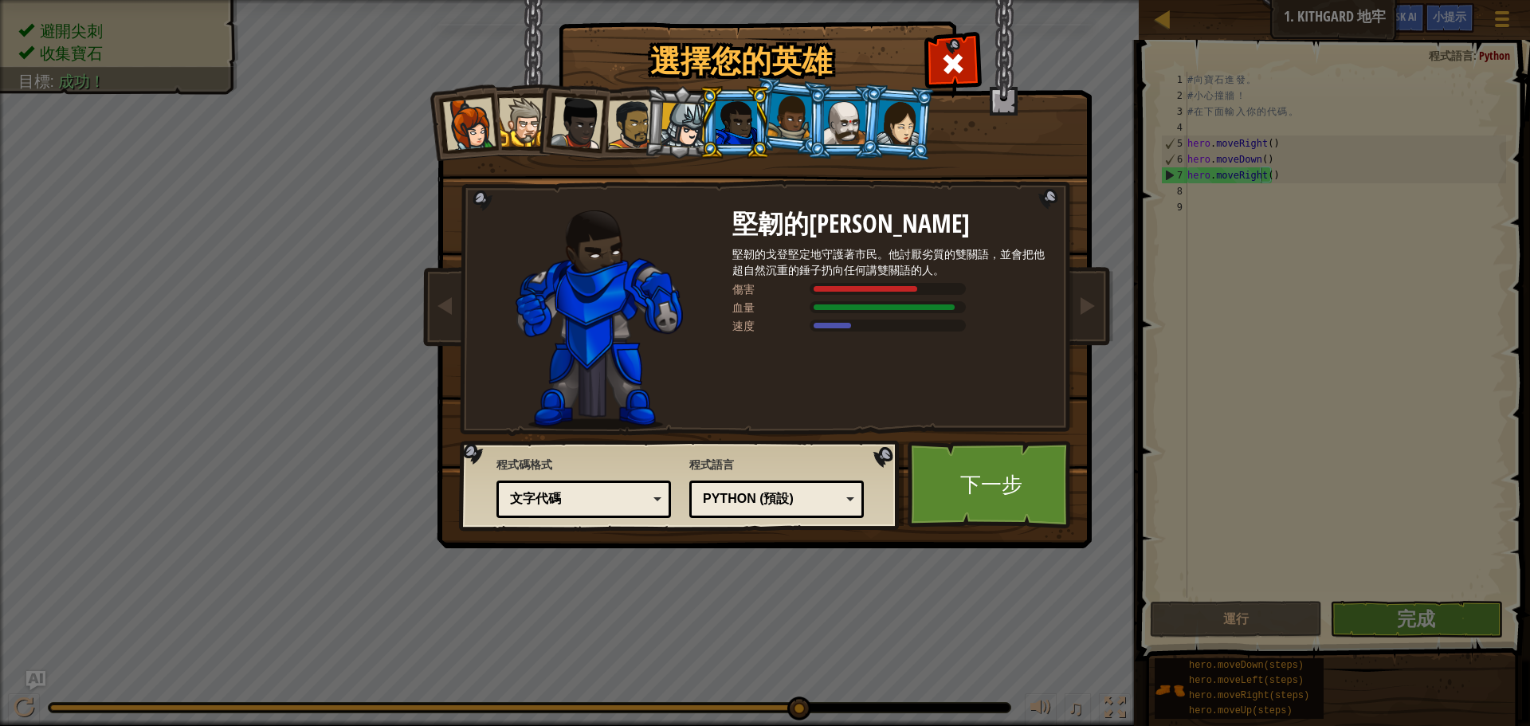
click at [686, 125] on div at bounding box center [683, 125] width 45 height 45
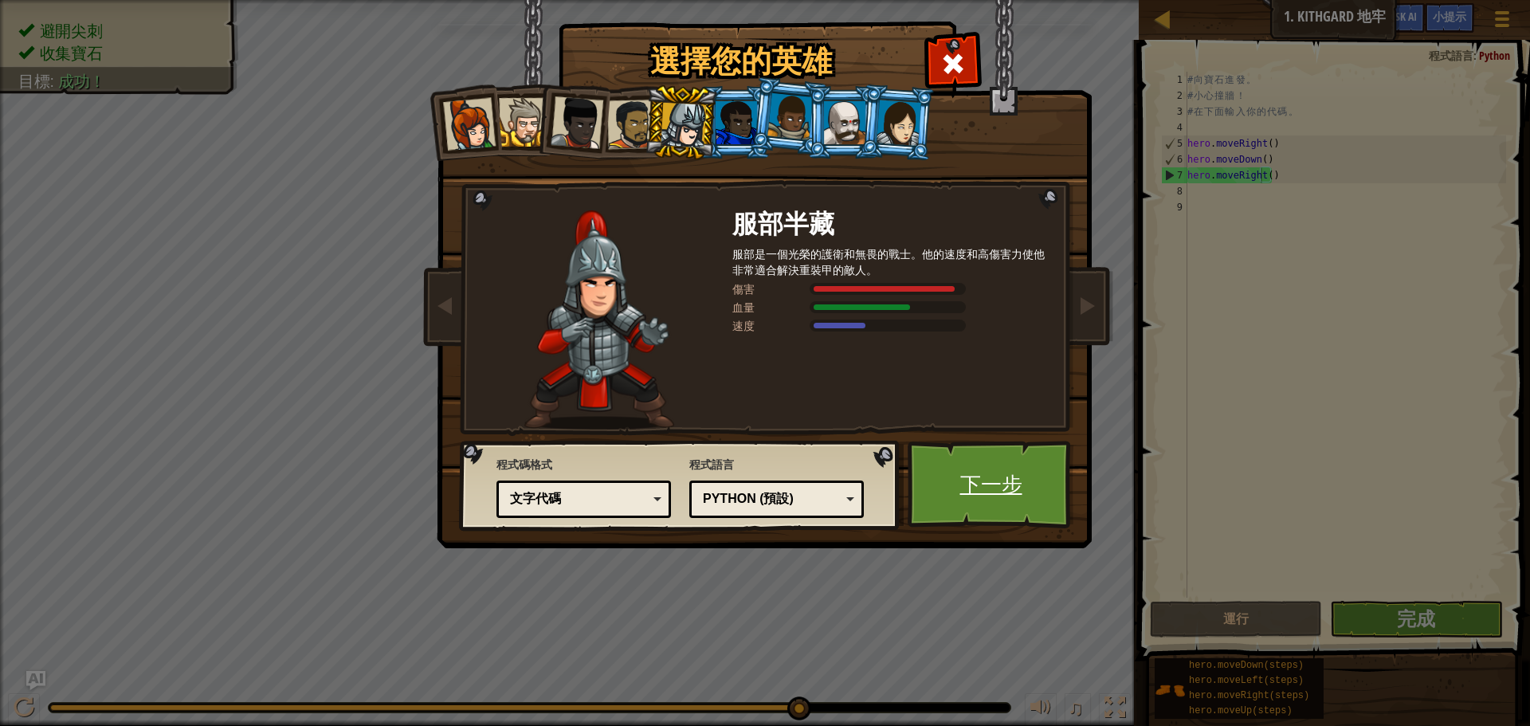
click at [937, 490] on link "下一步" at bounding box center [991, 485] width 167 height 88
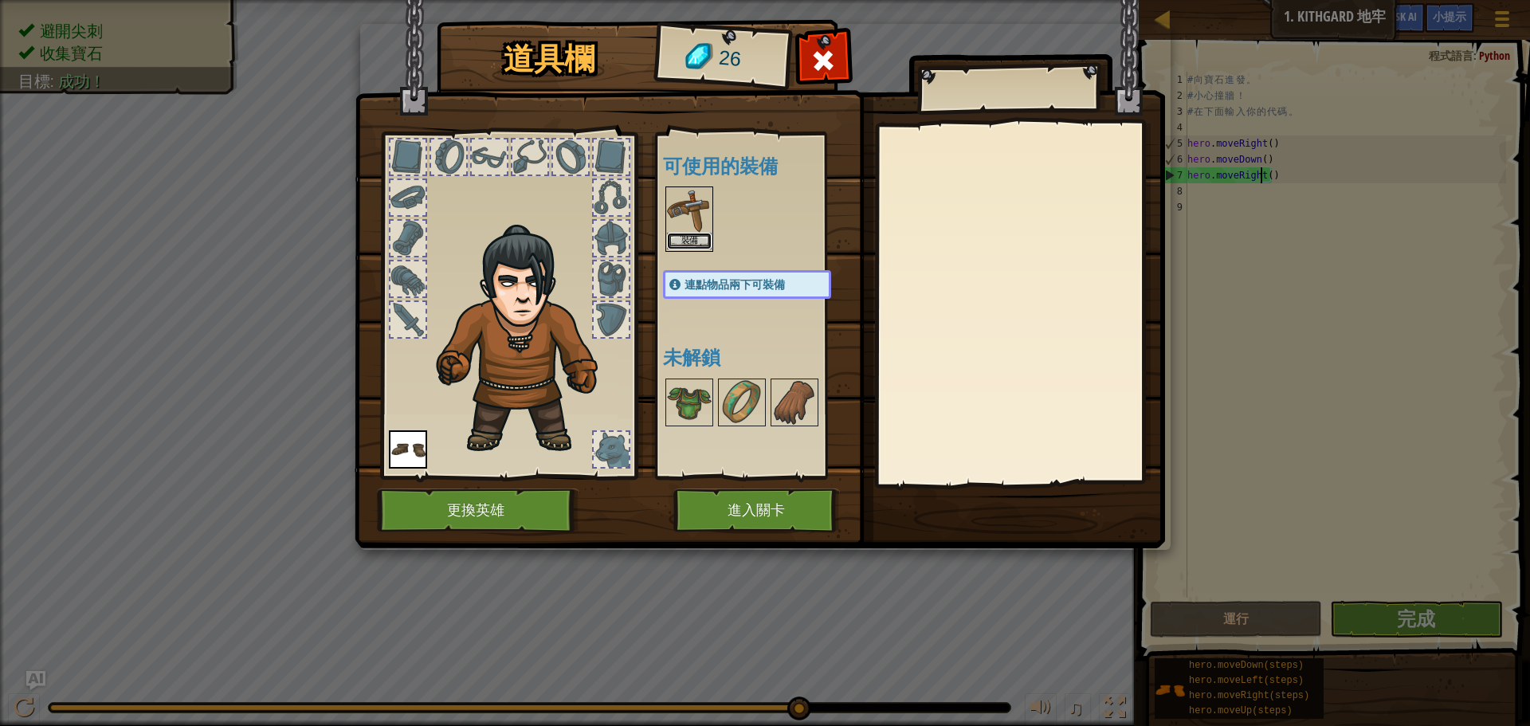
click at [678, 244] on button "裝備" at bounding box center [689, 241] width 45 height 17
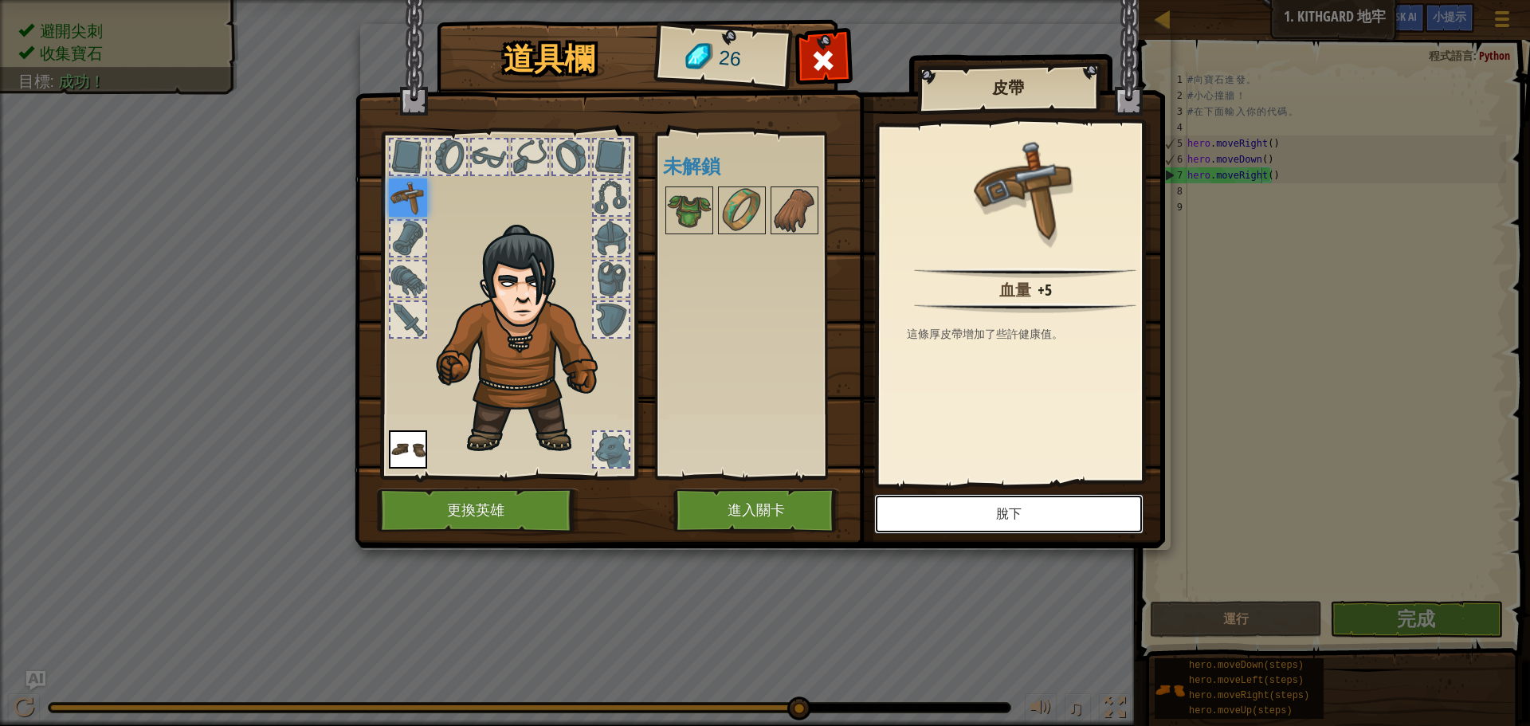
click at [989, 509] on button "脫下" at bounding box center [1008, 514] width 269 height 40
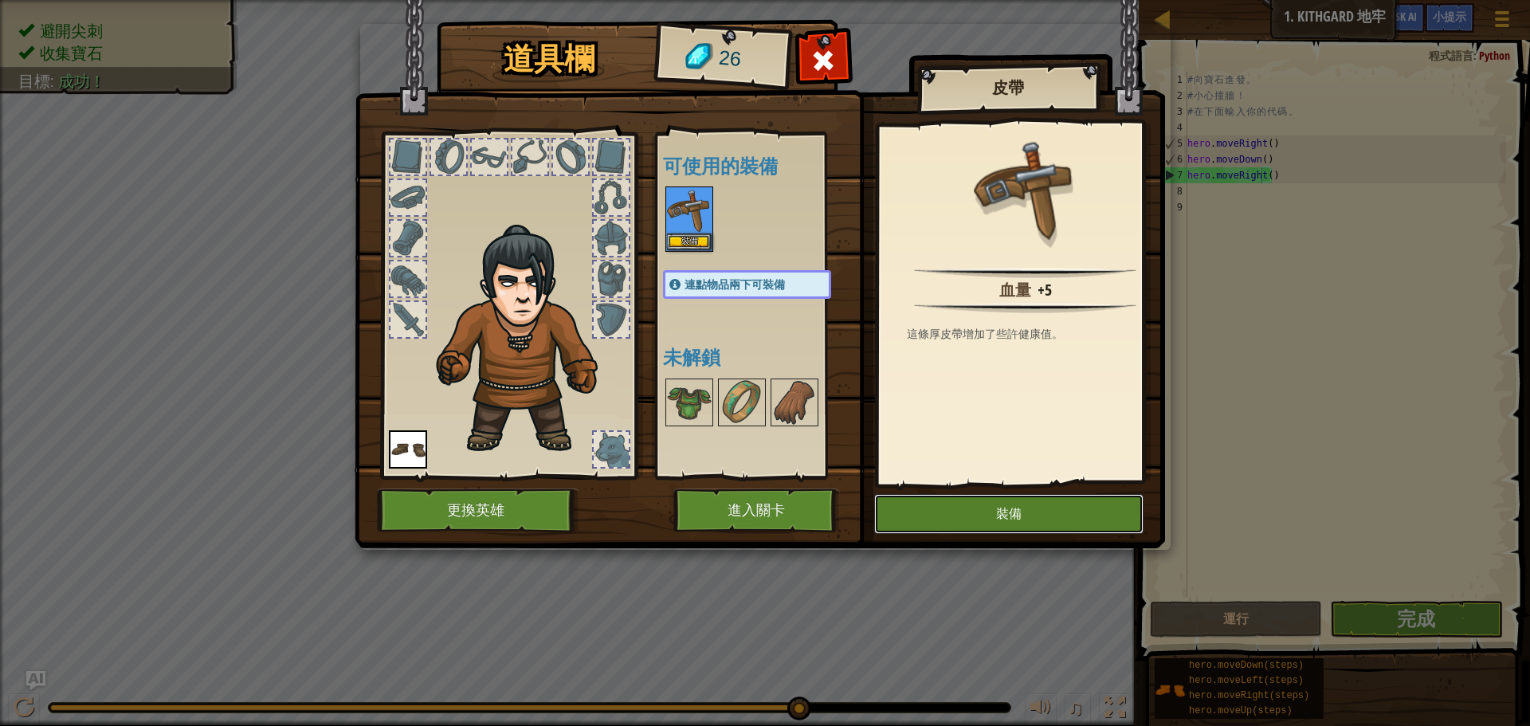
click at [989, 511] on button "裝備" at bounding box center [1008, 514] width 269 height 40
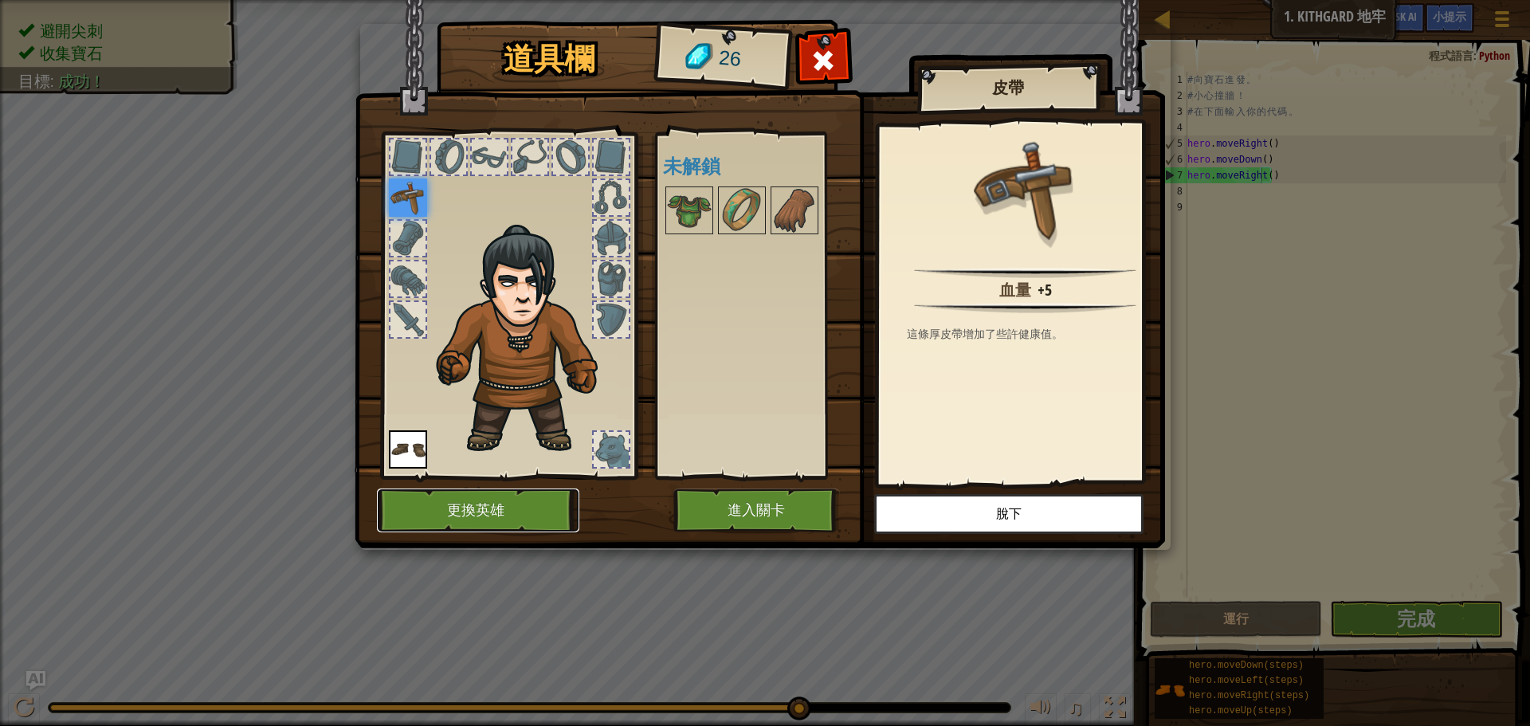
click at [505, 524] on button "更換英雄" at bounding box center [478, 511] width 202 height 44
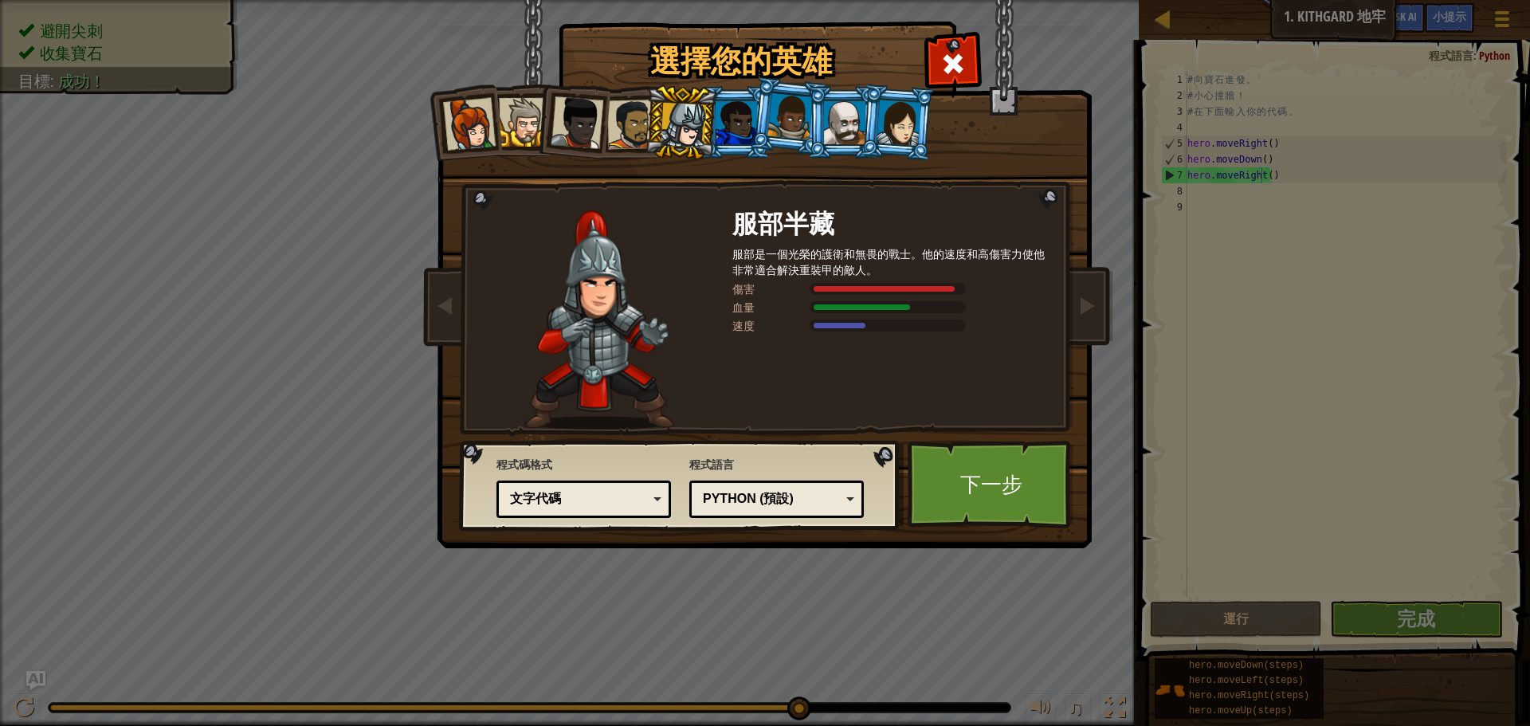
click at [844, 136] on div at bounding box center [844, 122] width 41 height 43
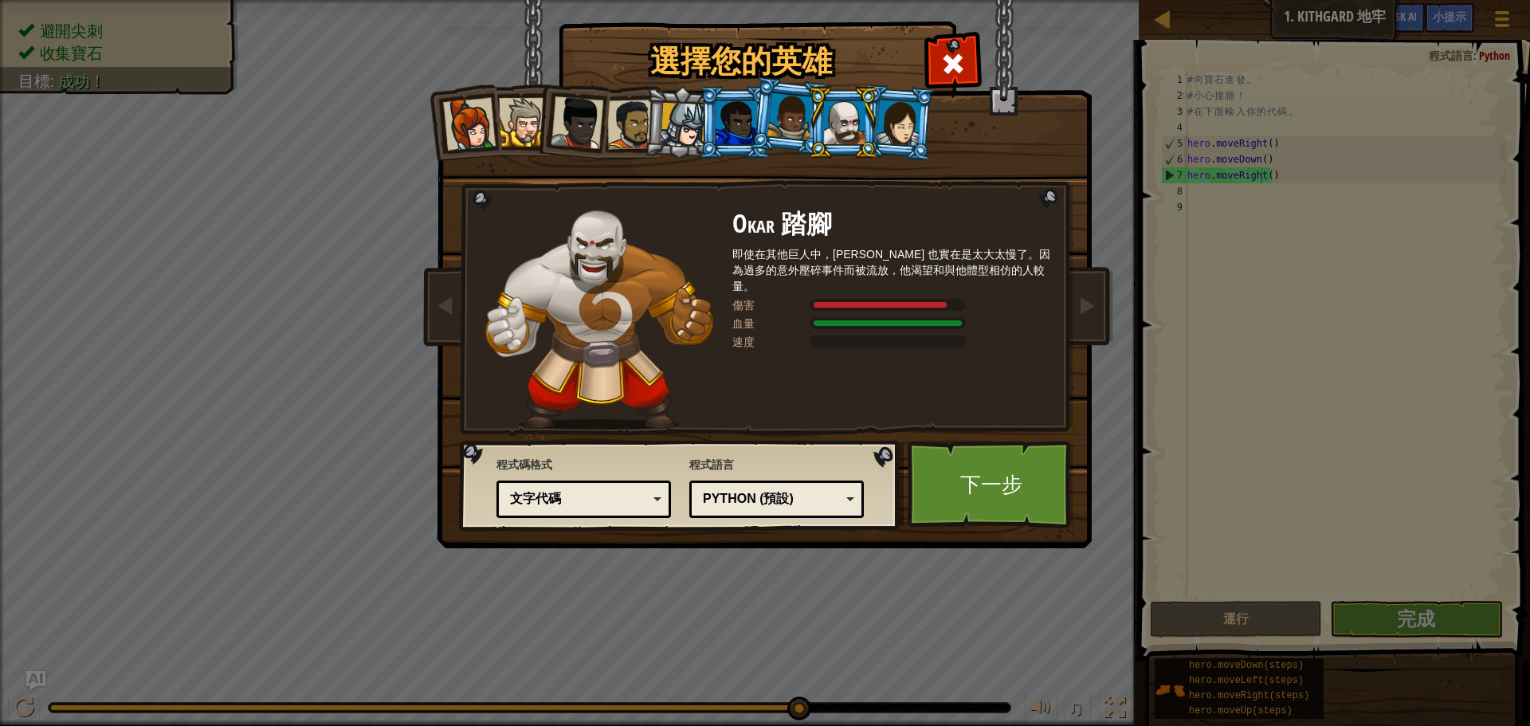
click at [892, 124] on div at bounding box center [899, 122] width 45 height 45
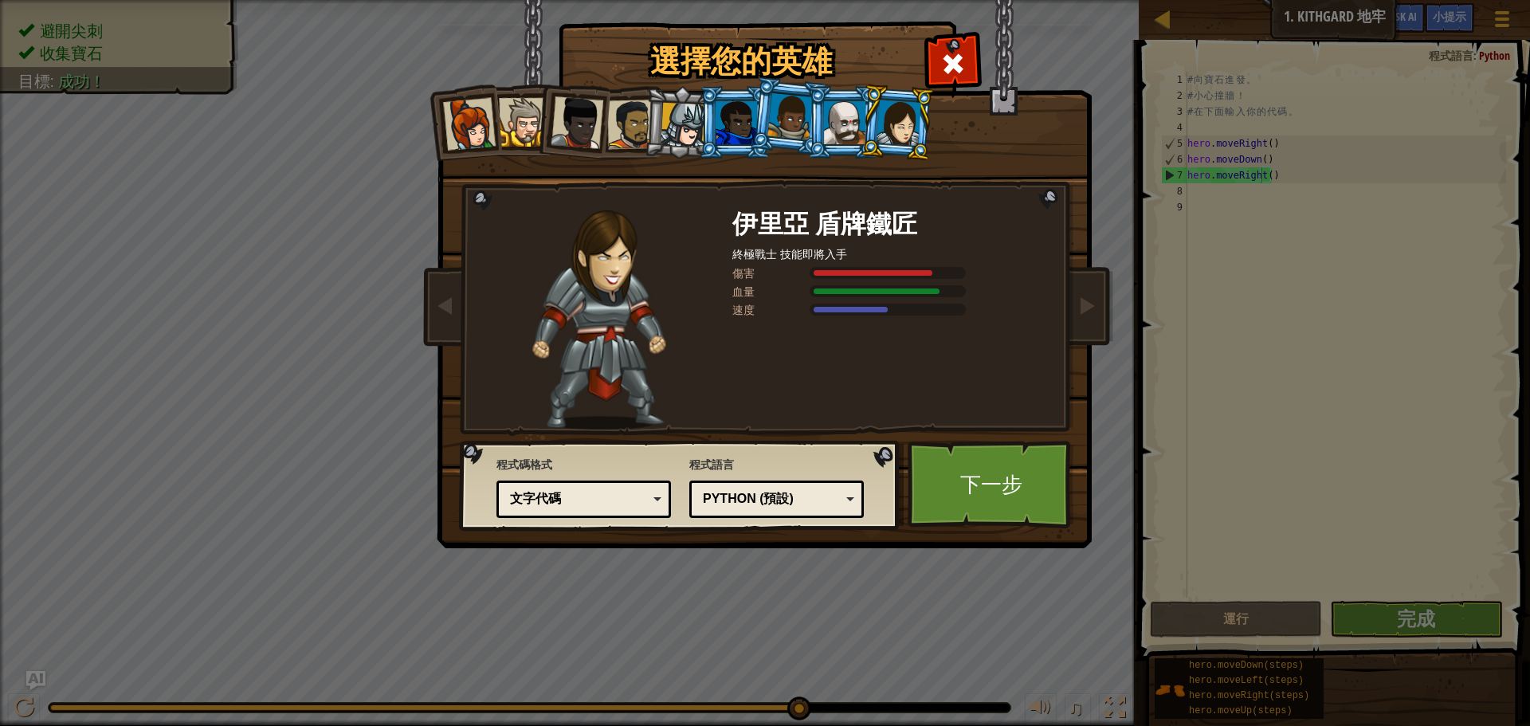
click at [737, 135] on div at bounding box center [736, 122] width 41 height 43
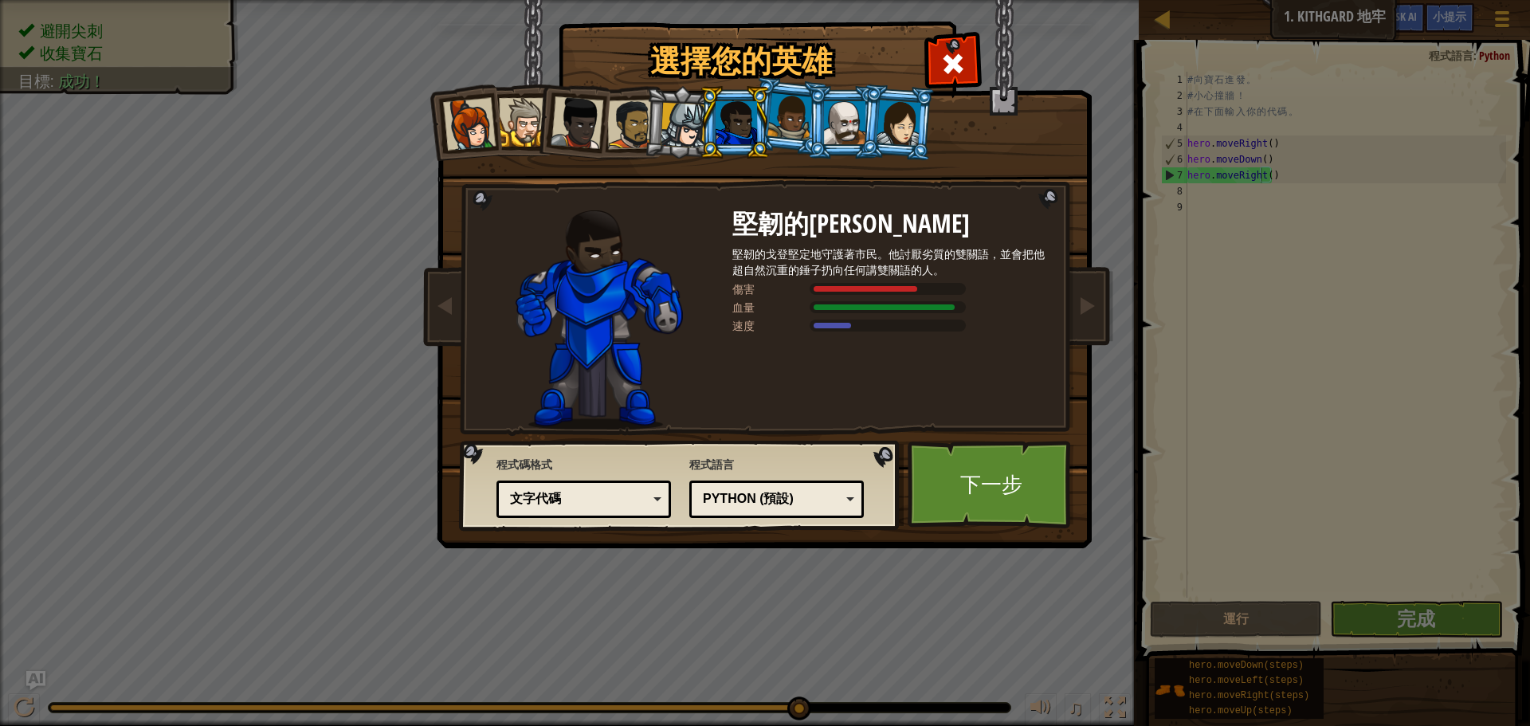
click at [782, 105] on div at bounding box center [790, 116] width 45 height 47
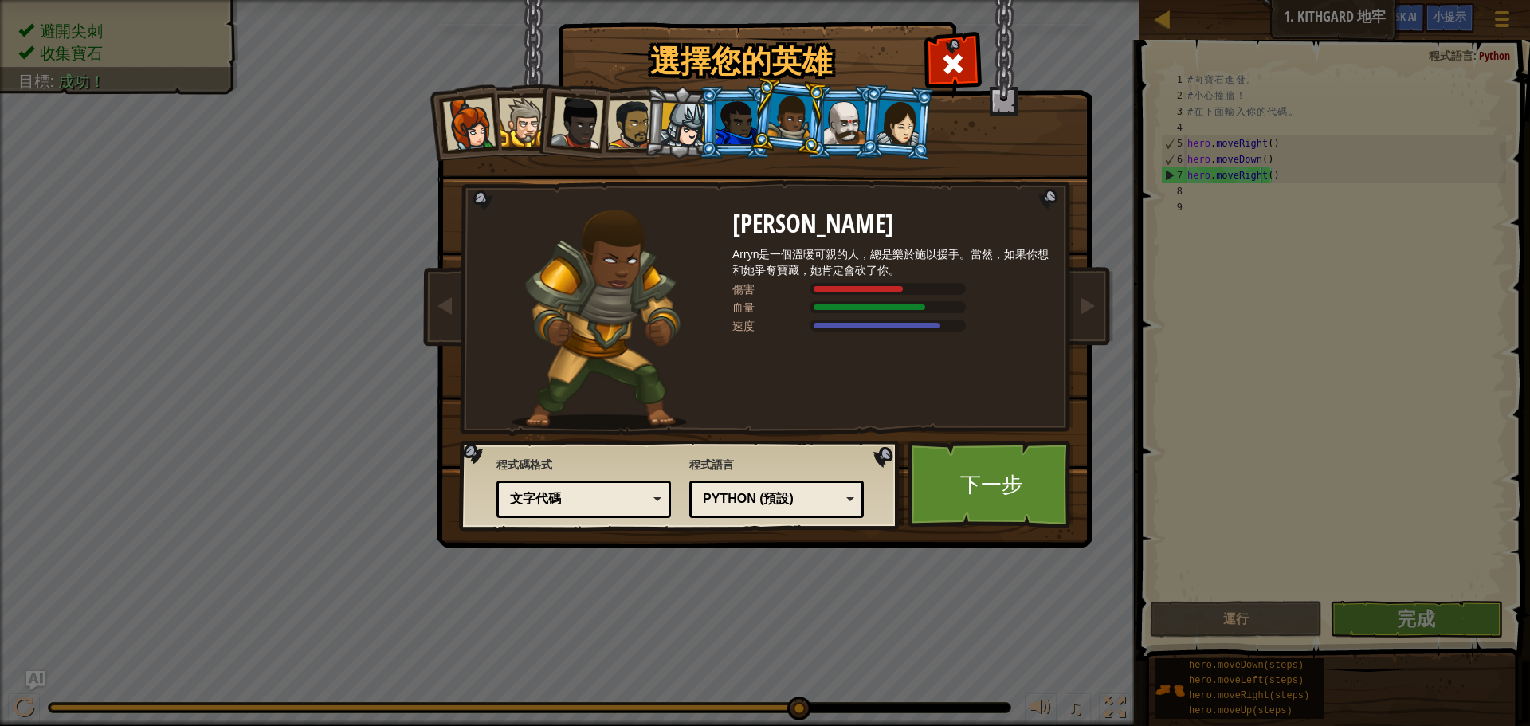
click at [724, 113] on div at bounding box center [736, 122] width 41 height 43
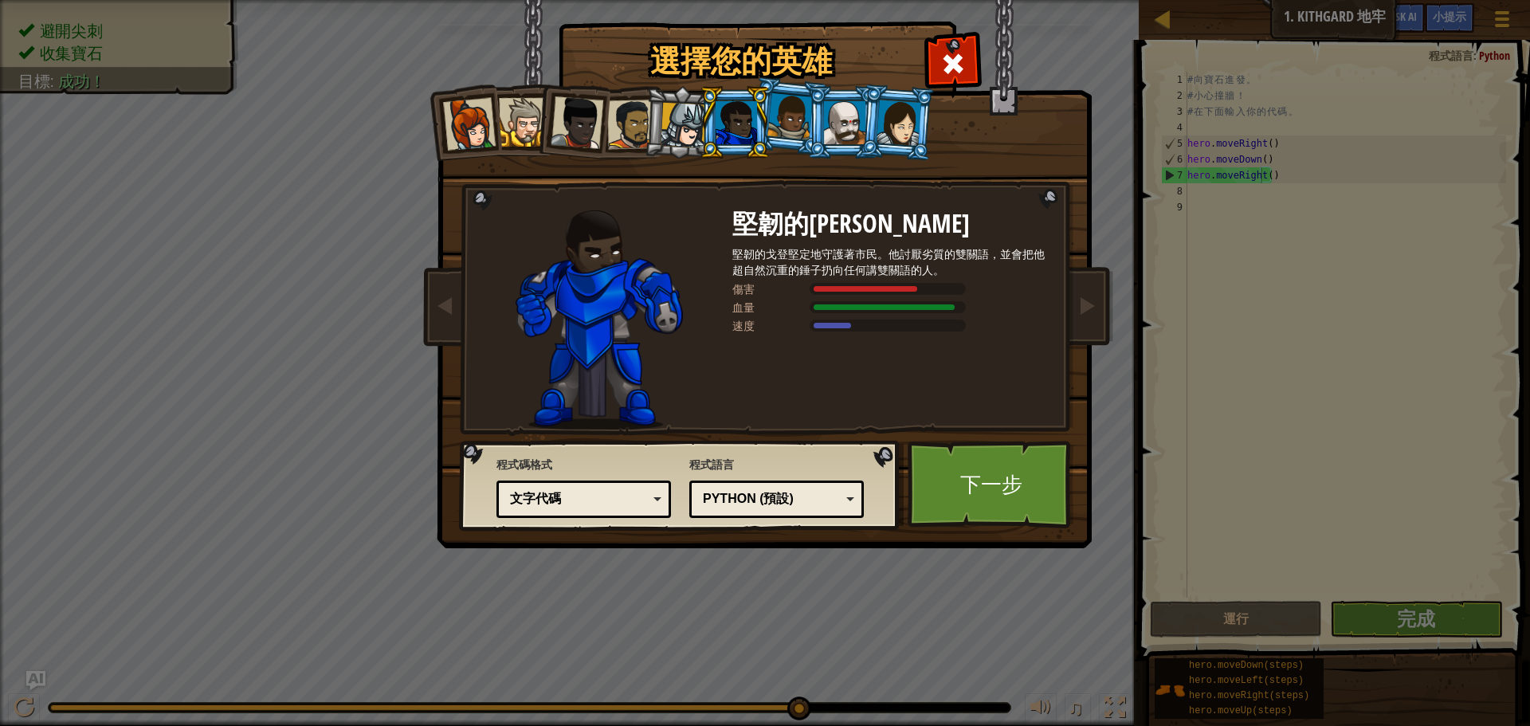
click at [796, 119] on div at bounding box center [790, 116] width 45 height 47
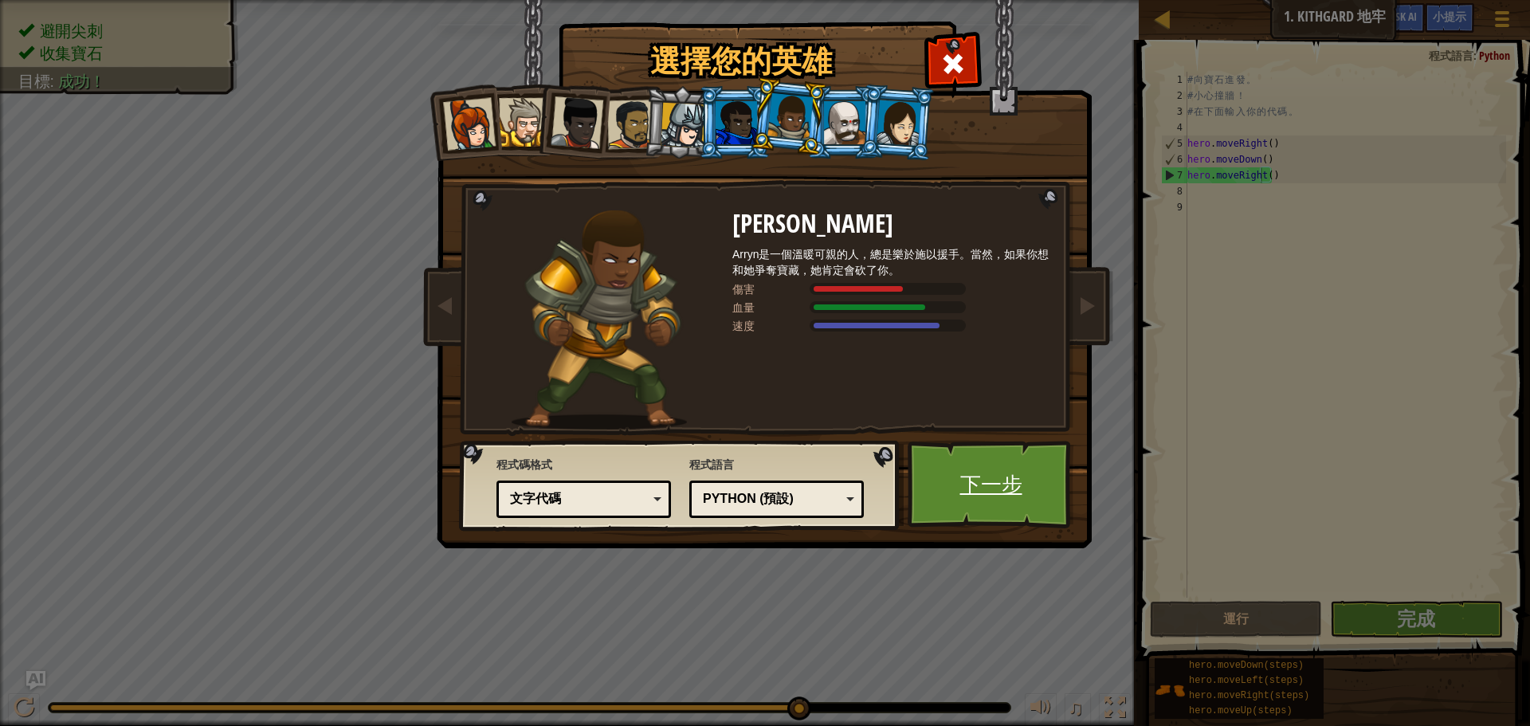
click at [933, 481] on link "下一步" at bounding box center [991, 485] width 167 height 88
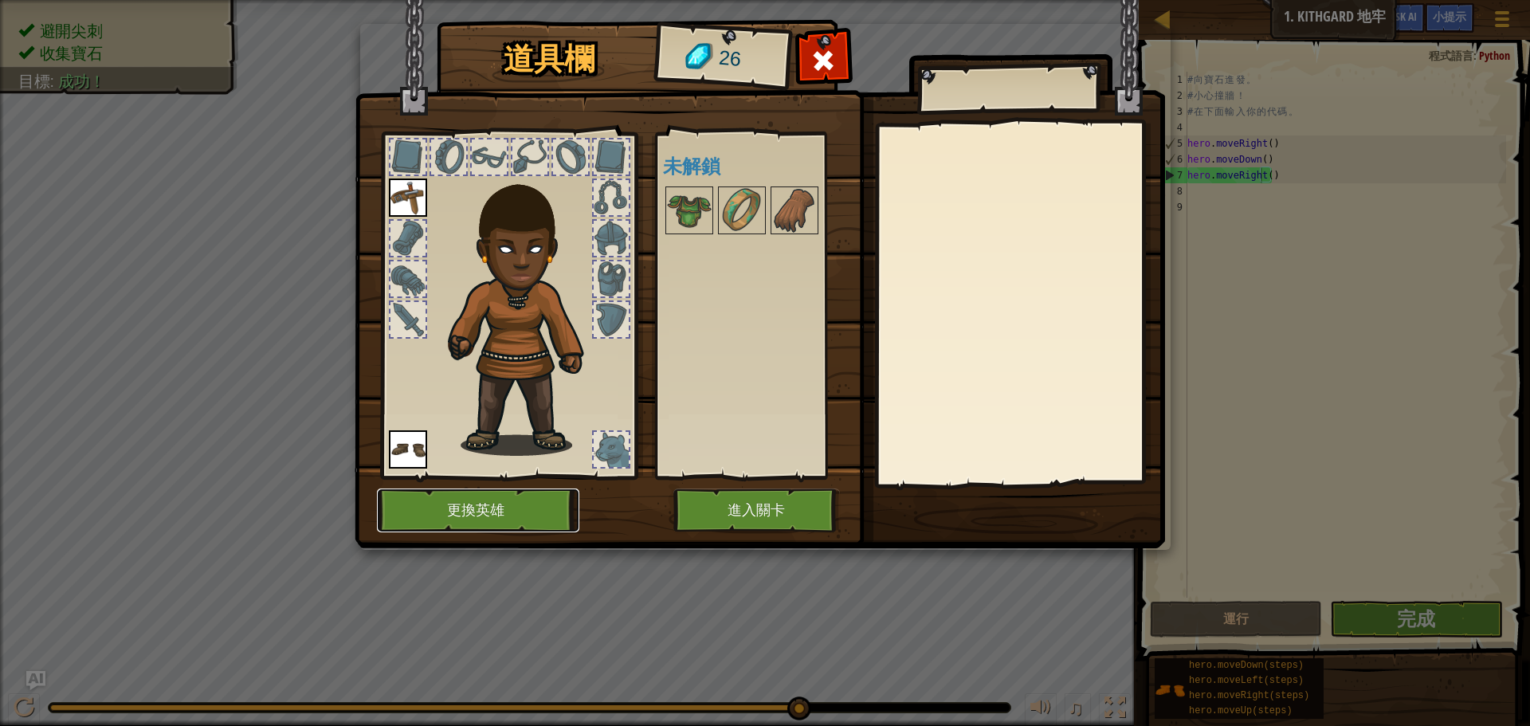
click at [522, 517] on button "更換英雄" at bounding box center [478, 511] width 202 height 44
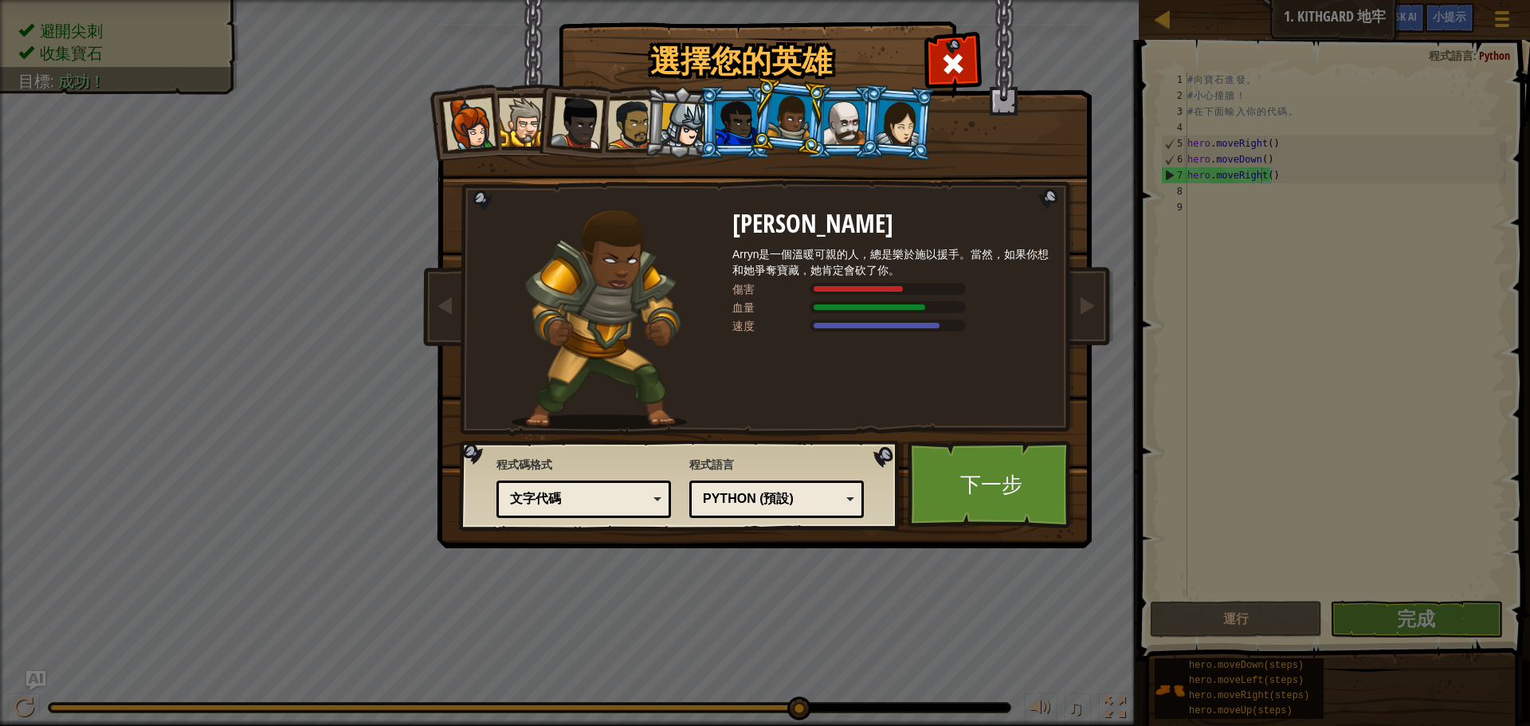
click at [719, 128] on div at bounding box center [736, 122] width 41 height 43
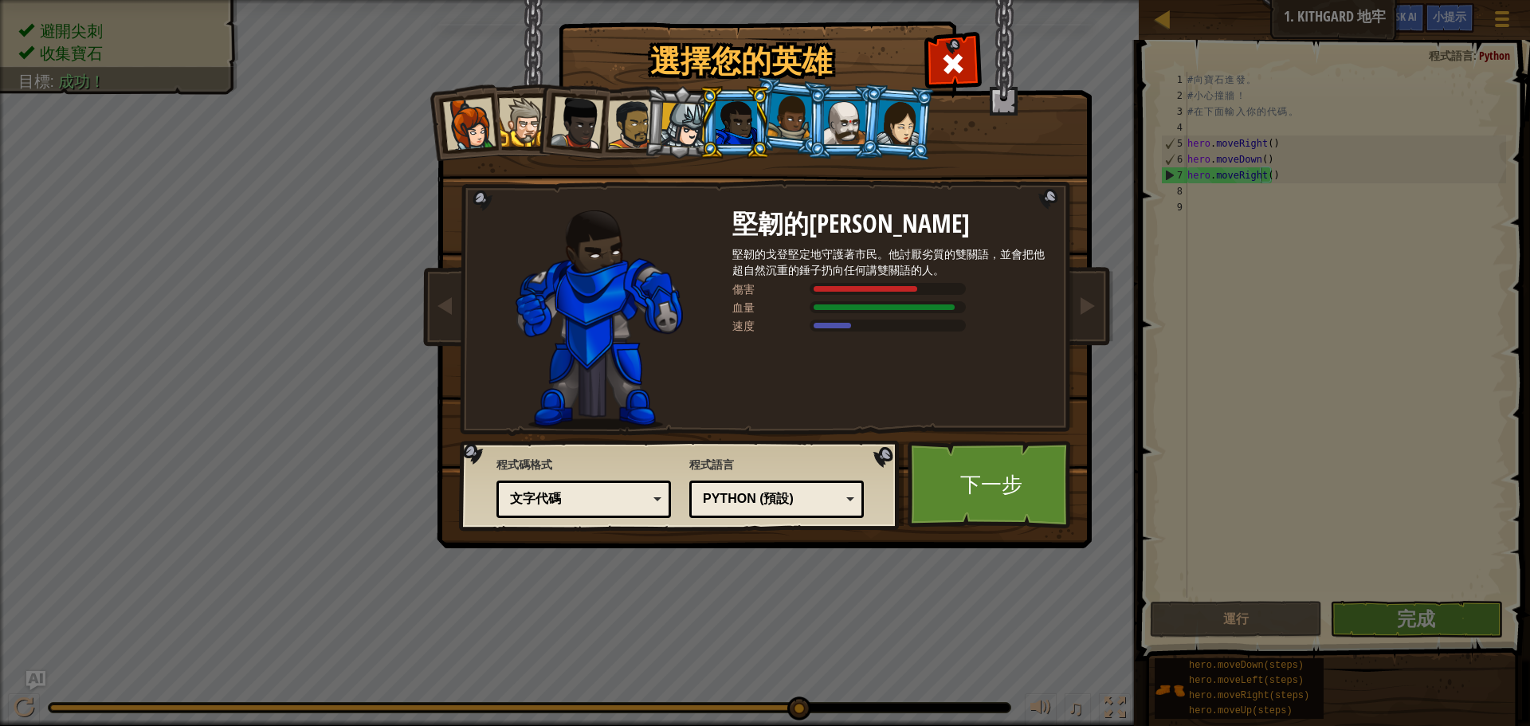
click at [532, 139] on div at bounding box center [523, 122] width 49 height 49
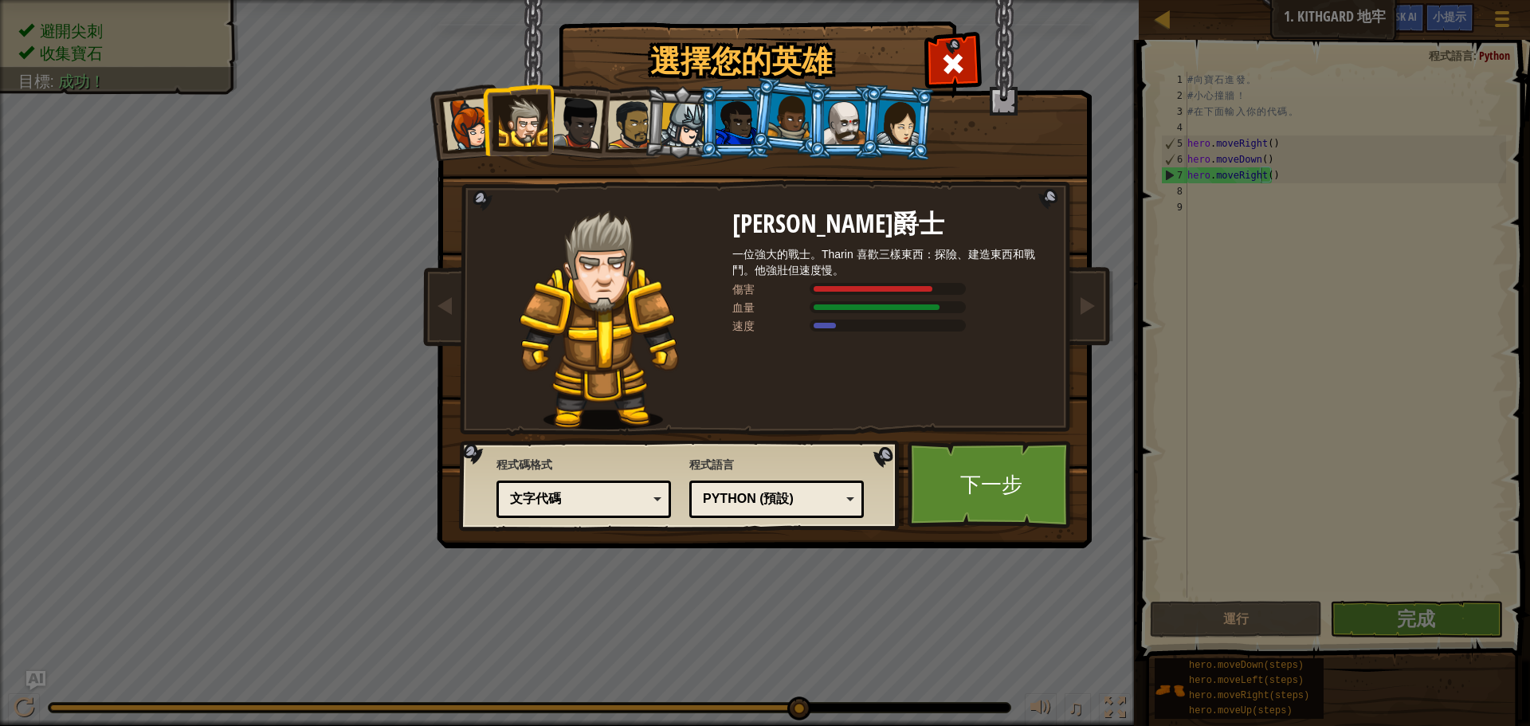
click at [561, 124] on div at bounding box center [577, 122] width 53 height 53
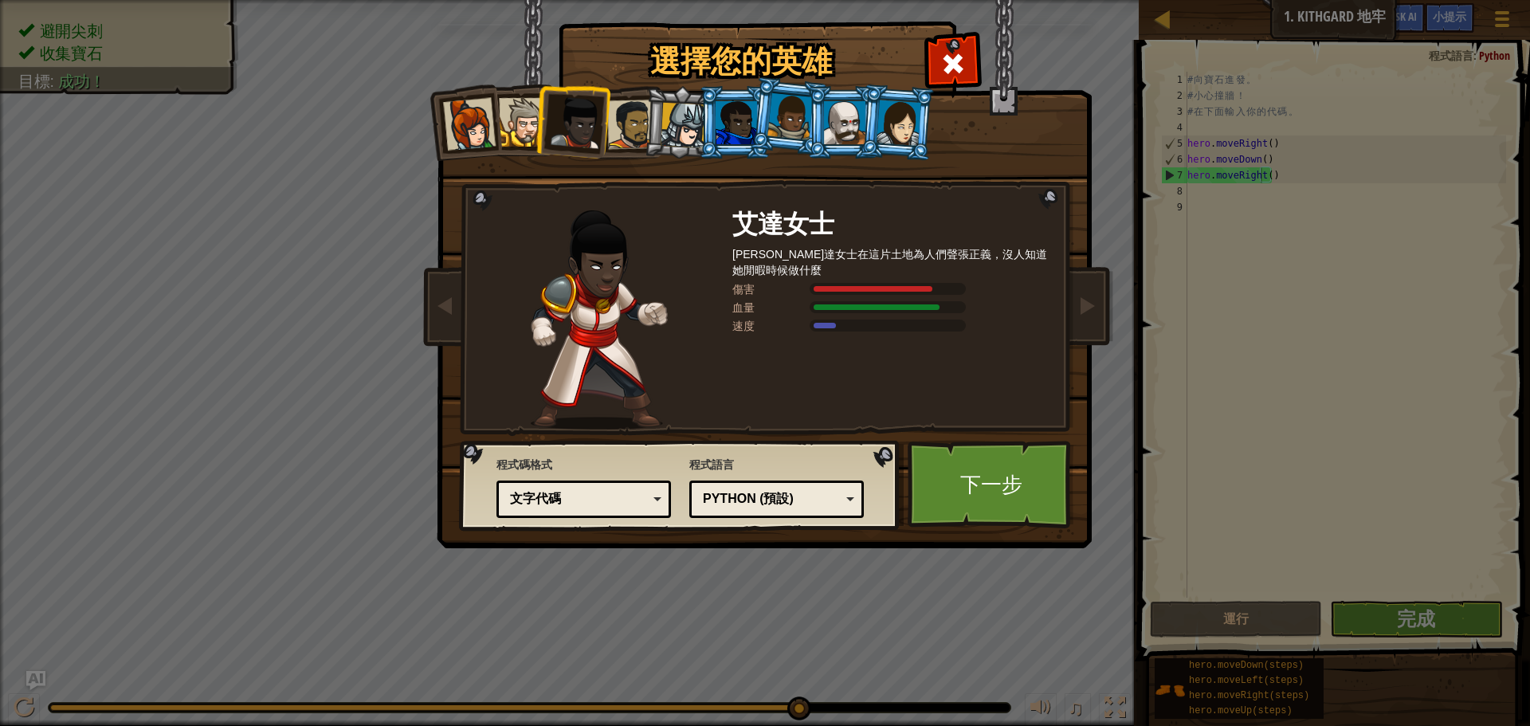
click at [617, 114] on div at bounding box center [631, 124] width 49 height 49
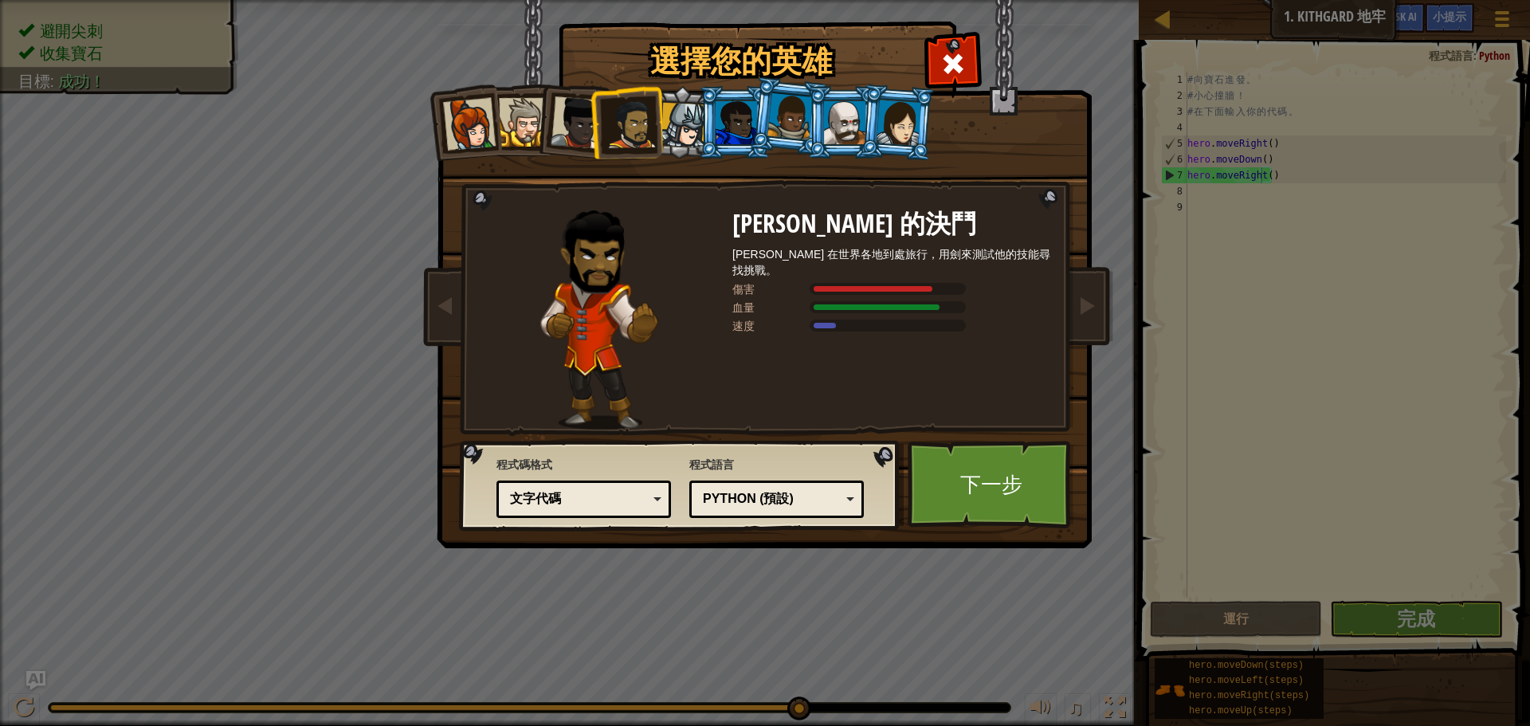
click at [693, 109] on div at bounding box center [683, 125] width 45 height 45
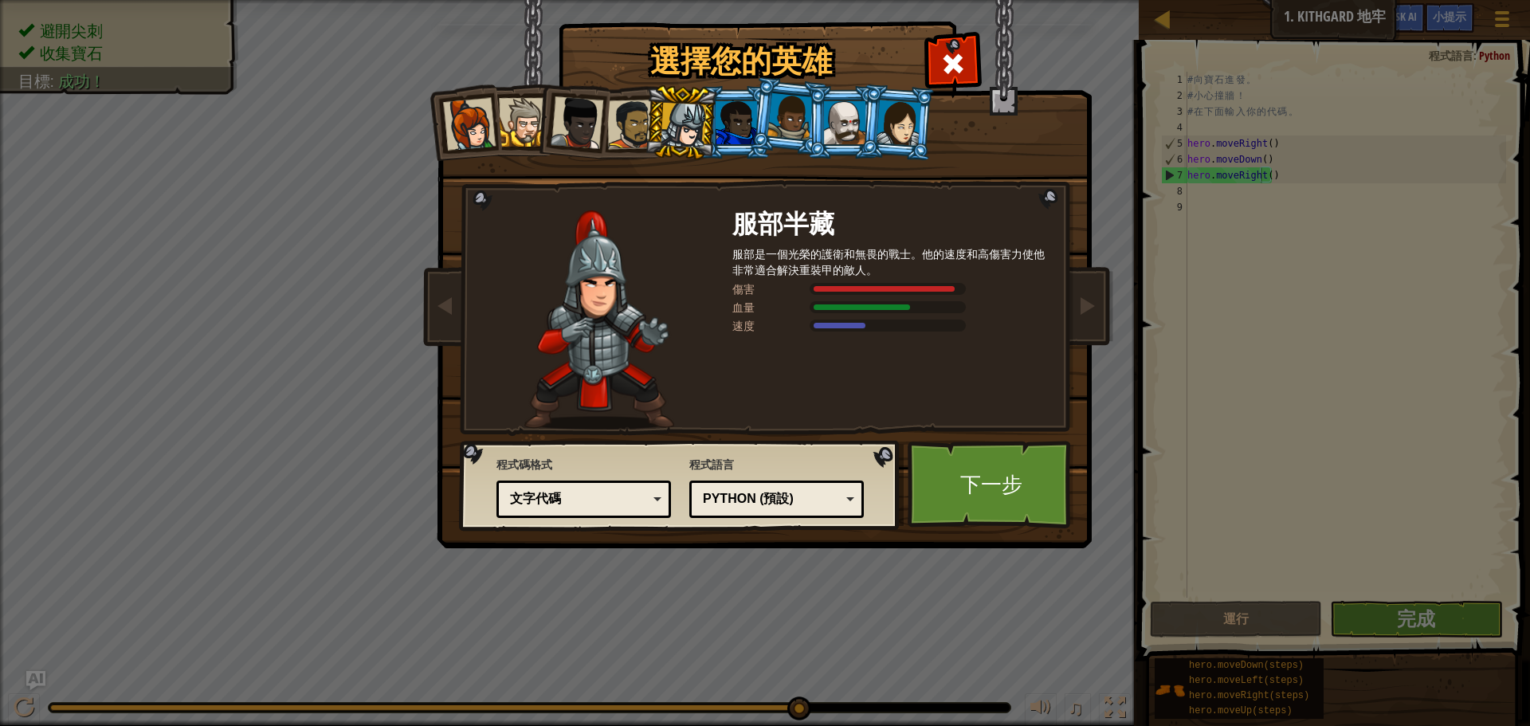
click at [824, 132] on div at bounding box center [844, 122] width 41 height 43
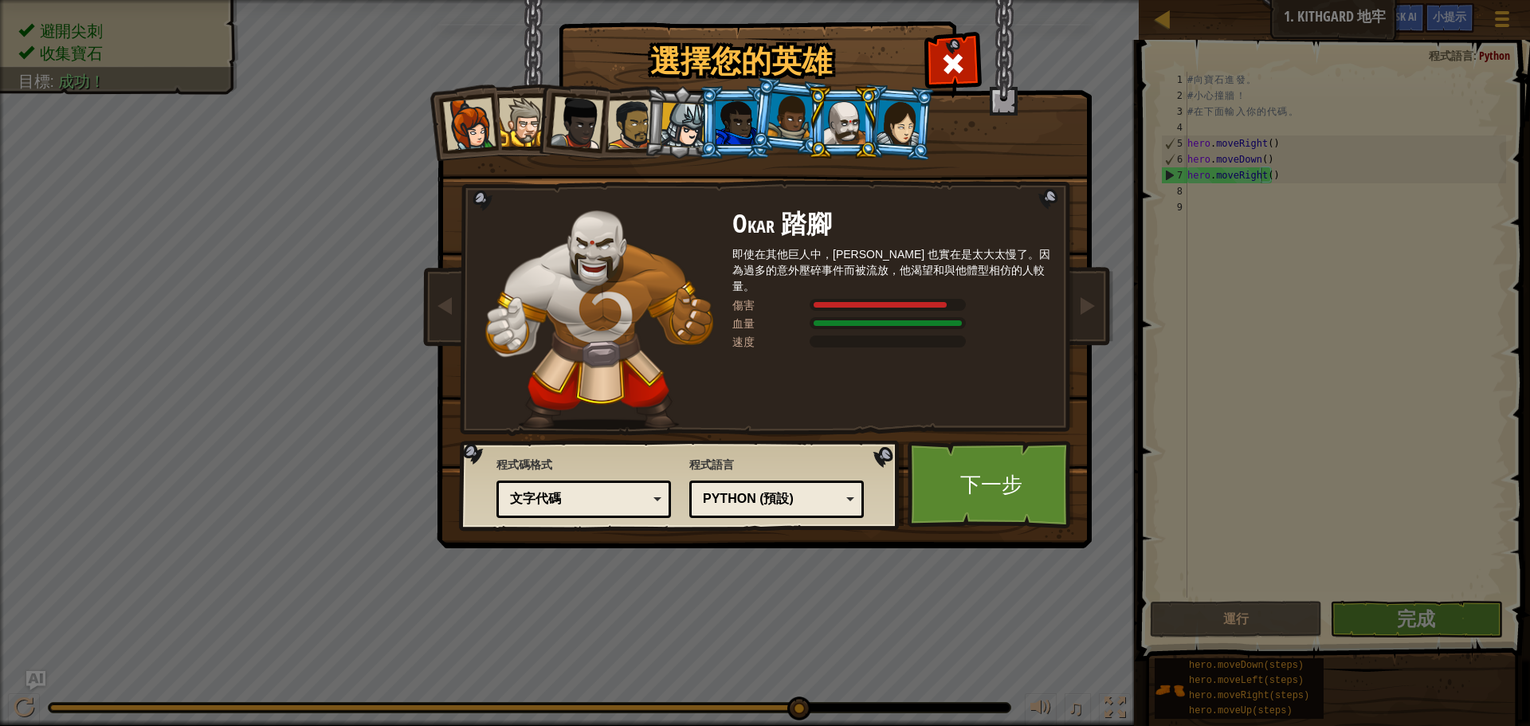
click at [756, 130] on li at bounding box center [788, 117] width 79 height 80
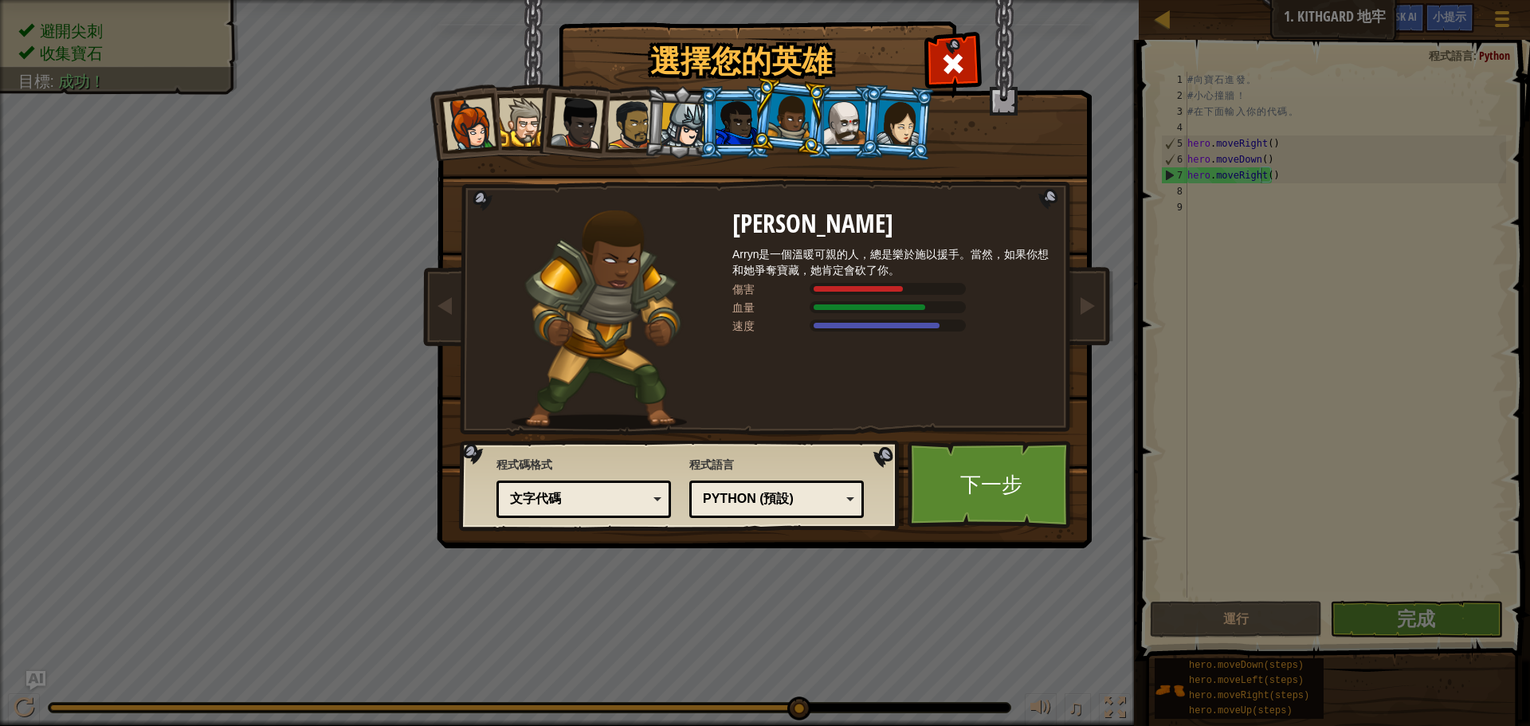
click at [703, 127] on li at bounding box center [735, 122] width 72 height 73
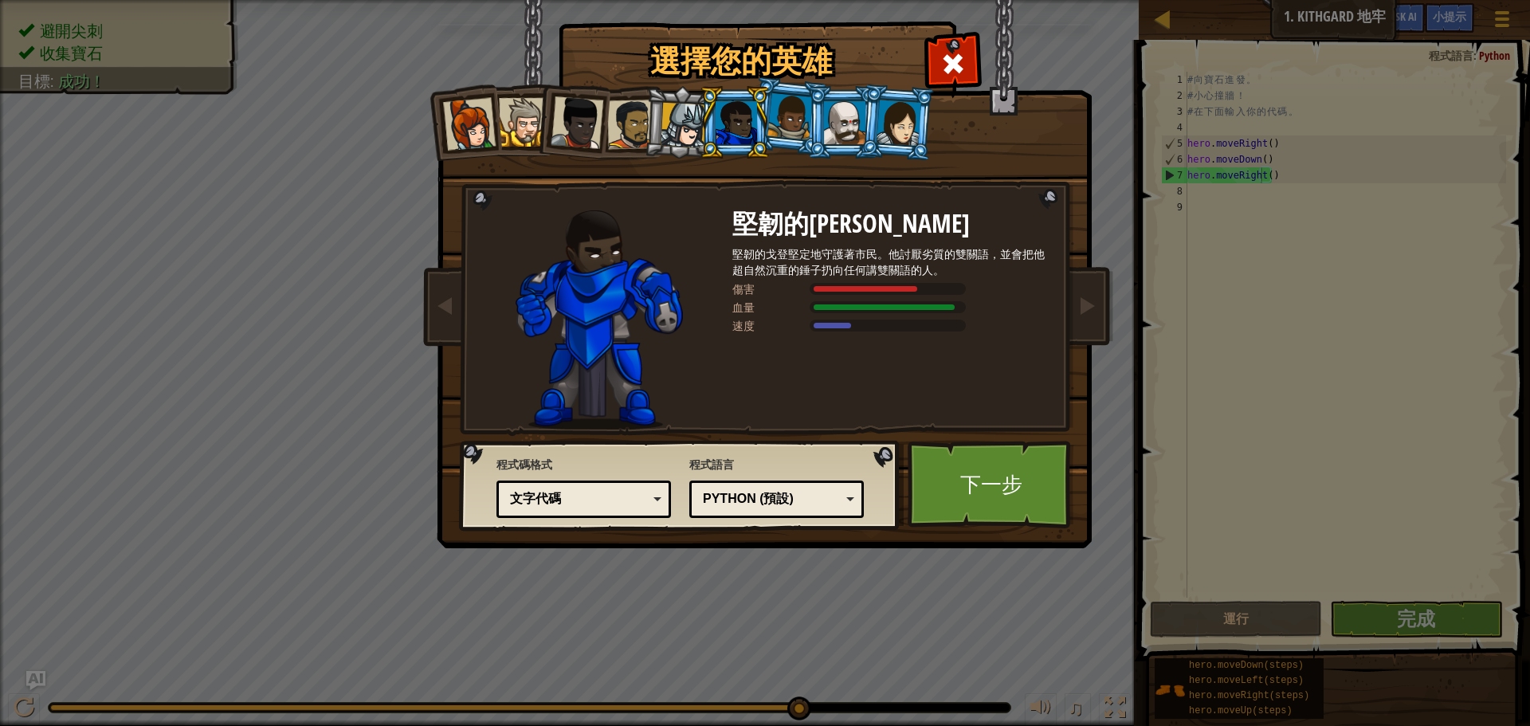
click at [677, 132] on div at bounding box center [683, 125] width 45 height 45
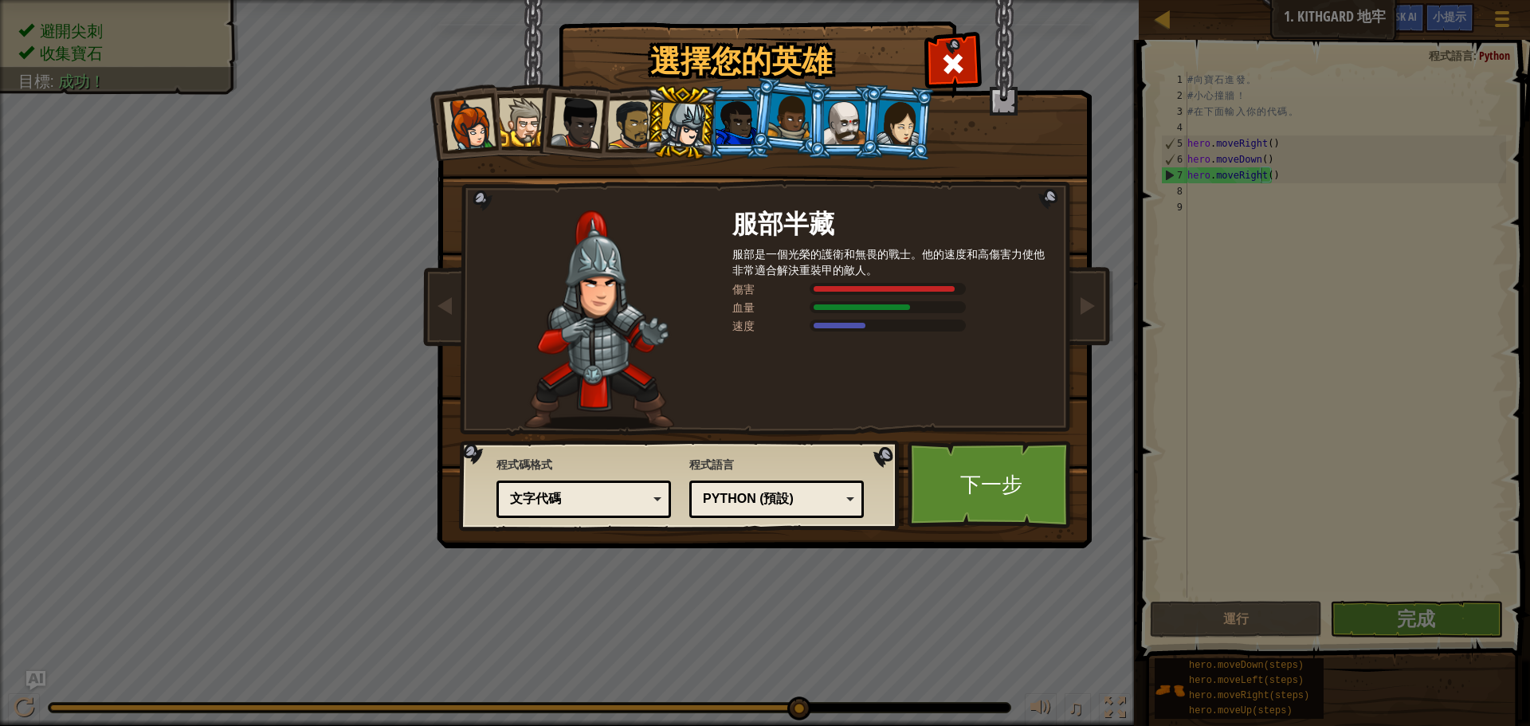
click at [754, 134] on li at bounding box center [788, 117] width 79 height 80
